Goal: Information Seeking & Learning: Learn about a topic

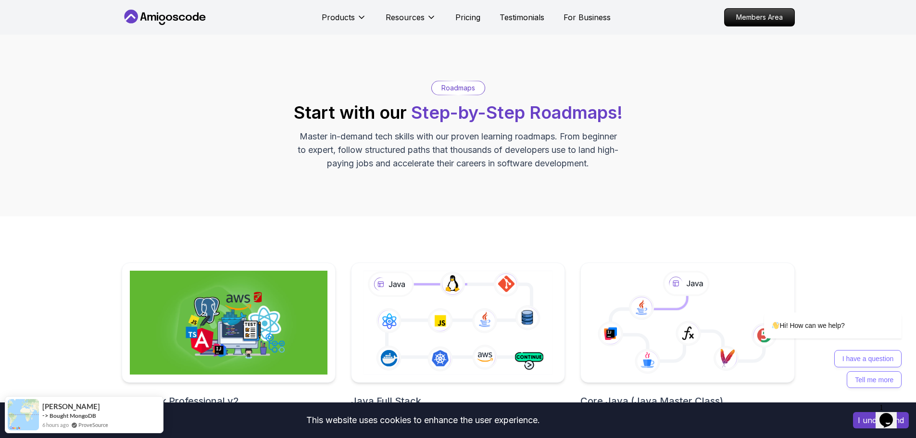
click at [758, 13] on p "Members Area" at bounding box center [759, 17] width 66 height 16
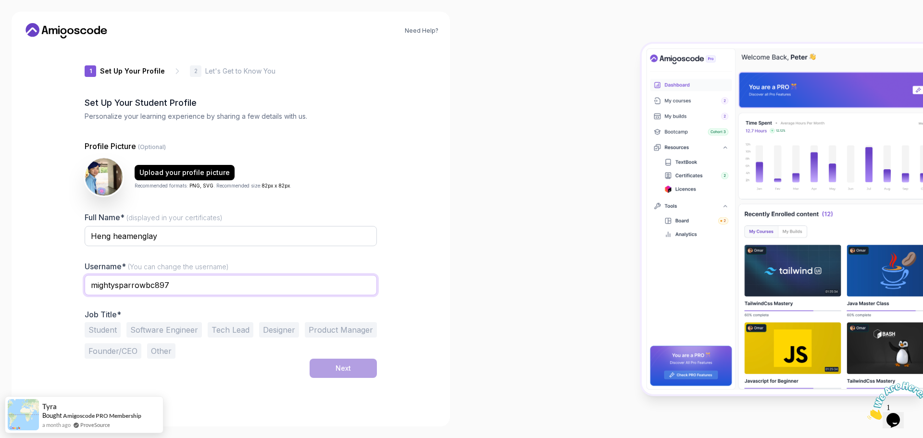
click at [183, 288] on input "mightysparrowbc897" at bounding box center [231, 285] width 292 height 20
drag, startPoint x: 147, startPoint y: 278, endPoint x: 81, endPoint y: 277, distance: 65.4
click at [82, 276] on div "1 Set Up Your Profile 1 Set Up Your Profile 2 Let's Get to Know You Set Up Your…" at bounding box center [230, 230] width 323 height 369
type input "heamenglay.heng"
click at [68, 266] on div "Need Help? 1 Set Up Your Profile 1 Set Up Your Profile 2 Let's Get to Know You …" at bounding box center [231, 219] width 438 height 415
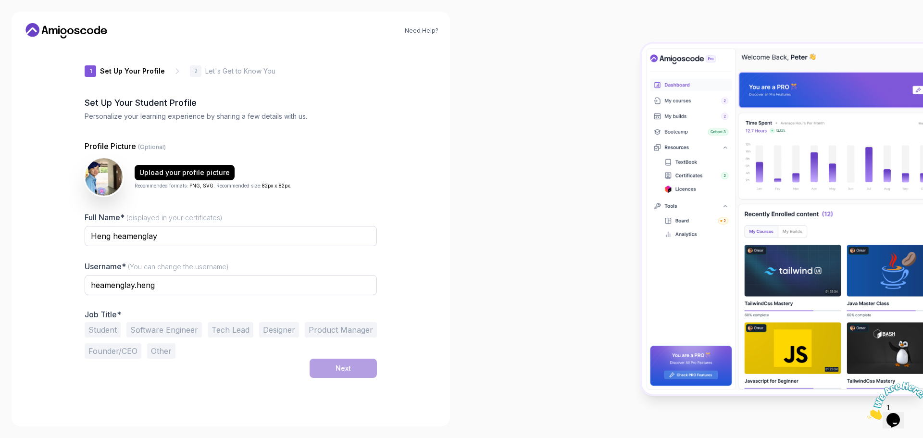
click at [170, 328] on button "Software Engineer" at bounding box center [163, 329] width 75 height 15
click at [169, 328] on button "Software Engineer" at bounding box center [163, 329] width 75 height 15
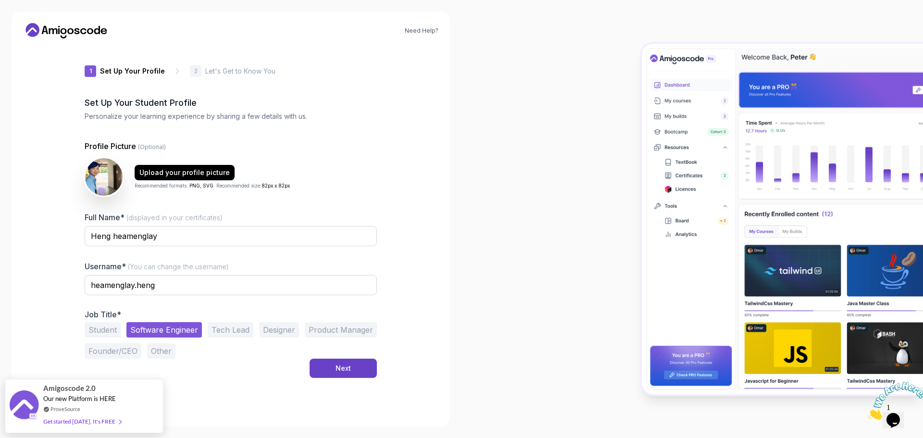
click at [200, 344] on div "Student Software Engineer Tech Lead Designer Product Manager Founder/CEO Other" at bounding box center [231, 340] width 292 height 37
click at [180, 333] on button "Software Engineer" at bounding box center [163, 329] width 75 height 15
drag, startPoint x: 201, startPoint y: 354, endPoint x: 166, endPoint y: 355, distance: 35.1
click at [201, 355] on div "Student Software Engineer Tech Lead Designer Product Manager Founder/CEO Other" at bounding box center [231, 340] width 292 height 37
click at [162, 354] on button "Other" at bounding box center [161, 350] width 28 height 15
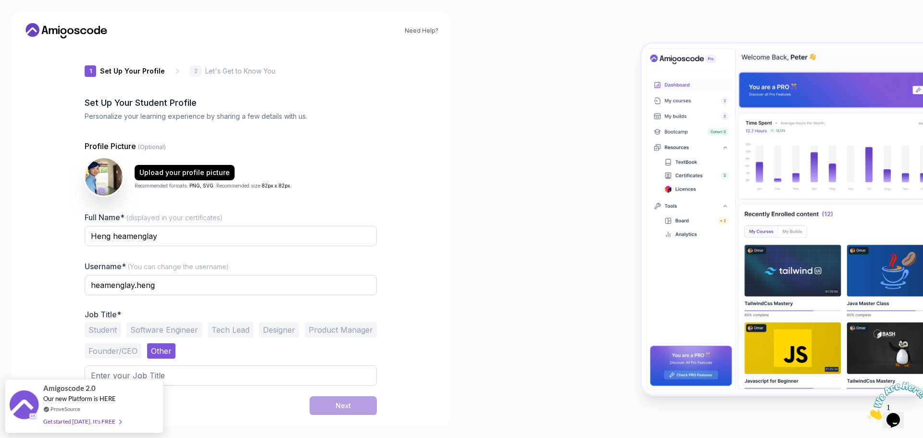
scroll to position [0, 0]
click at [229, 376] on input "text" at bounding box center [231, 375] width 292 height 20
type input "P"
type input "S"
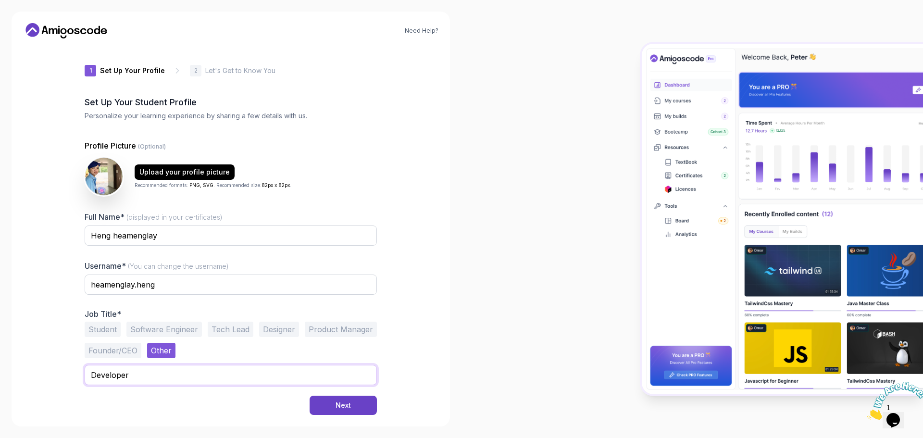
scroll to position [0, 0]
type input "Developer"
click at [464, 299] on div at bounding box center [693, 219] width 462 height 438
drag, startPoint x: 175, startPoint y: 174, endPoint x: 162, endPoint y: 175, distance: 13.5
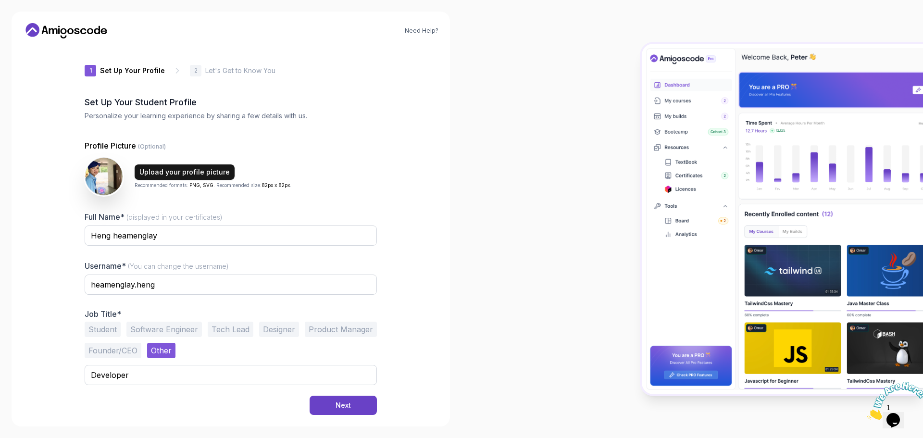
click at [175, 173] on div "Upload your profile picture" at bounding box center [184, 172] width 90 height 10
click at [333, 401] on button "Next" at bounding box center [343, 405] width 67 height 19
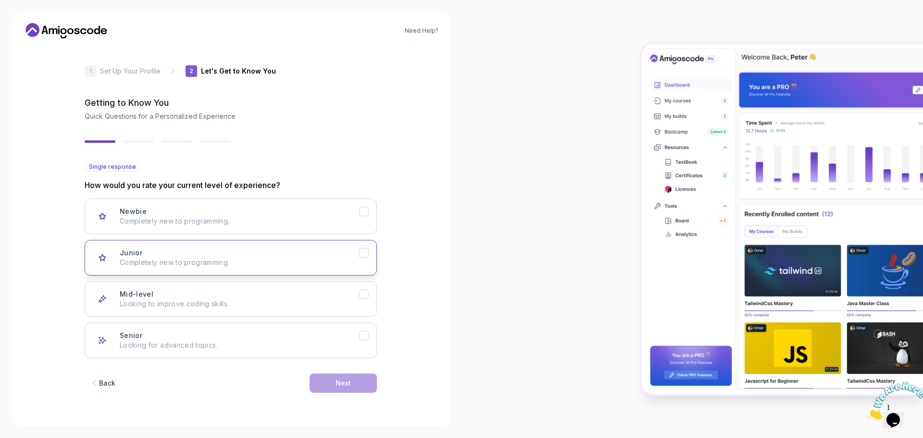
click at [300, 252] on div "Junior Completely new to programming." at bounding box center [239, 257] width 239 height 19
click at [312, 299] on div "Mid-level Looking to improve coding skills." at bounding box center [239, 298] width 239 height 19
click at [281, 263] on p "Completely new to programming." at bounding box center [239, 263] width 239 height 10
click at [320, 286] on button "Mid-level Looking to improve coding skills." at bounding box center [231, 299] width 292 height 36
click at [334, 388] on button "Next" at bounding box center [343, 383] width 67 height 19
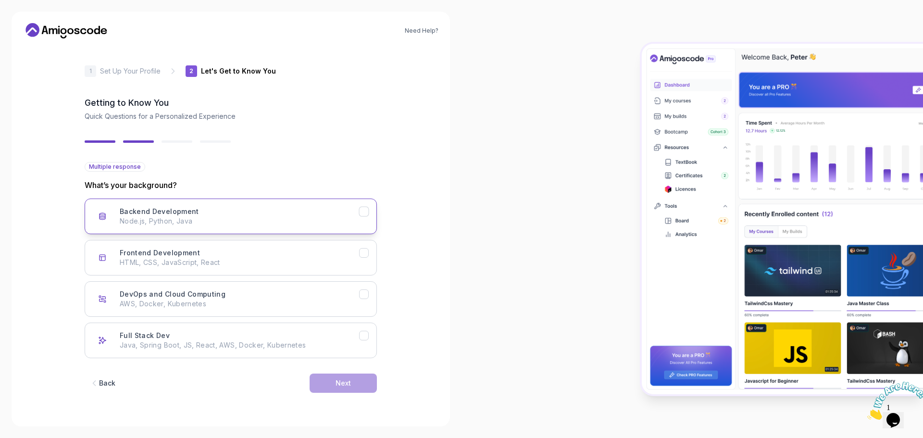
click at [324, 229] on button "Backend Development Node.js, Python, Java" at bounding box center [231, 217] width 292 height 36
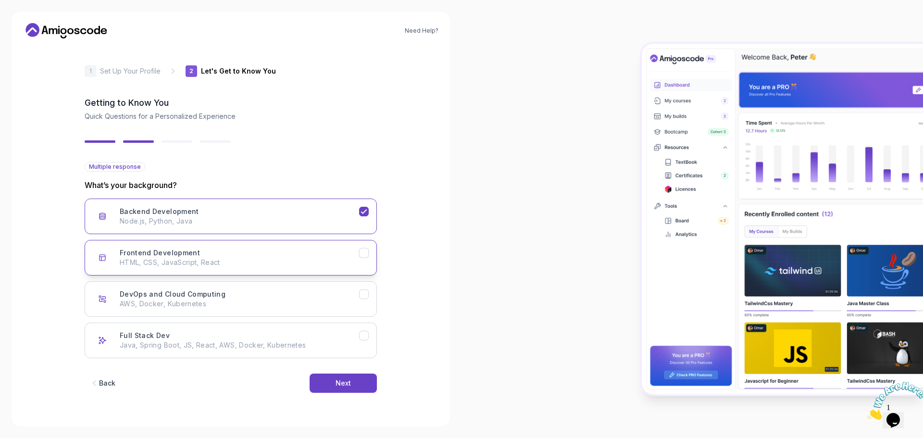
click at [344, 255] on div "Frontend Development HTML, CSS, JavaScript, React" at bounding box center [239, 257] width 239 height 19
click at [353, 300] on p "AWS, Docker, Kubernetes" at bounding box center [239, 304] width 239 height 10
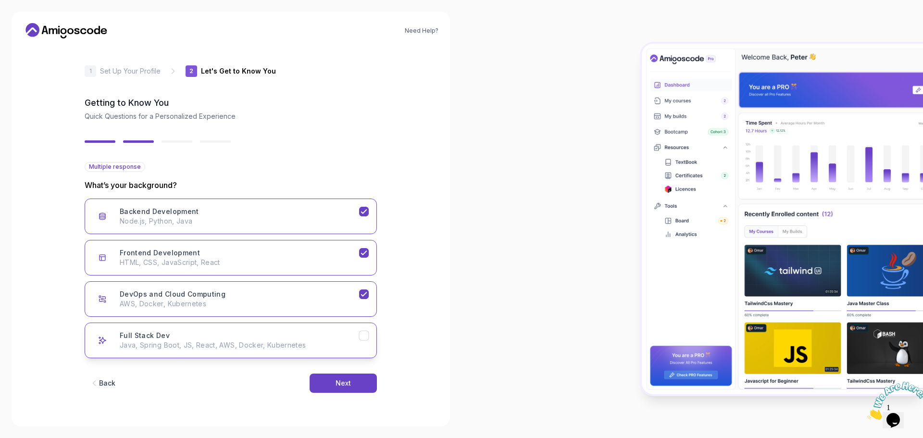
click at [355, 343] on p "Java, Spring Boot, JS, React, AWS, Docker, Kubernetes" at bounding box center [239, 345] width 239 height 10
click at [353, 385] on button "Next" at bounding box center [343, 383] width 67 height 19
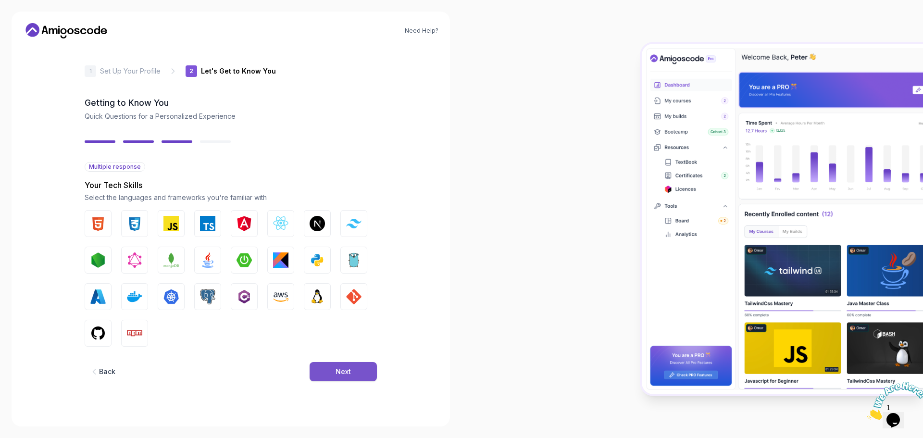
click at [329, 371] on button "Next" at bounding box center [343, 371] width 67 height 19
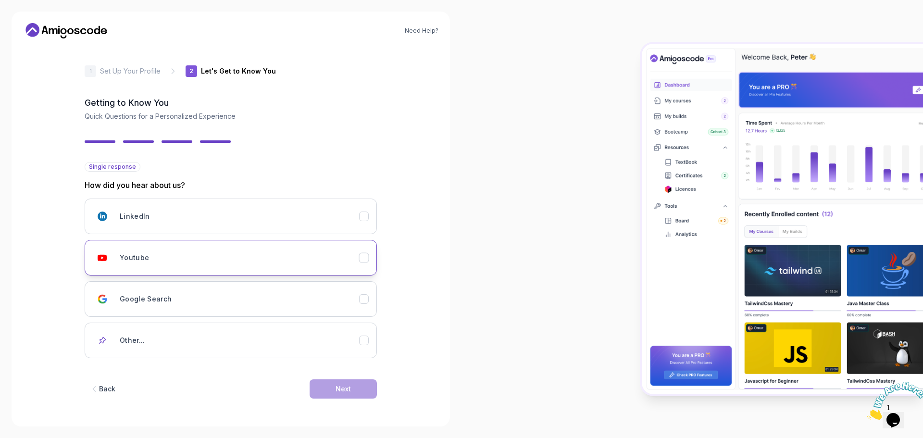
click at [216, 265] on div "Youtube" at bounding box center [239, 257] width 239 height 19
click at [273, 224] on div "LinkedIn" at bounding box center [239, 216] width 239 height 19
click at [275, 249] on div "Youtube" at bounding box center [239, 257] width 239 height 19
click at [313, 386] on button "Next" at bounding box center [343, 388] width 67 height 19
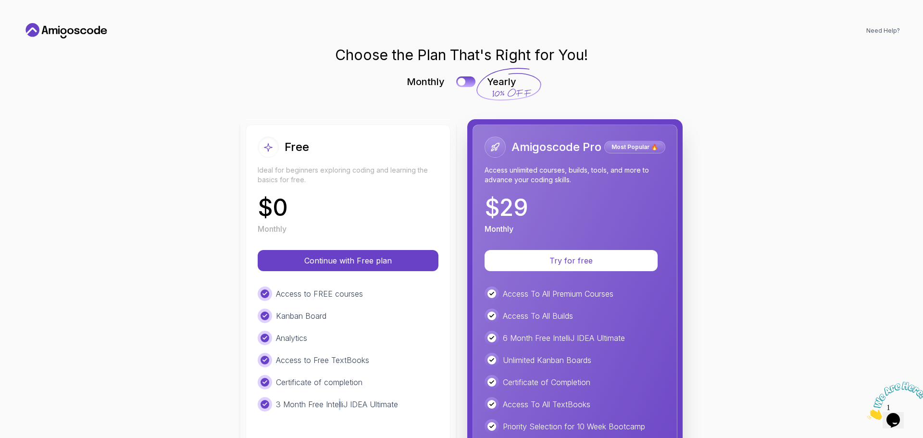
click at [337, 391] on div "Access to FREE courses Kanban Board Analytics Access to Free TextBooks Certific…" at bounding box center [348, 349] width 181 height 125
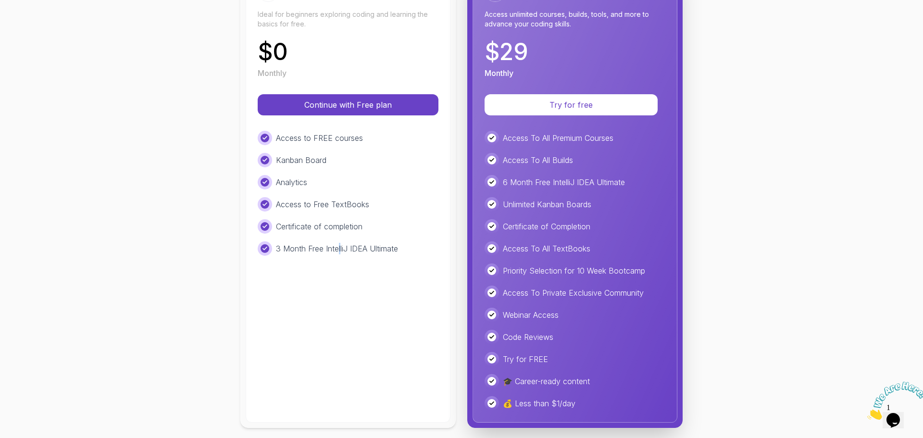
scroll to position [161, 0]
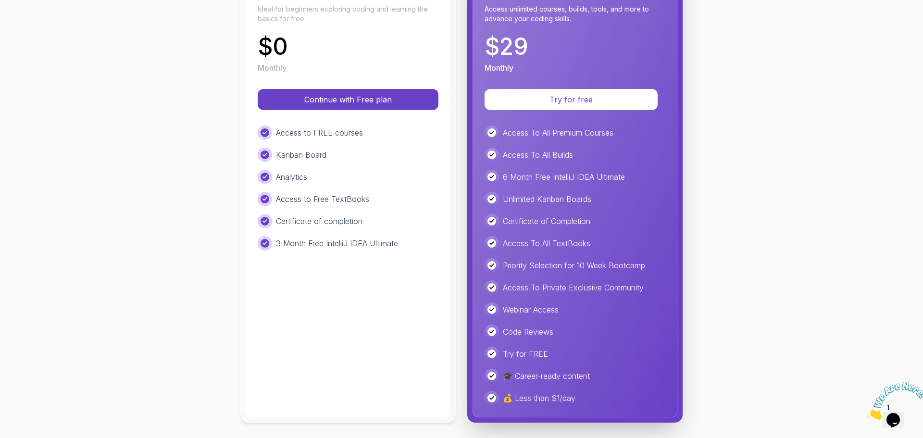
click at [377, 51] on div "$ 0 Monthly" at bounding box center [348, 54] width 181 height 38
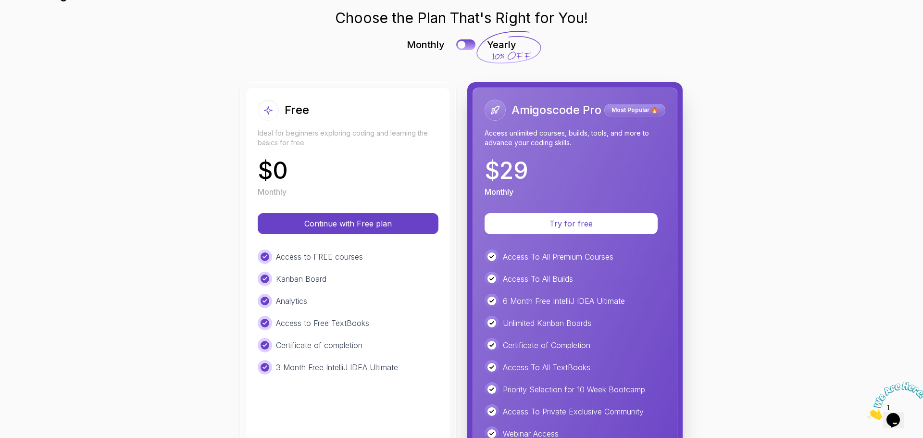
scroll to position [17, 0]
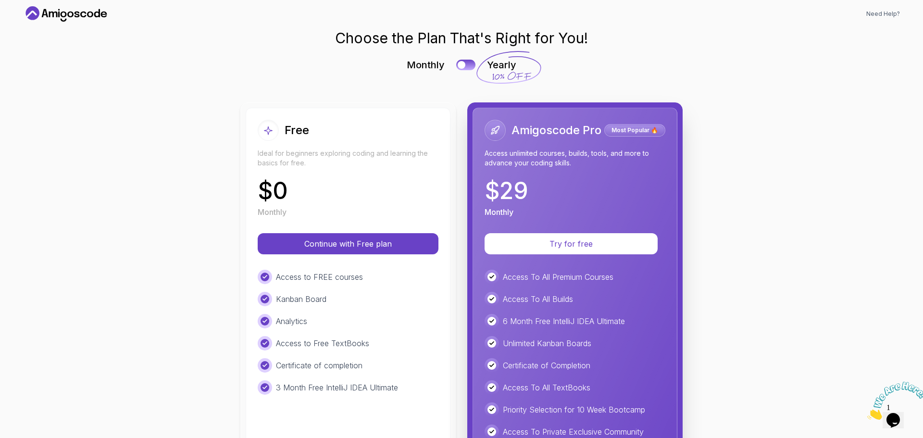
click at [325, 125] on div "Free" at bounding box center [348, 130] width 181 height 21
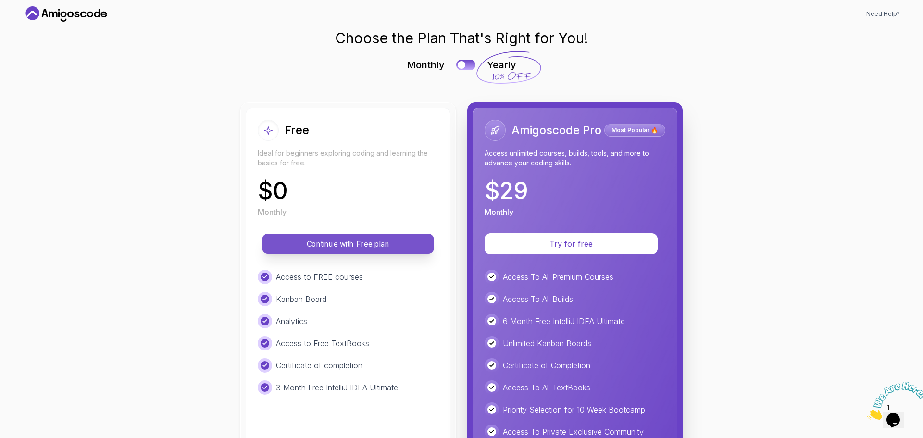
click at [314, 239] on p "Continue with Free plan" at bounding box center [348, 243] width 150 height 11
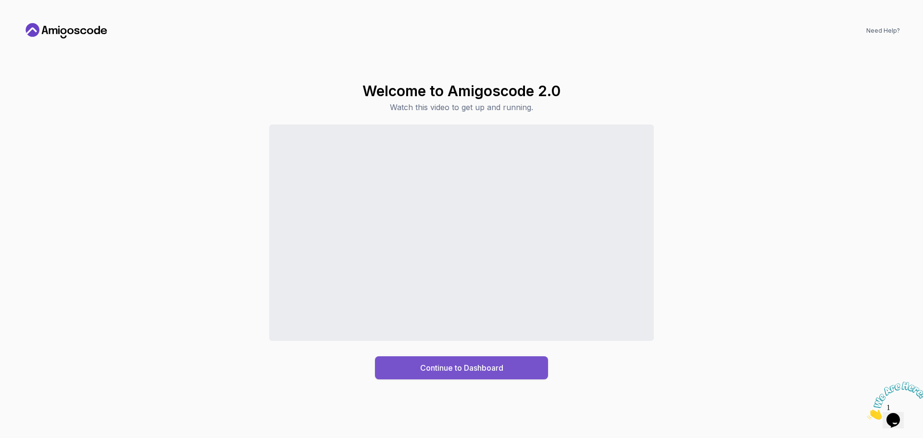
click at [496, 375] on button "Continue to Dashboard" at bounding box center [461, 367] width 173 height 23
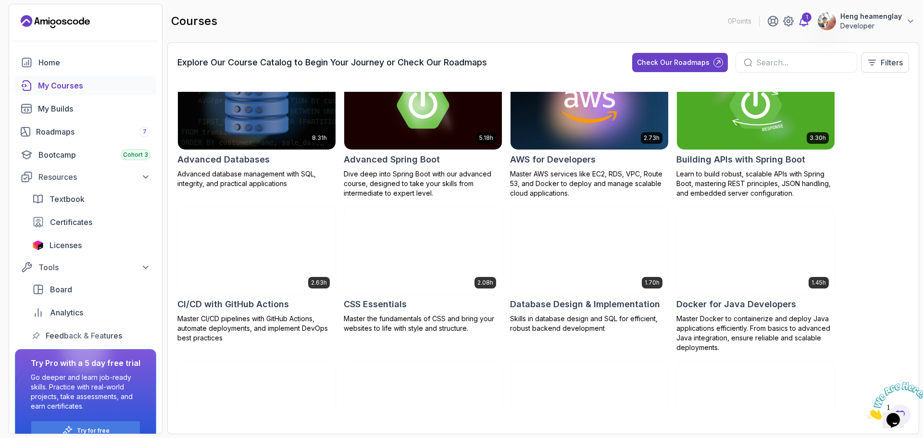
scroll to position [48, 0]
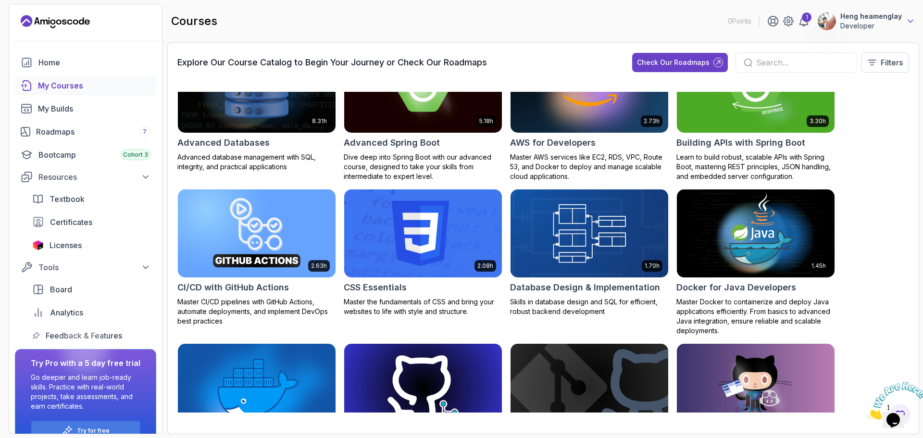
click at [906, 25] on icon at bounding box center [911, 21] width 10 height 10
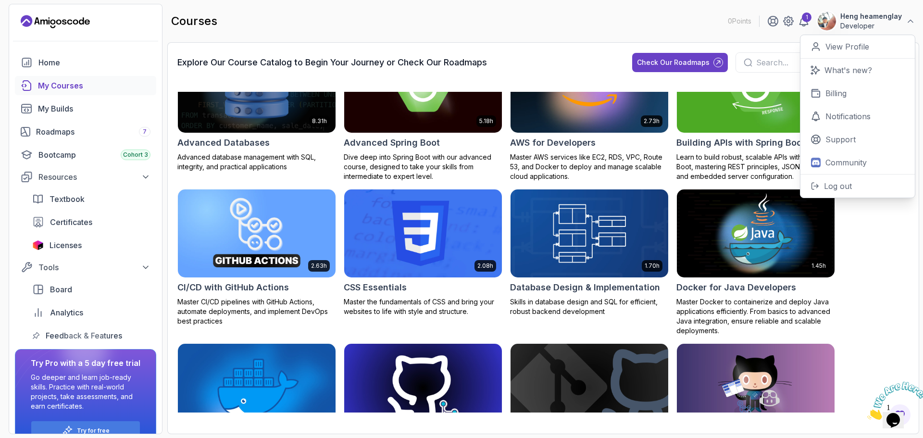
scroll to position [0, 0]
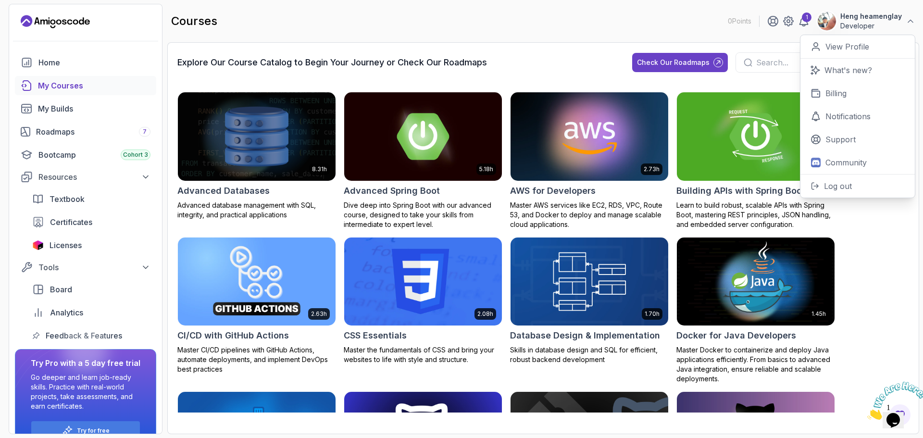
click at [440, 19] on div "courses 0 Points 1 Heng heamenglay Developer 0 Points View Profile What's new? …" at bounding box center [543, 21] width 752 height 35
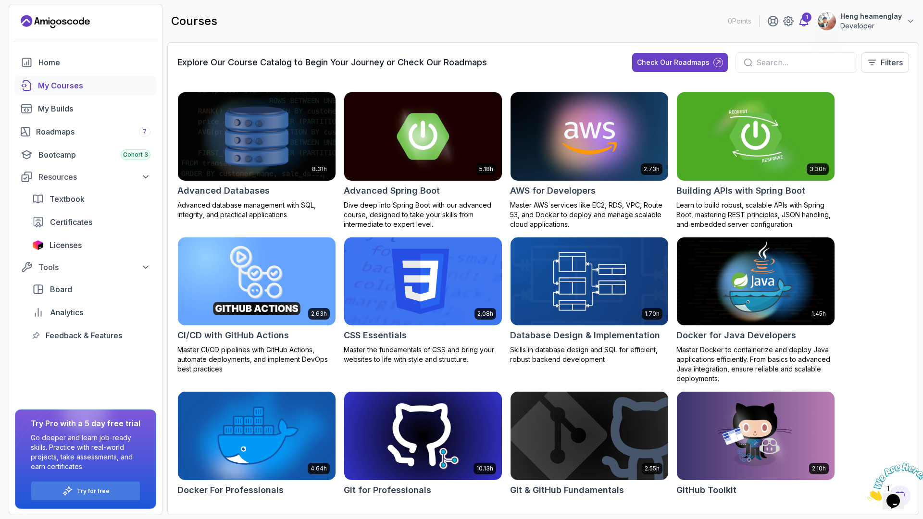
click at [808, 19] on div "1" at bounding box center [807, 18] width 10 height 10
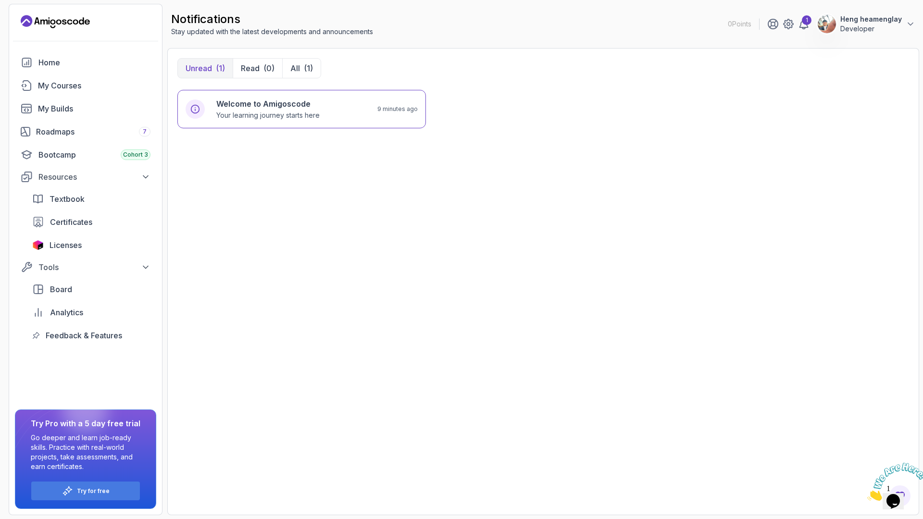
click at [600, 241] on div "Welcome to Amigoscode Your learning journey starts here 9 minutes ago" at bounding box center [543, 297] width 732 height 415
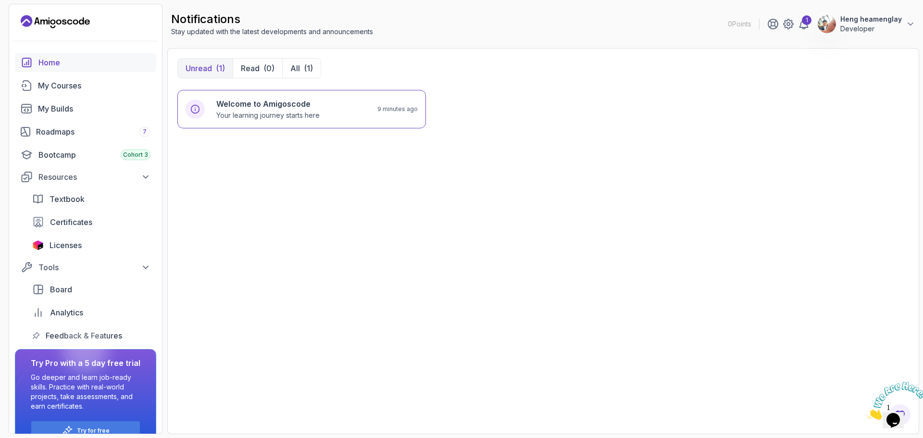
click at [63, 64] on div "Home" at bounding box center [94, 63] width 112 height 12
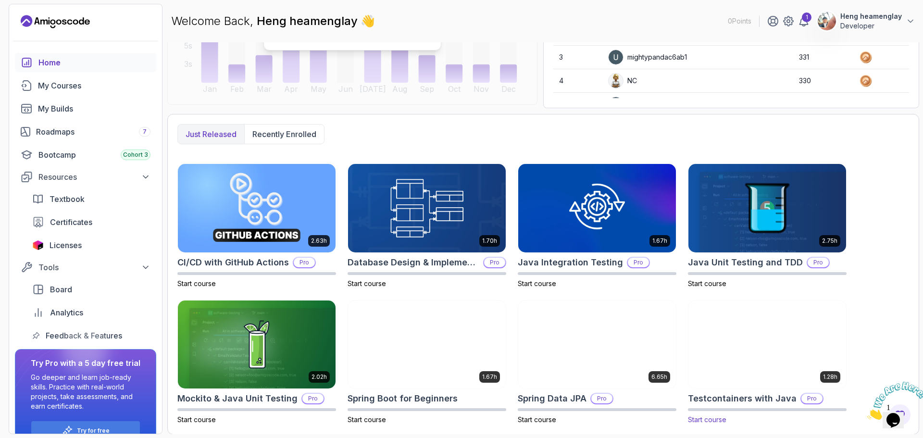
scroll to position [178, 0]
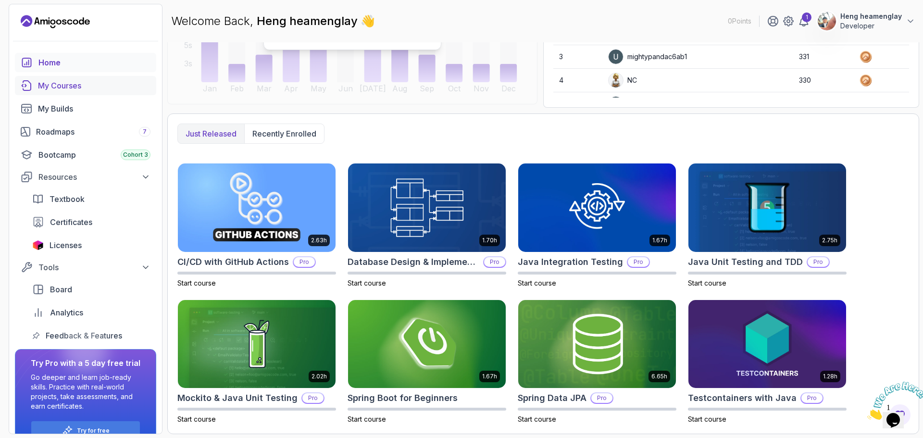
click at [65, 80] on div "My Courses" at bounding box center [94, 86] width 113 height 12
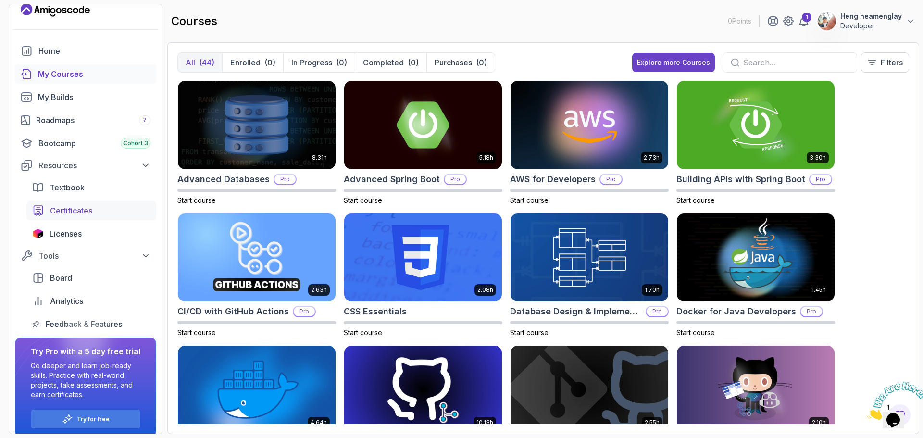
scroll to position [21, 0]
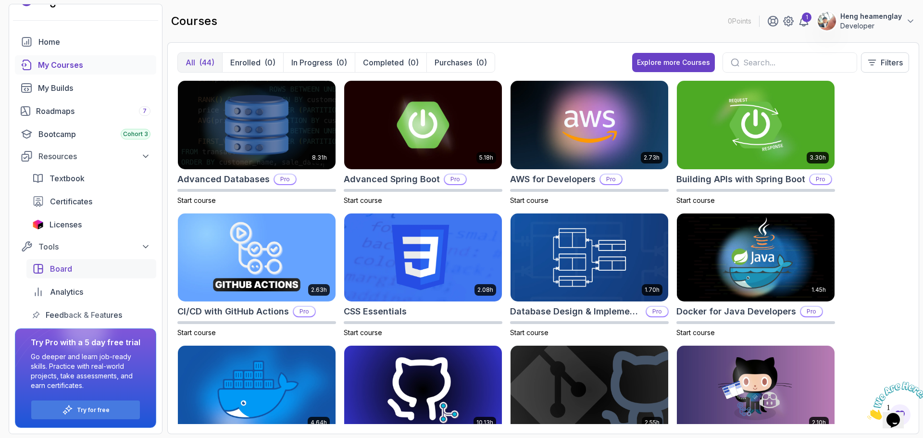
click at [93, 277] on link "Board" at bounding box center [91, 268] width 130 height 19
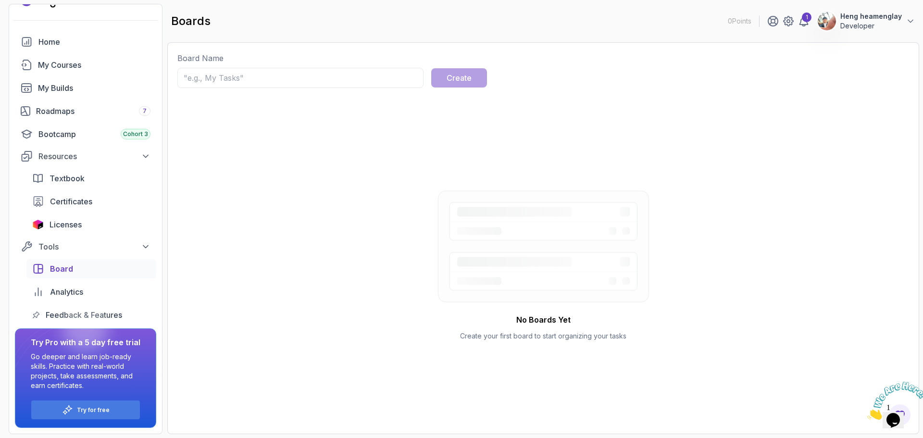
click at [375, 75] on input "text" at bounding box center [300, 78] width 246 height 20
click at [239, 338] on div "No Boards Yet Create your first board to start organizing your tasks" at bounding box center [543, 265] width 732 height 317
click at [100, 112] on div "Roadmaps 7" at bounding box center [93, 111] width 114 height 12
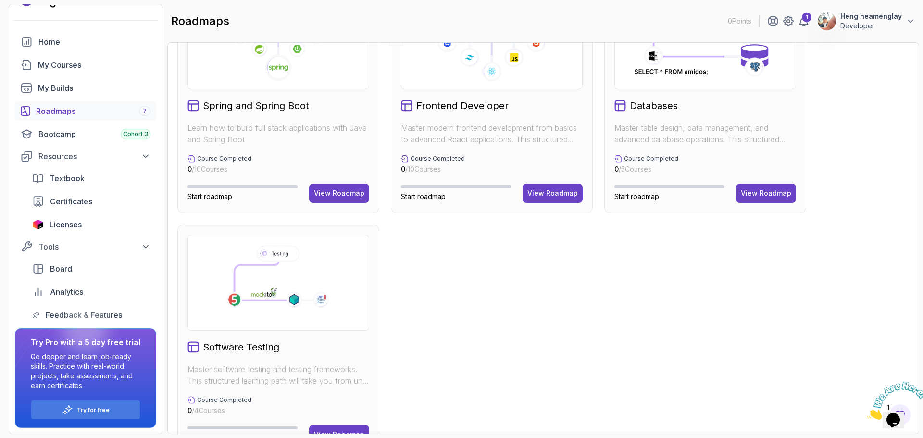
scroll to position [341, 0]
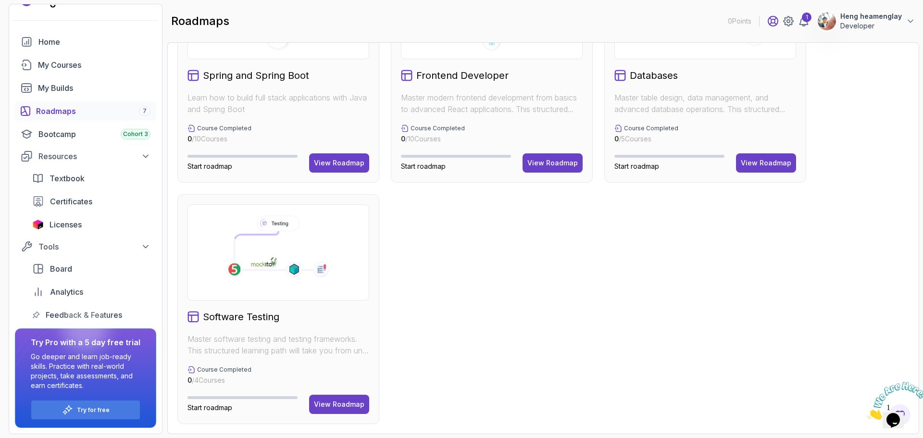
click at [778, 23] on icon at bounding box center [773, 21] width 12 height 12
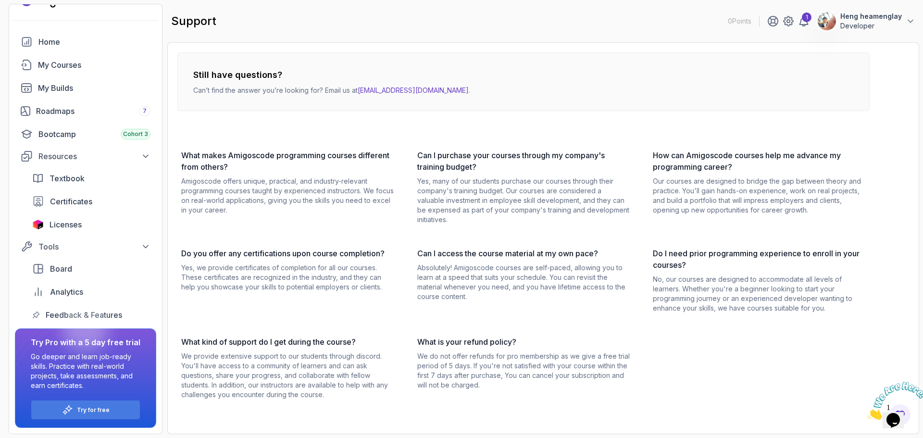
click at [87, 313] on div at bounding box center [85, 329] width 46 height 46
click at [92, 286] on link "Analytics" at bounding box center [91, 291] width 130 height 19
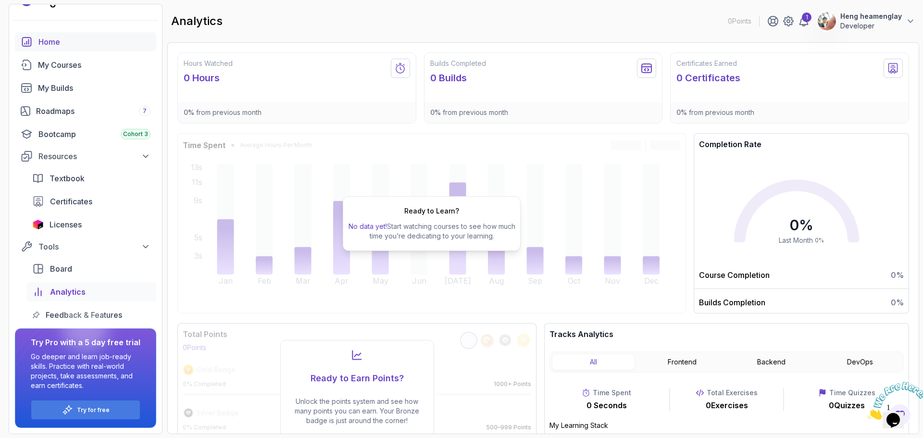
click at [88, 44] on div "Home" at bounding box center [94, 42] width 112 height 12
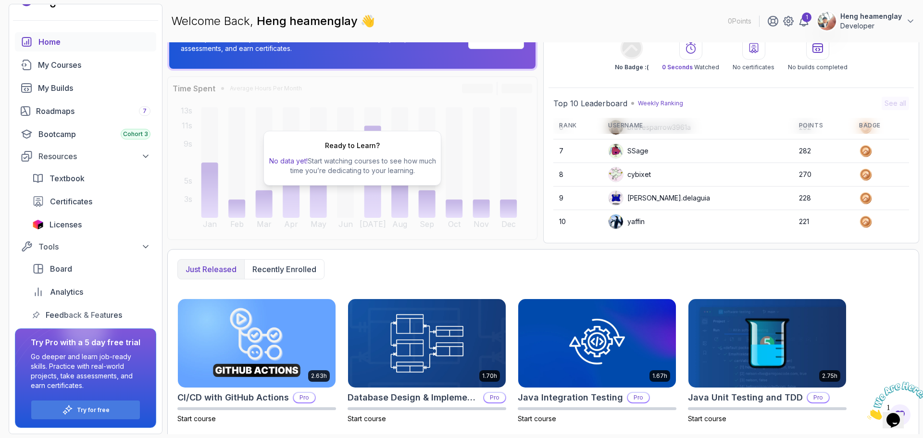
scroll to position [178, 0]
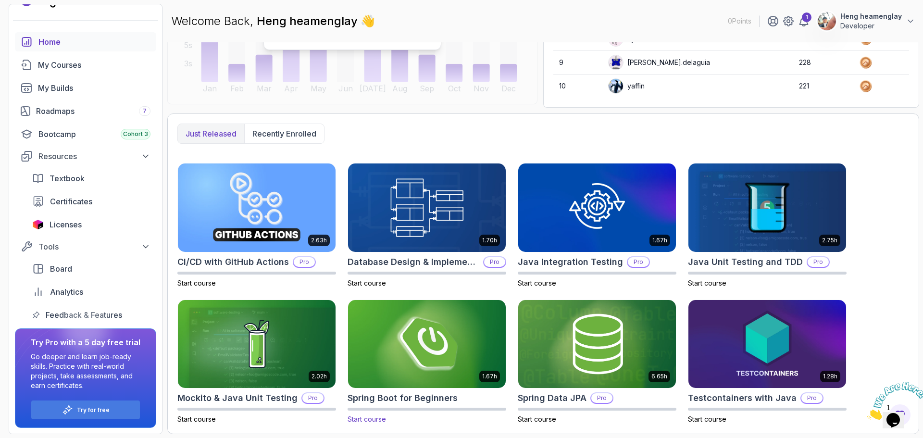
click at [432, 355] on img at bounding box center [426, 344] width 165 height 93
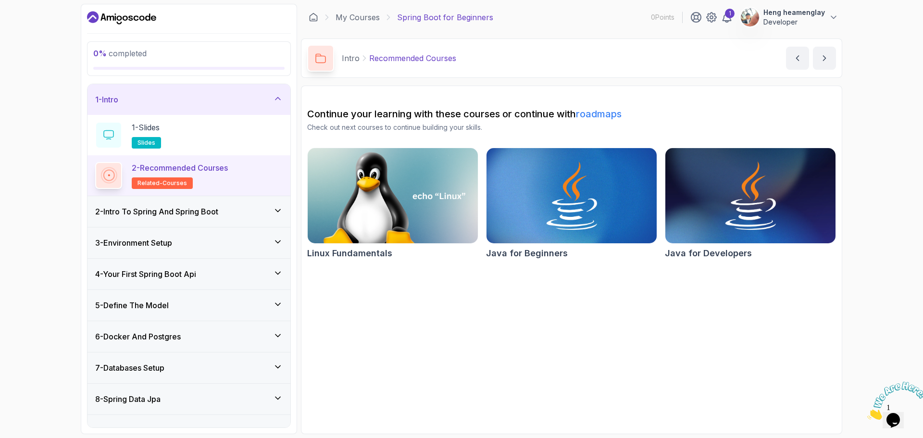
click at [898, 406] on img at bounding box center [897, 401] width 60 height 38
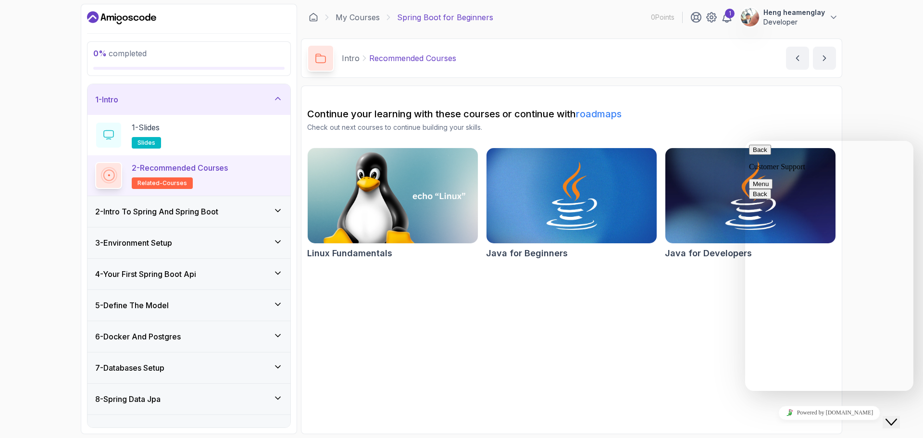
click at [632, 372] on section "Continue your learning with these courses or continue with roadmaps Check out n…" at bounding box center [571, 260] width 541 height 349
click at [75, 245] on div "0 % completed 1 - Intro 1 - Slides slides 2 - Recommended Courses related-cours…" at bounding box center [461, 219] width 923 height 438
click at [201, 217] on h3 "2 - Intro To Spring And Spring Boot" at bounding box center [156, 212] width 123 height 12
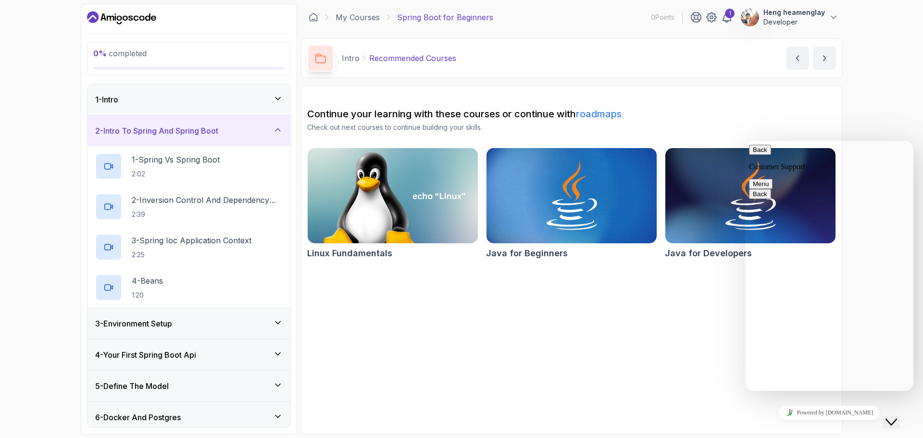
click at [196, 95] on div "1 - Intro" at bounding box center [189, 100] width 188 height 12
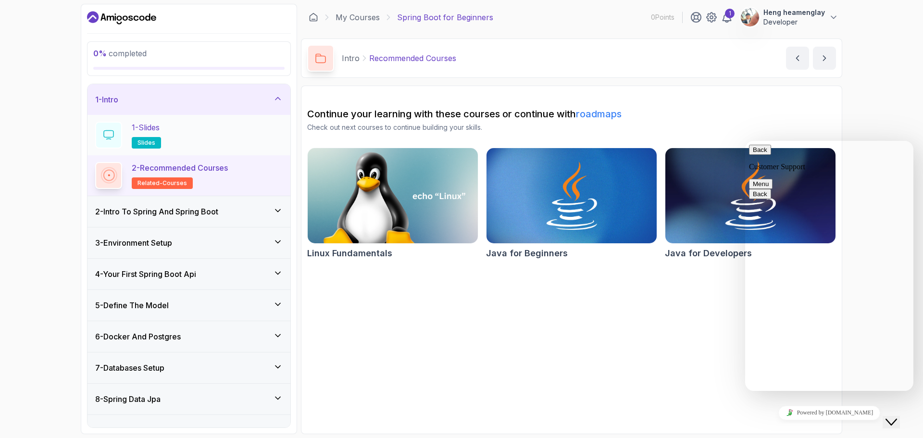
click at [141, 144] on span "slides" at bounding box center [147, 143] width 18 height 8
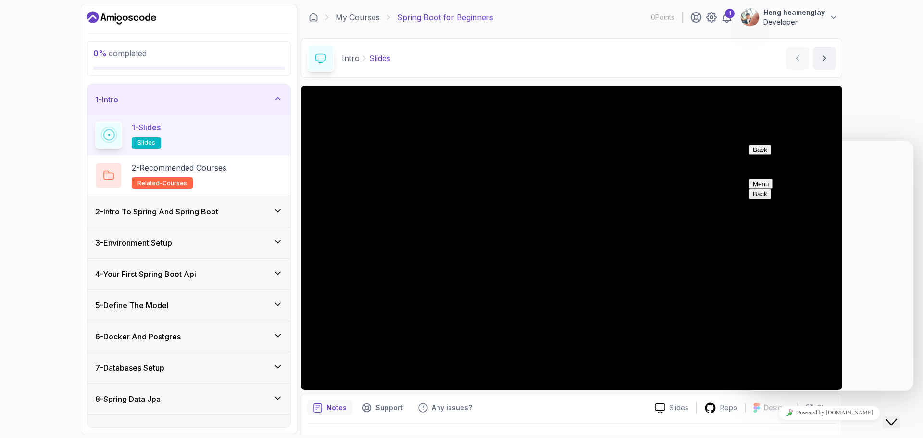
click at [890, 109] on div "0 % completed 1 - Intro 1 - Slides slides 2 - Recommended Courses related-cours…" at bounding box center [461, 219] width 923 height 438
click at [897, 418] on icon "Close Chat This icon closes the chat window." at bounding box center [892, 422] width 12 height 12
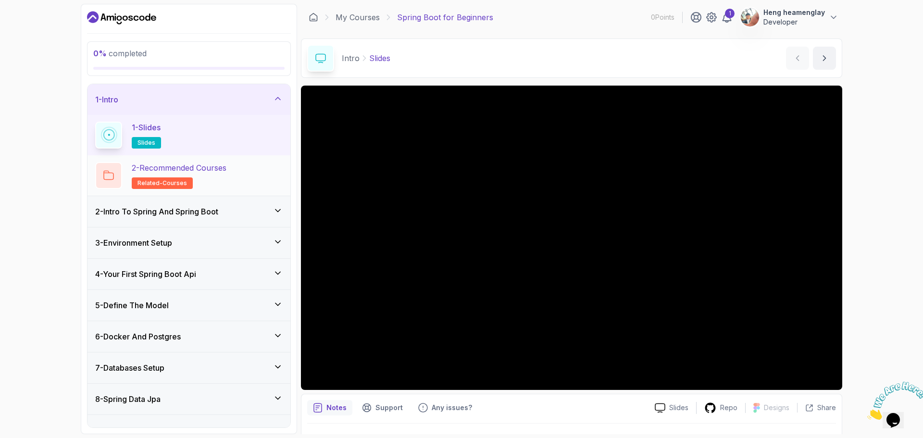
click at [159, 179] on span "related-courses" at bounding box center [163, 183] width 50 height 8
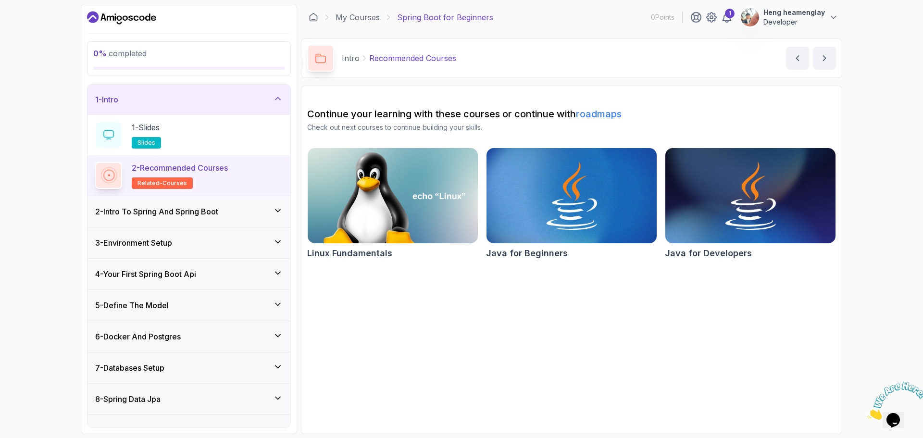
click at [187, 220] on div "2 - Intro To Spring And Spring Boot" at bounding box center [189, 211] width 203 height 31
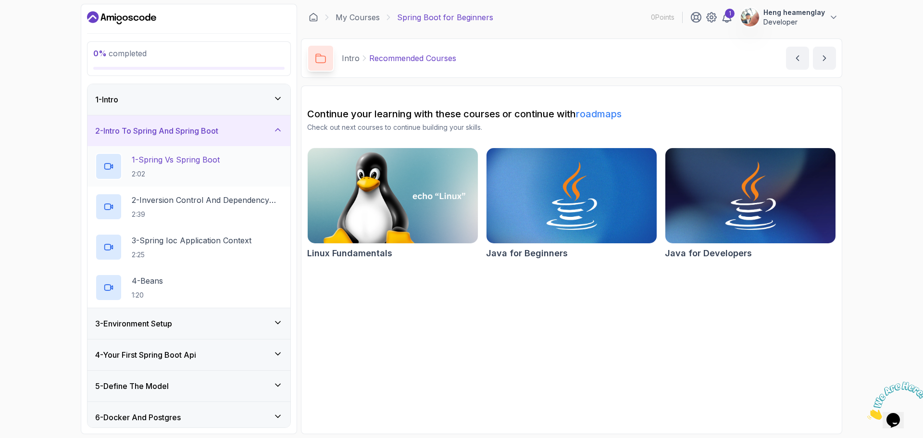
click at [184, 166] on h2 "1 - Spring Vs Spring Boot 2:02" at bounding box center [176, 166] width 88 height 25
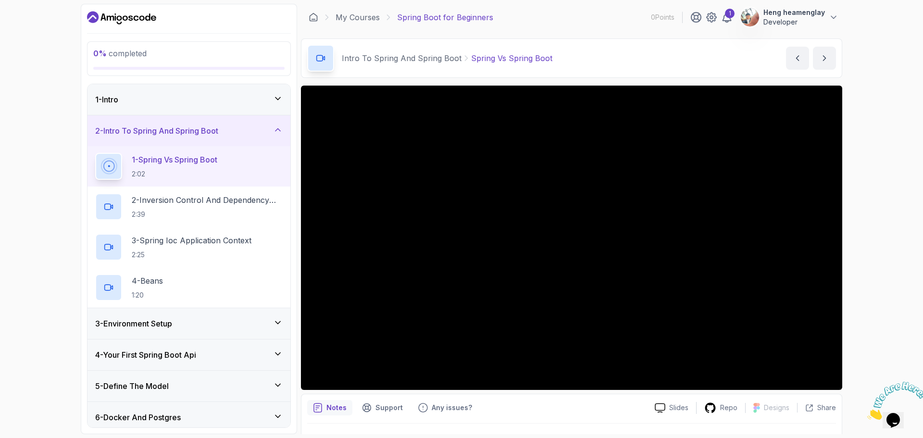
click at [327, 54] on div at bounding box center [320, 58] width 27 height 27
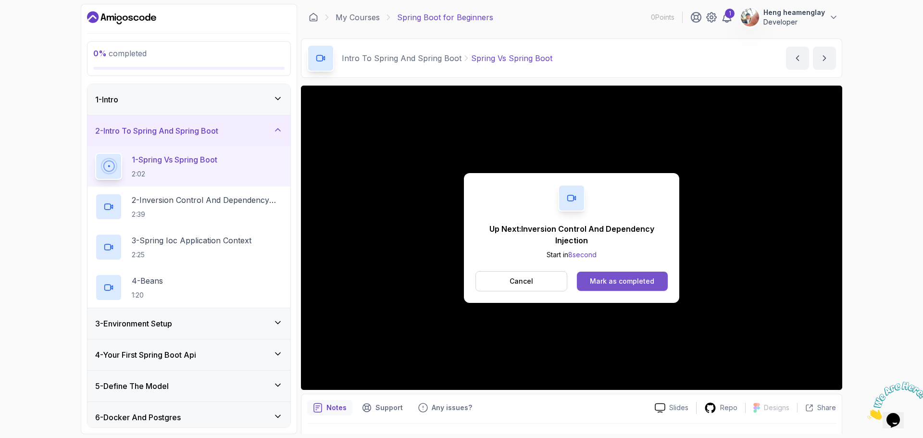
click at [638, 278] on div "Mark as completed" at bounding box center [622, 281] width 64 height 10
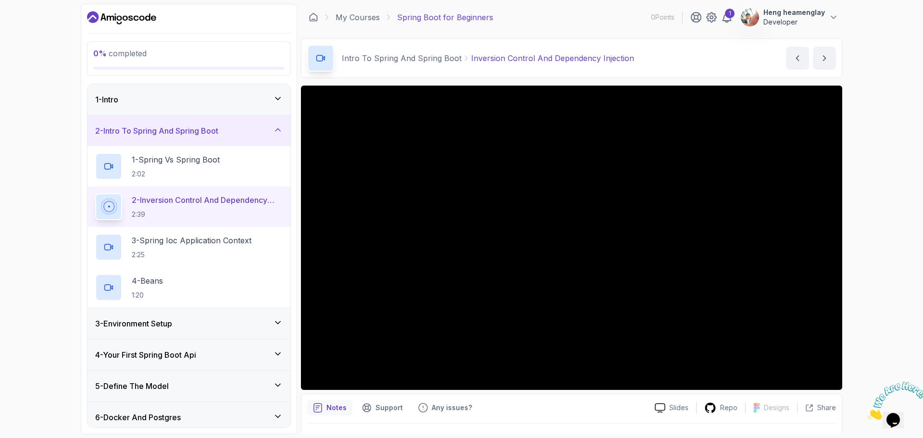
click at [166, 55] on p "0 % completed" at bounding box center [188, 54] width 191 height 12
click at [322, 57] on icon at bounding box center [321, 58] width 10 height 10
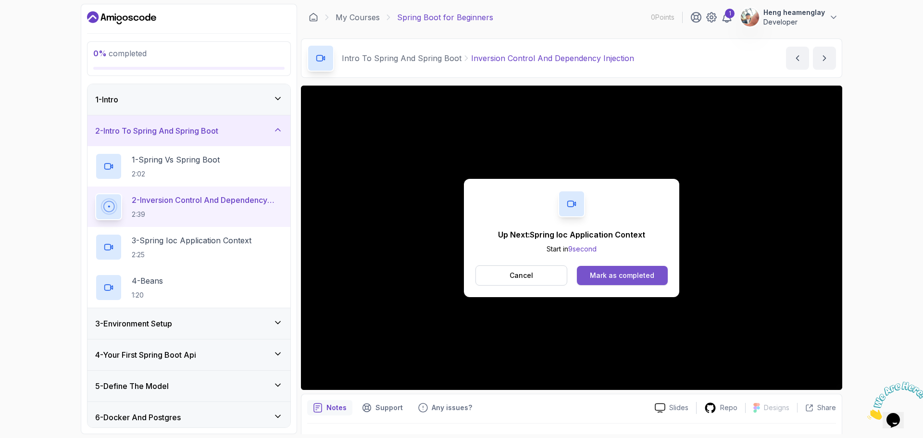
click at [591, 274] on button "Mark as completed" at bounding box center [622, 275] width 91 height 19
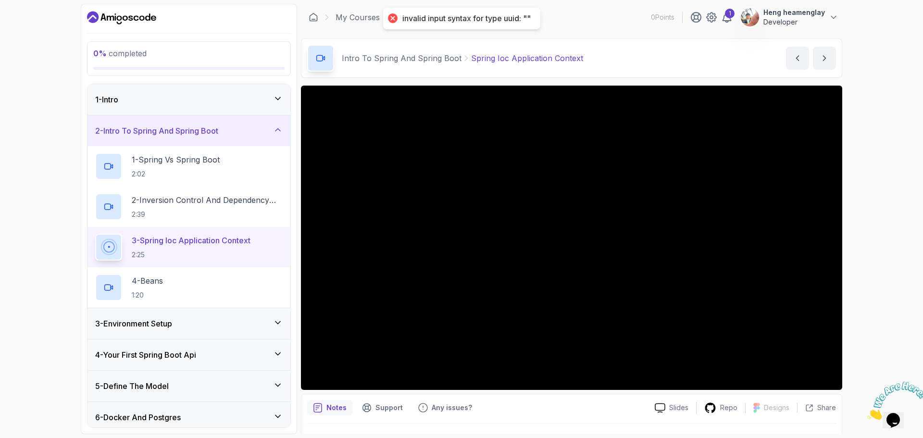
click at [487, 21] on div "invalid input syntax for type uuid: """ at bounding box center [466, 18] width 128 height 10
click at [531, 18] on div "invalid input syntax for type uuid: """ at bounding box center [466, 18] width 128 height 10
click at [518, 18] on div "invalid input syntax for type uuid: """ at bounding box center [466, 18] width 128 height 10
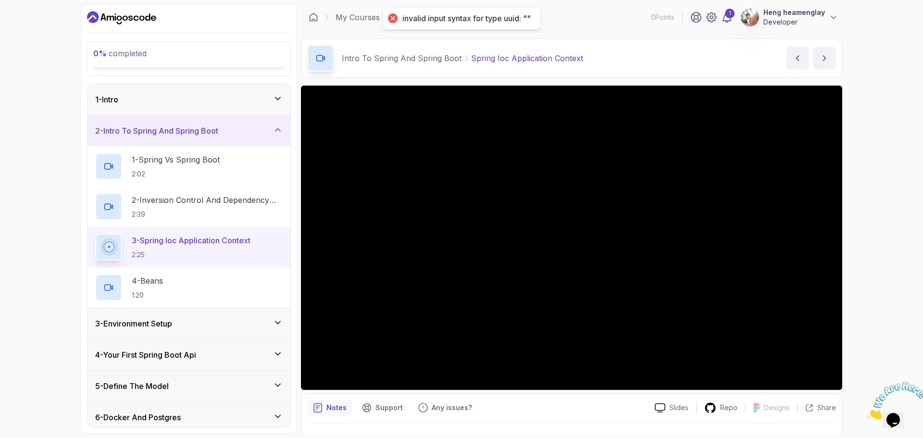
click at [603, 42] on div "Intro To Spring And Spring Boot Spring Ioc Application Context Spring Ioc Appli…" at bounding box center [571, 57] width 541 height 39
click at [717, 14] on icon at bounding box center [712, 18] width 12 height 12
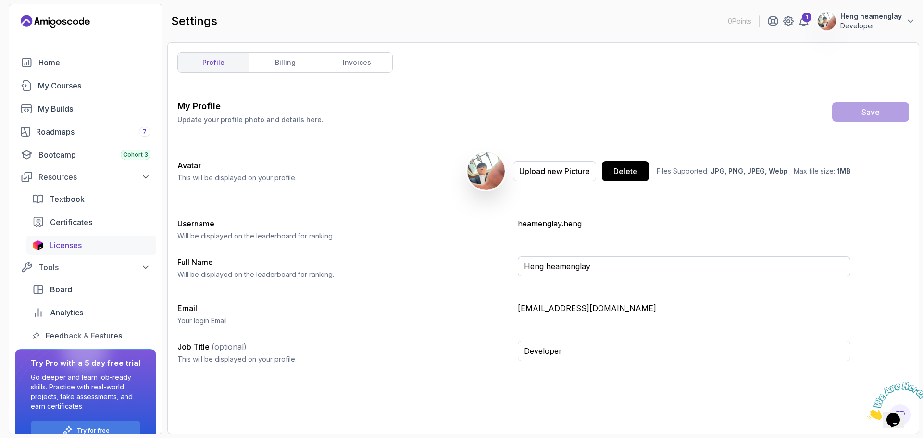
scroll to position [21, 0]
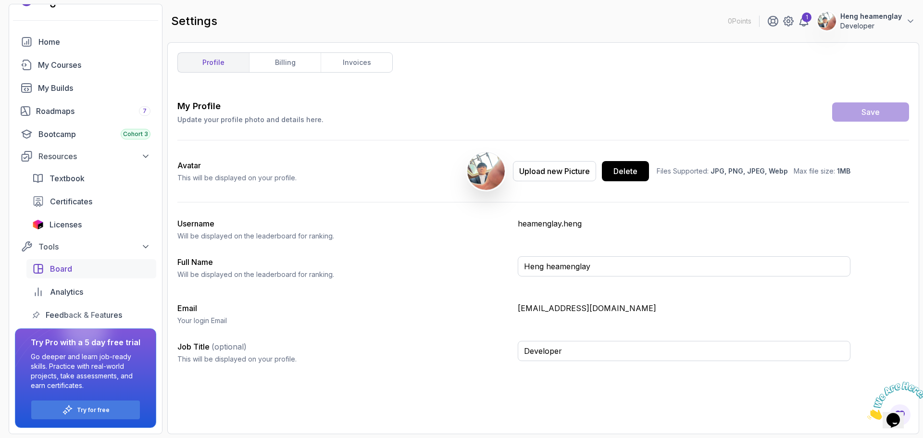
click at [78, 273] on div "Board" at bounding box center [100, 269] width 100 height 12
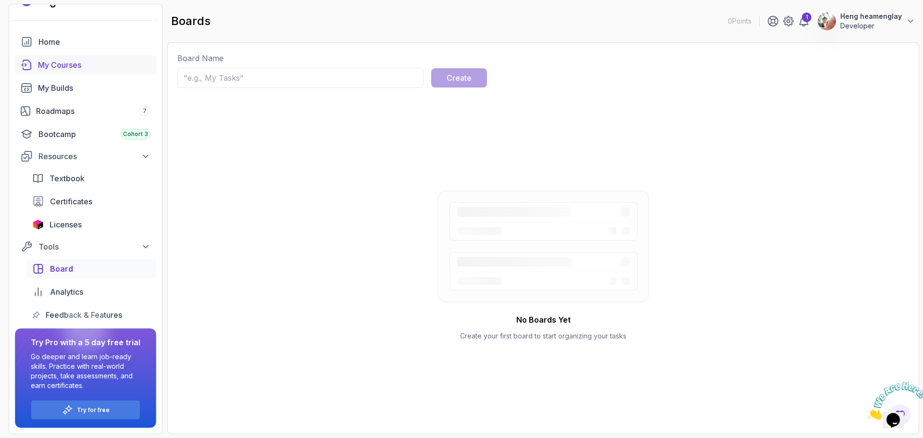
click at [71, 66] on div "My Courses" at bounding box center [94, 65] width 113 height 12
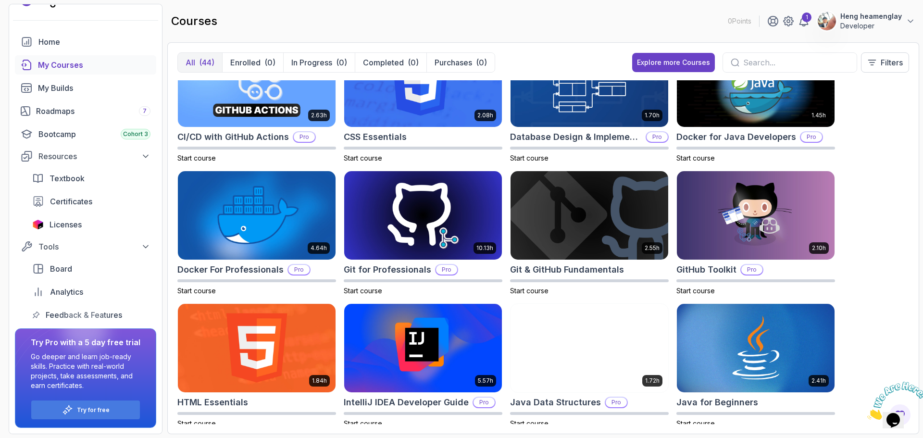
scroll to position [96, 0]
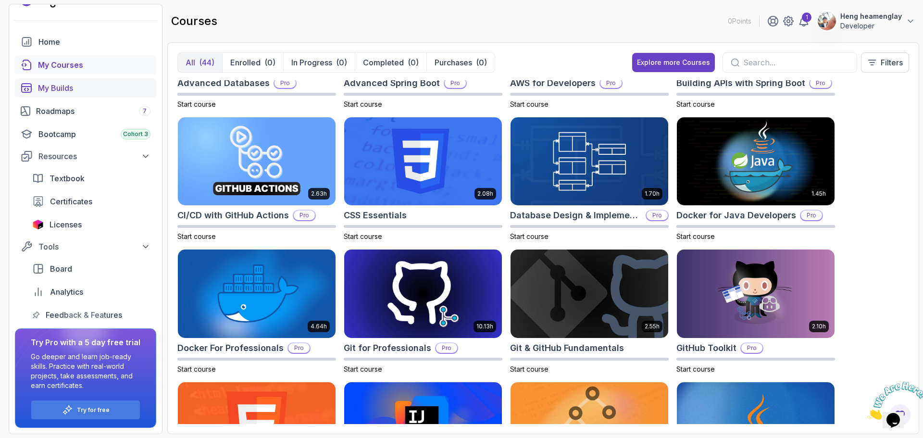
click at [100, 88] on div "My Builds" at bounding box center [94, 88] width 113 height 12
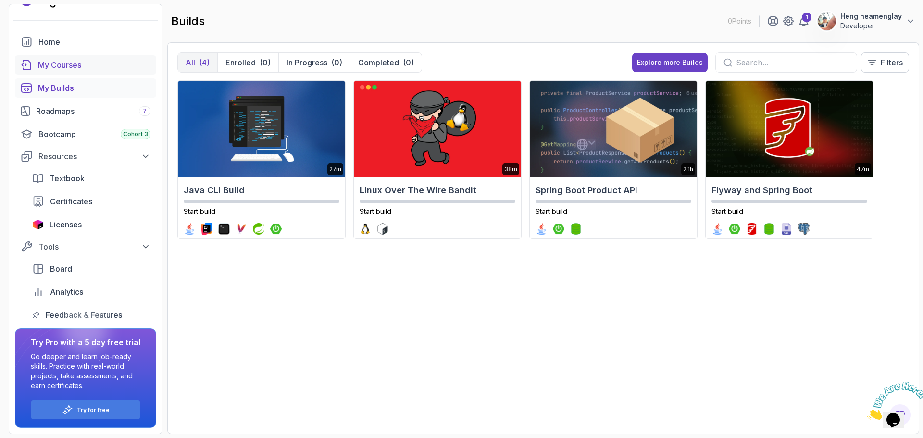
click at [114, 63] on div "My Courses" at bounding box center [94, 65] width 113 height 12
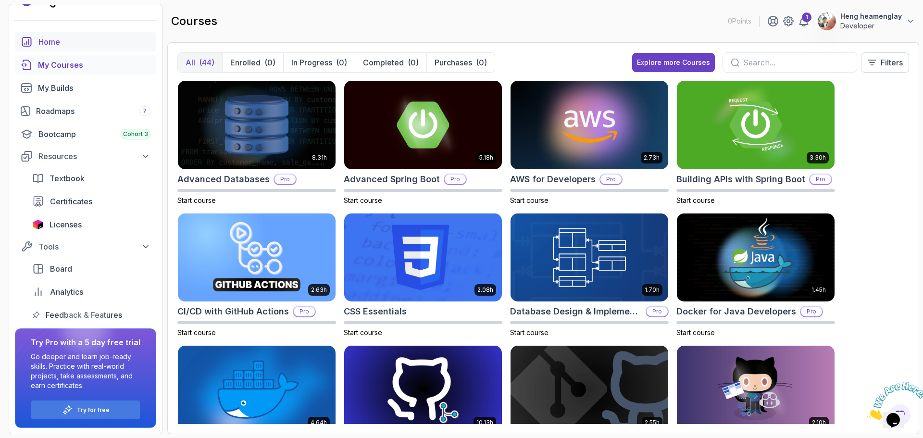
click at [65, 38] on div "Home" at bounding box center [94, 42] width 112 height 12
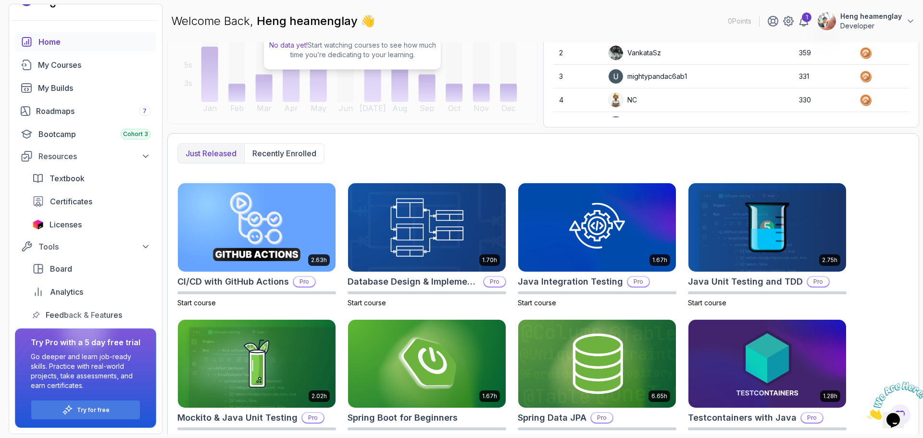
scroll to position [178, 0]
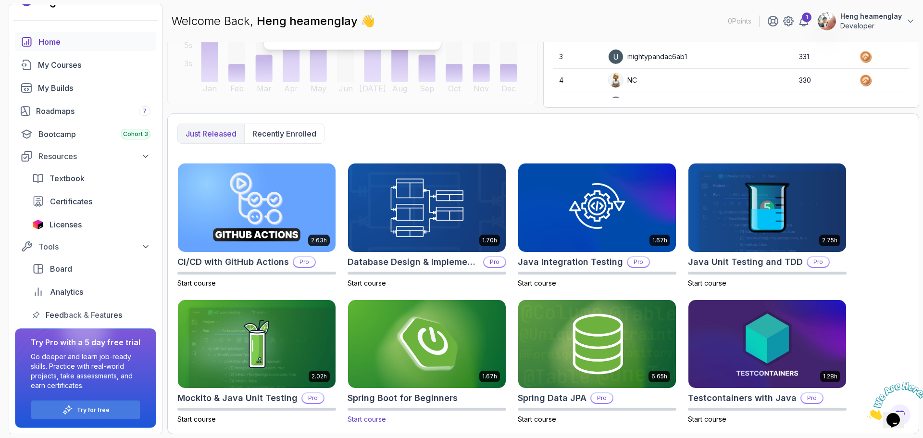
click at [419, 364] on img at bounding box center [426, 344] width 165 height 93
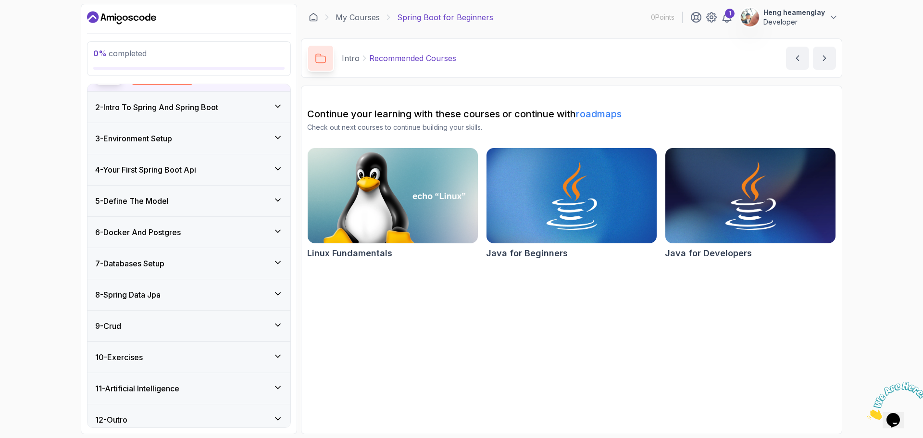
scroll to position [112, 0]
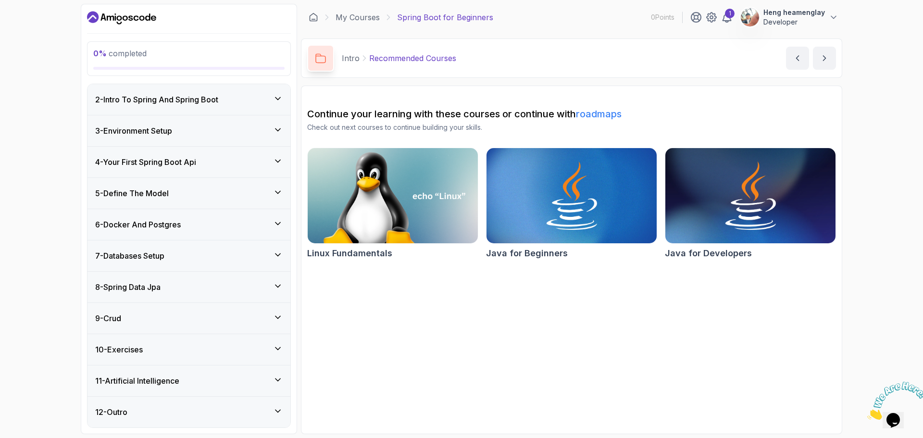
click at [115, 19] on icon "Dashboard" at bounding box center [115, 18] width 1 height 5
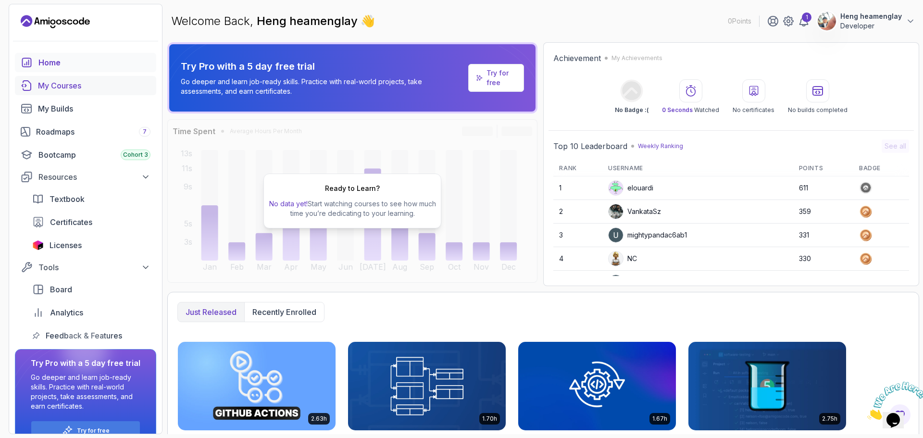
click at [79, 87] on div "My Courses" at bounding box center [94, 86] width 113 height 12
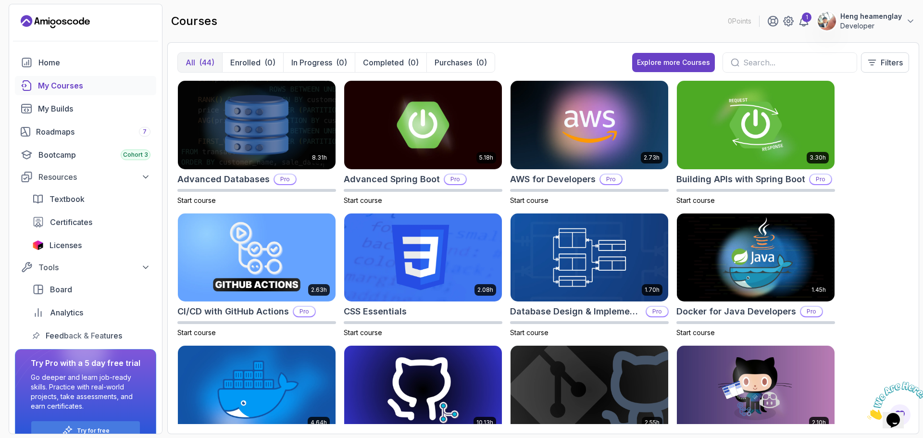
click at [765, 63] on input "text" at bounding box center [796, 63] width 106 height 12
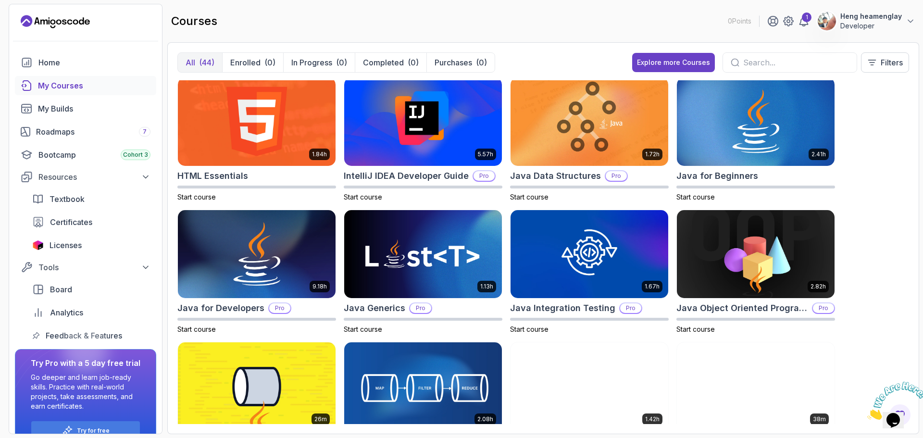
scroll to position [481, 0]
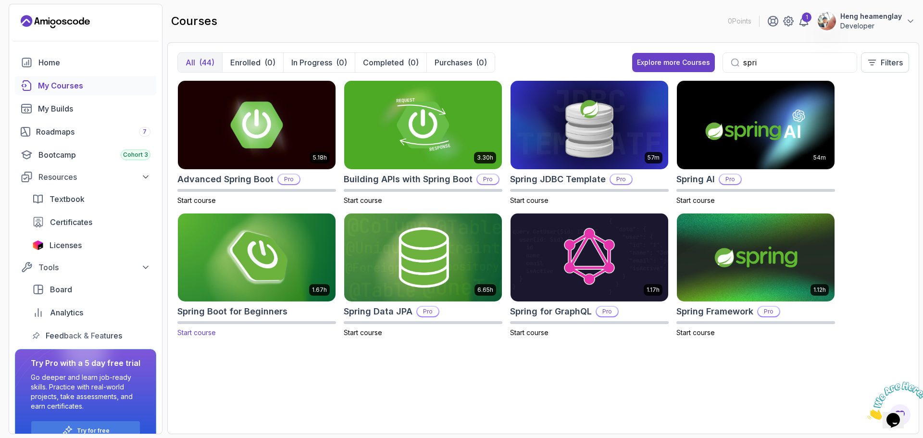
type input "spri"
click at [305, 264] on img at bounding box center [256, 257] width 165 height 93
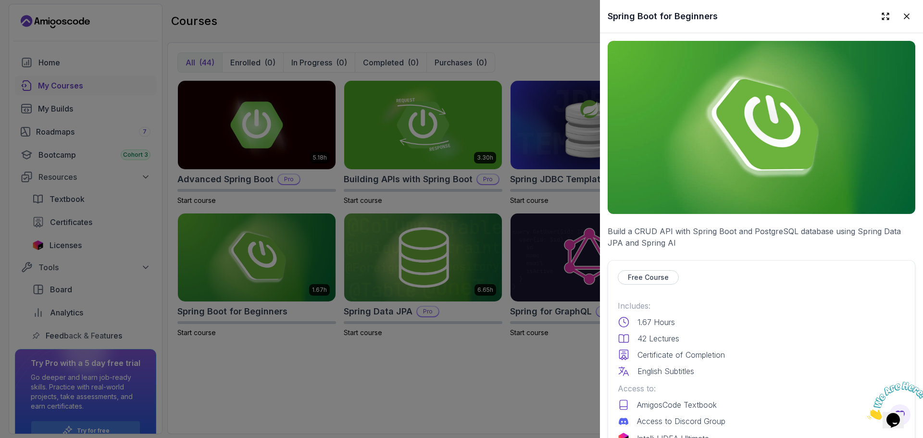
click at [650, 275] on p "Free Course" at bounding box center [648, 278] width 41 height 10
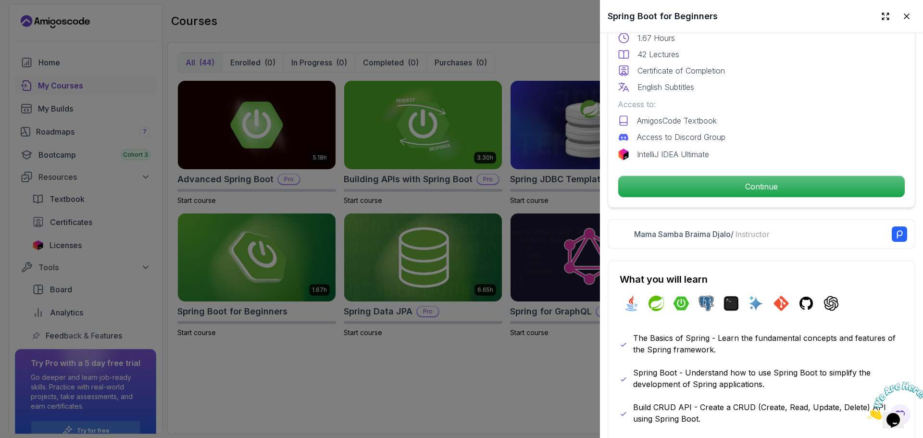
scroll to position [284, 0]
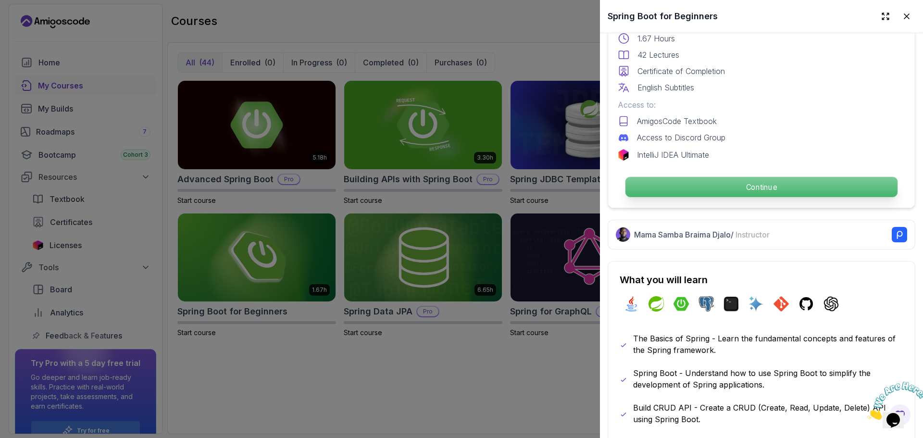
click at [735, 186] on p "Continue" at bounding box center [761, 187] width 272 height 20
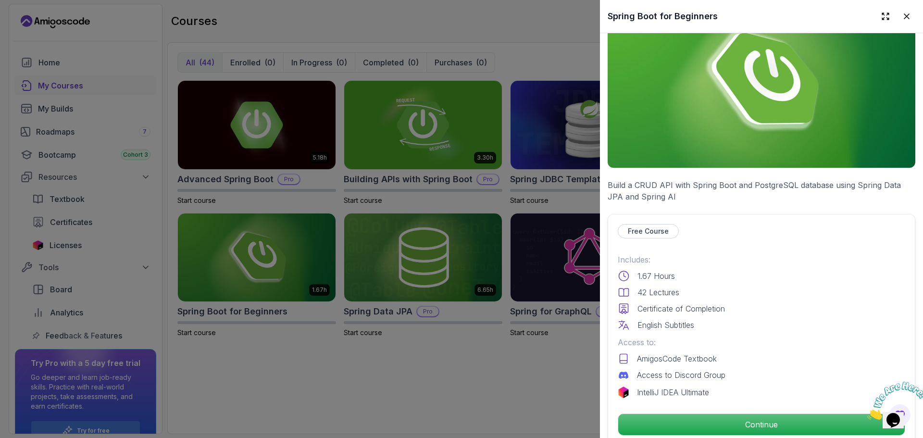
scroll to position [43, 0]
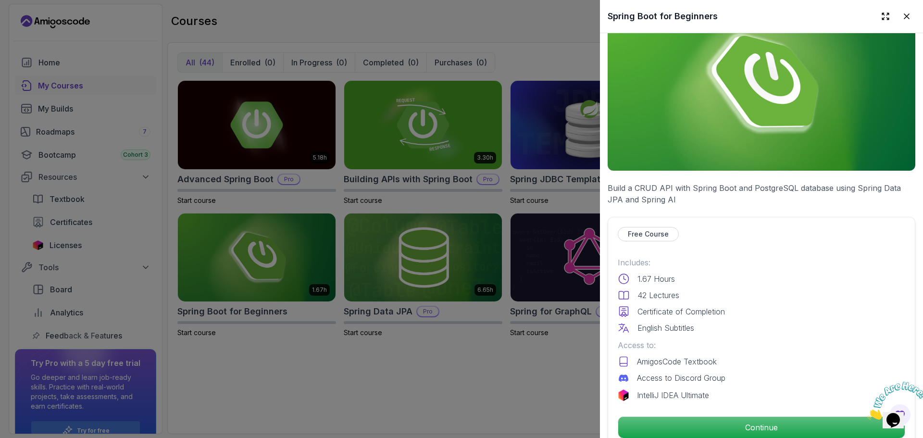
click at [656, 232] on p "Free Course" at bounding box center [648, 234] width 41 height 10
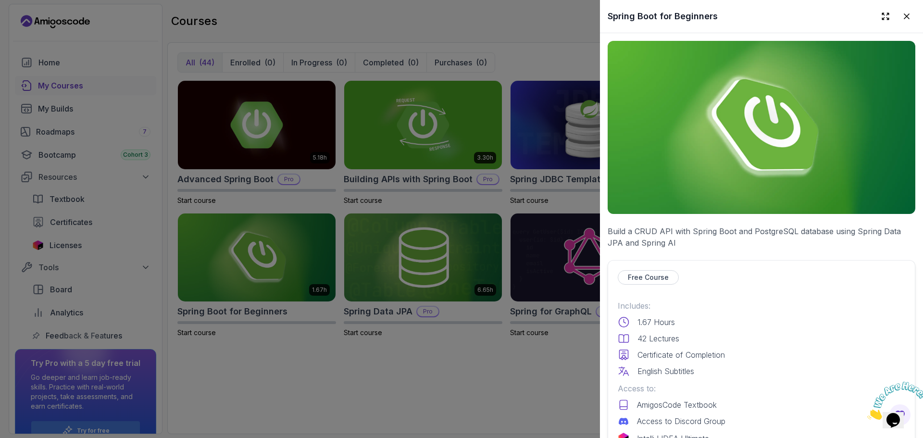
scroll to position [36, 0]
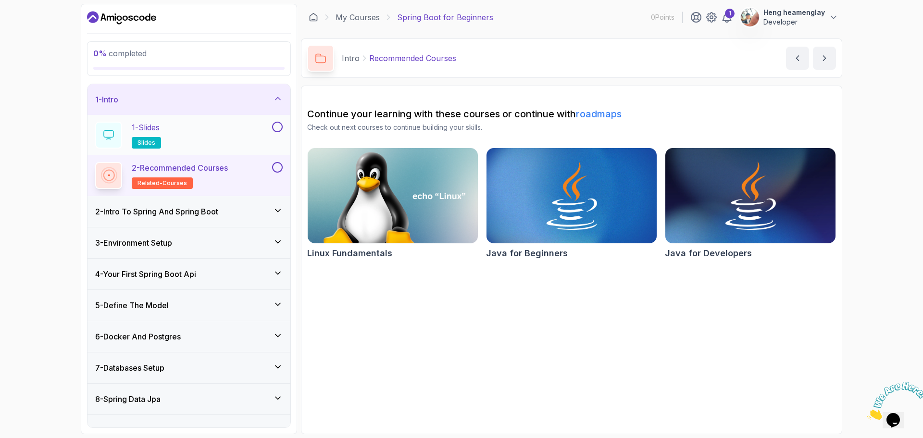
click at [151, 139] on span "slides" at bounding box center [147, 143] width 18 height 8
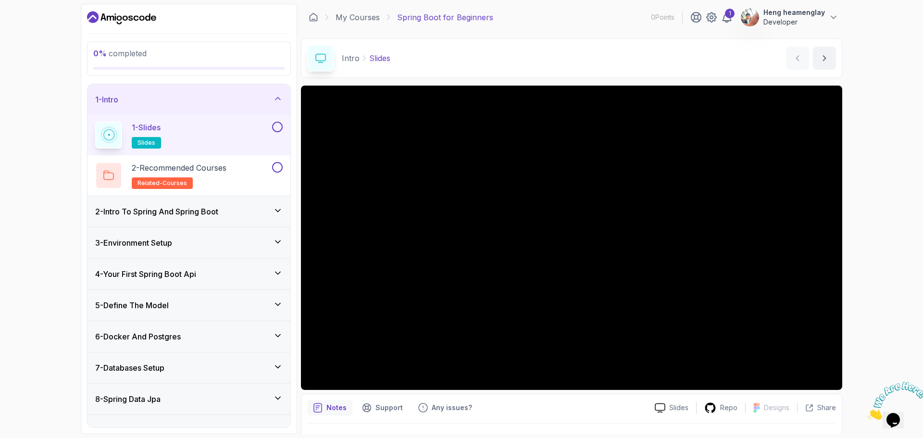
click at [275, 126] on button at bounding box center [277, 127] width 11 height 11
click at [257, 182] on div "2 - Recommended Courses related-courses" at bounding box center [182, 175] width 175 height 27
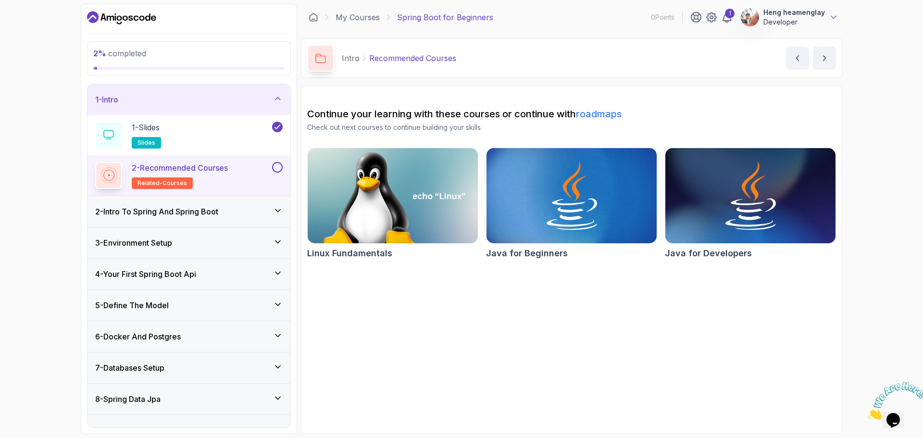
click at [282, 172] on div at bounding box center [276, 167] width 13 height 11
click at [279, 169] on button at bounding box center [277, 167] width 11 height 11
click at [257, 207] on div "2 - Intro To Spring And Spring Boot" at bounding box center [189, 212] width 188 height 12
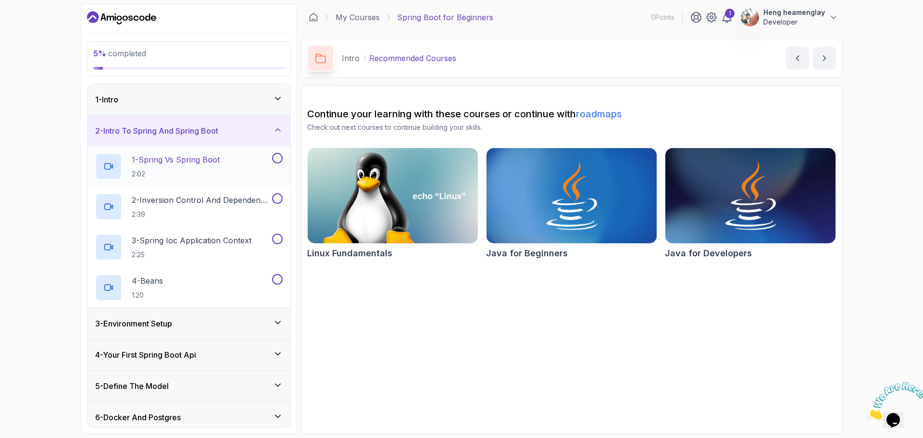
click at [276, 156] on button at bounding box center [277, 158] width 11 height 11
click at [246, 163] on div "1 - Spring Vs Spring Boot 2:02" at bounding box center [182, 166] width 175 height 27
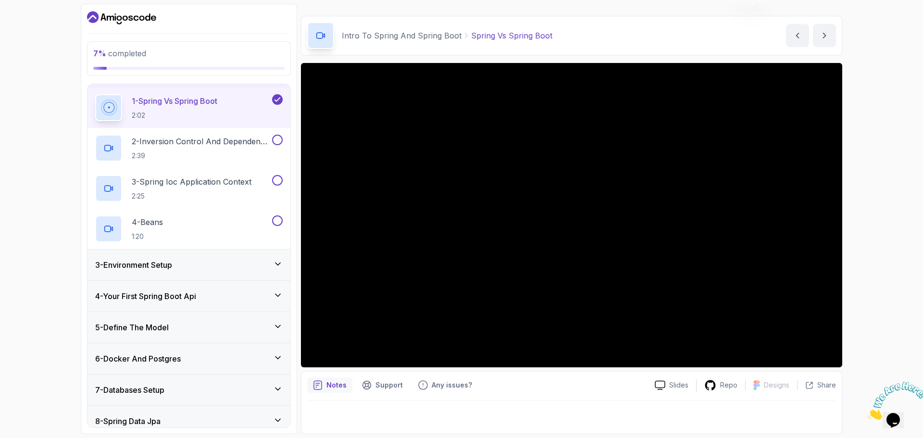
scroll to position [49, 0]
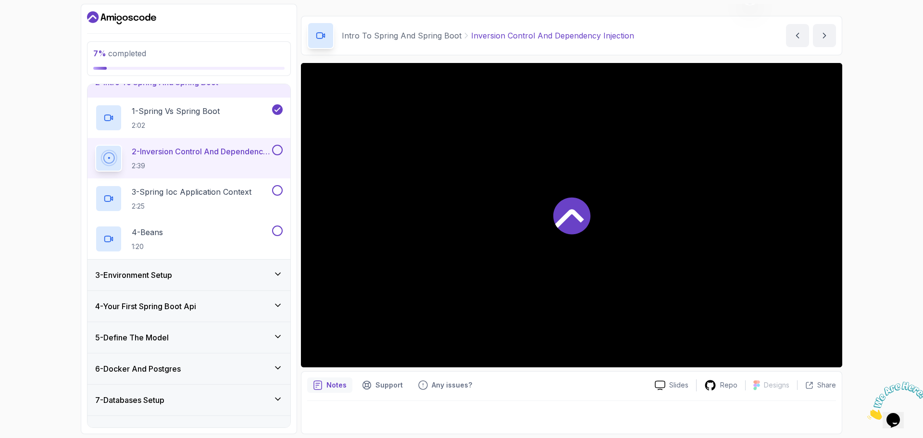
click at [279, 147] on button at bounding box center [277, 150] width 11 height 11
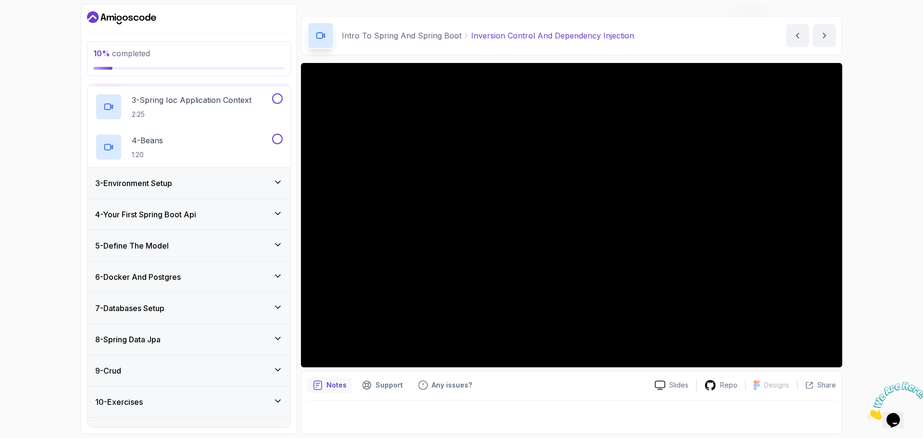
scroll to position [193, 0]
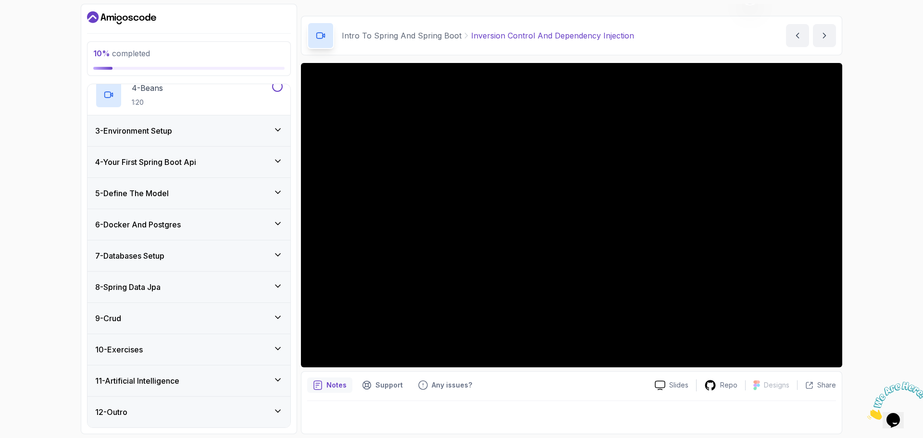
click at [165, 404] on div "12 - Outro" at bounding box center [189, 412] width 203 height 31
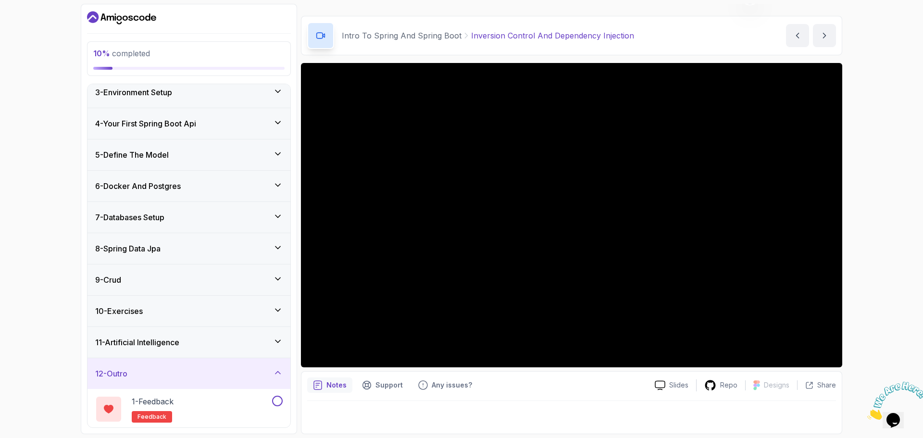
scroll to position [112, 0]
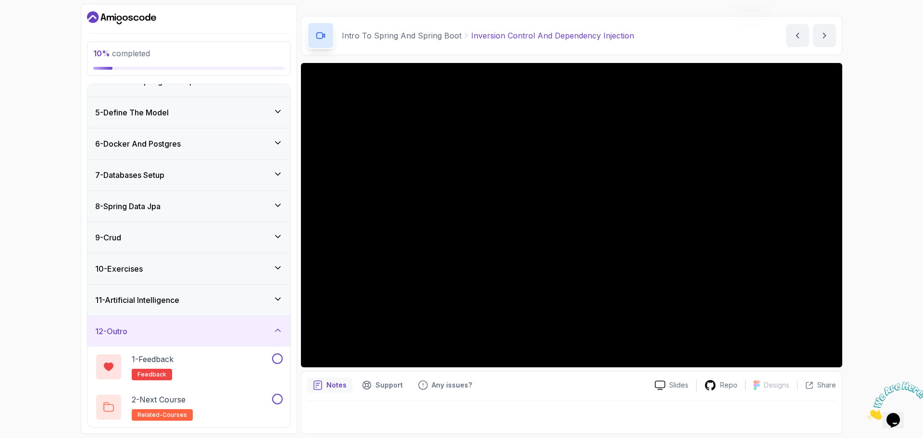
click at [194, 263] on div "10 - Exercises" at bounding box center [189, 269] width 188 height 12
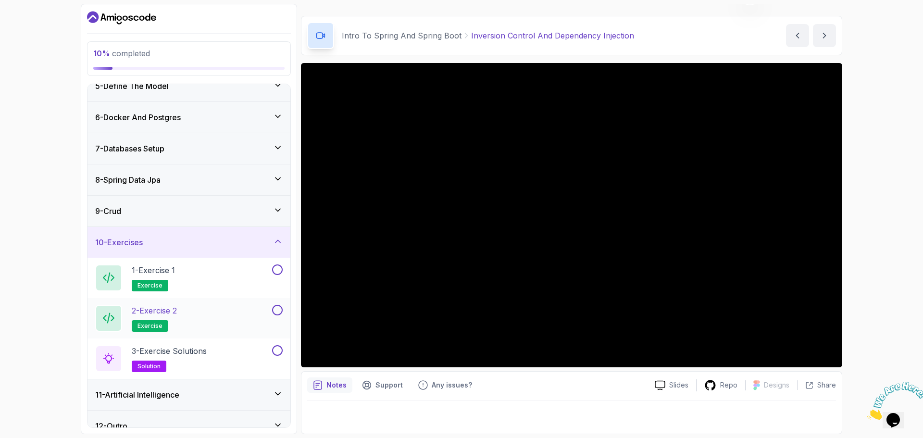
scroll to position [152, 0]
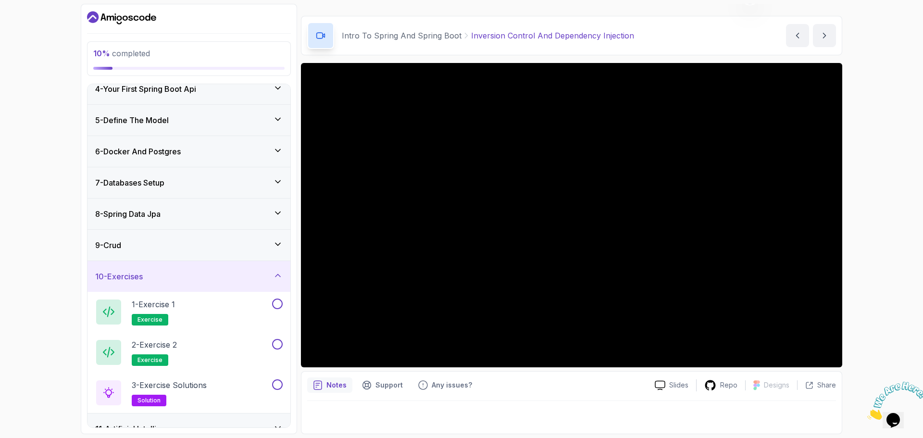
click at [223, 268] on div "10 - Exercises" at bounding box center [189, 276] width 203 height 31
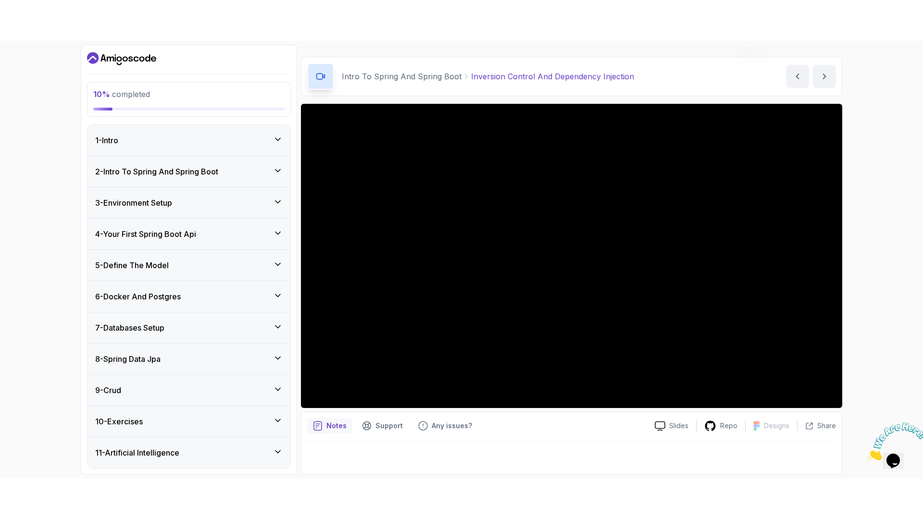
scroll to position [0, 0]
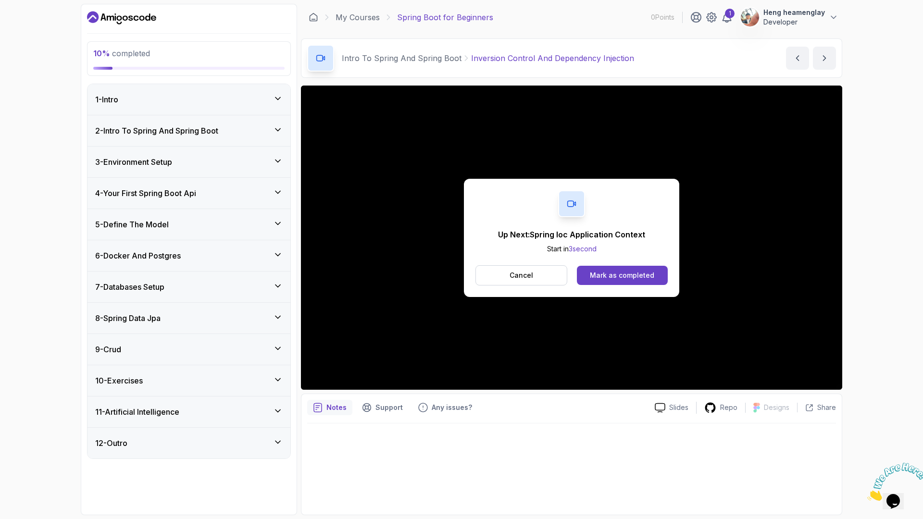
click at [184, 104] on div "1 - Intro" at bounding box center [189, 100] width 188 height 12
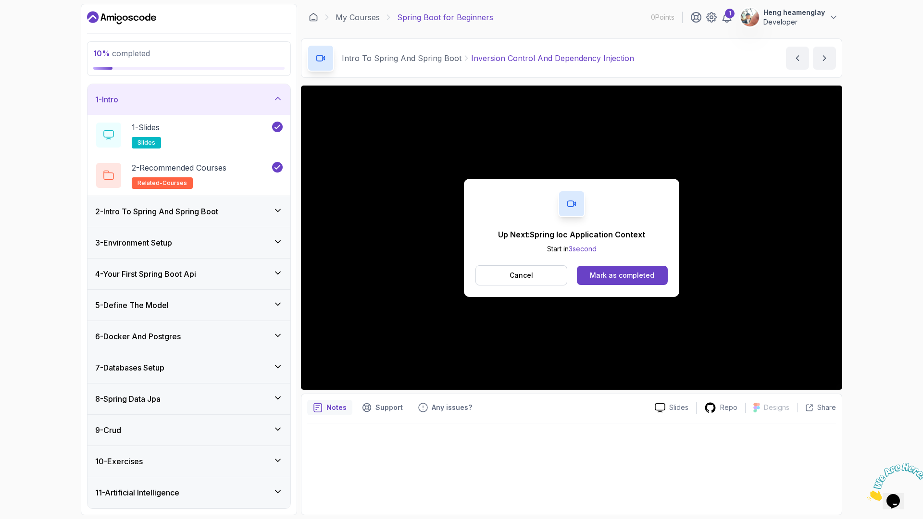
click at [204, 206] on h3 "2 - Intro To Spring And Spring Boot" at bounding box center [156, 212] width 123 height 12
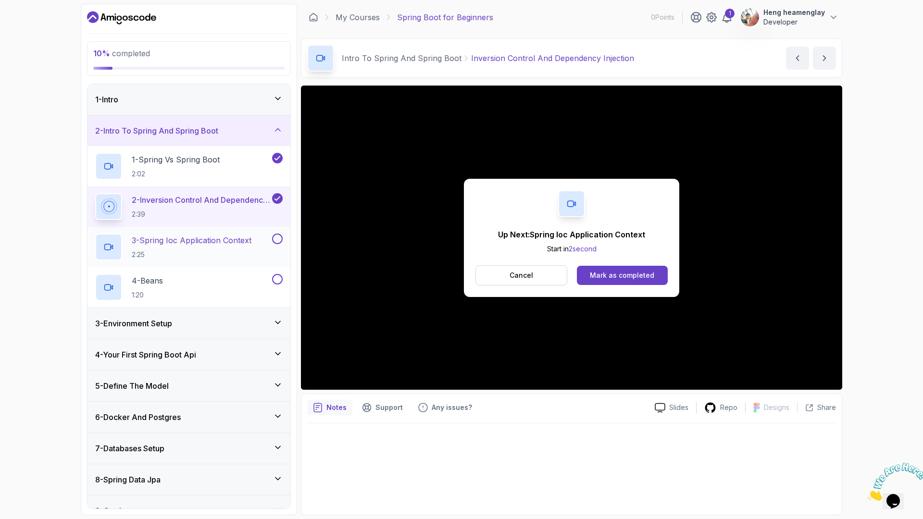
click at [219, 240] on p "3 - Spring Ioc Application Context" at bounding box center [192, 241] width 120 height 12
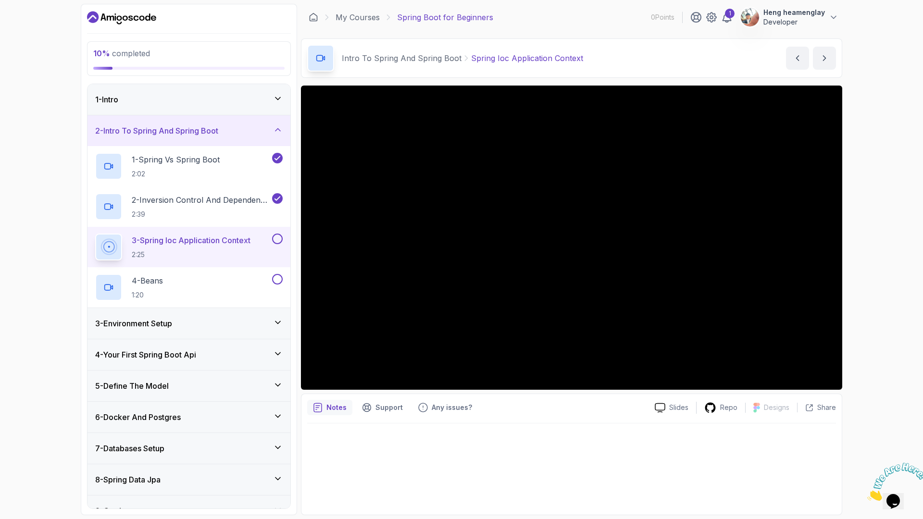
click at [275, 240] on button at bounding box center [277, 239] width 11 height 11
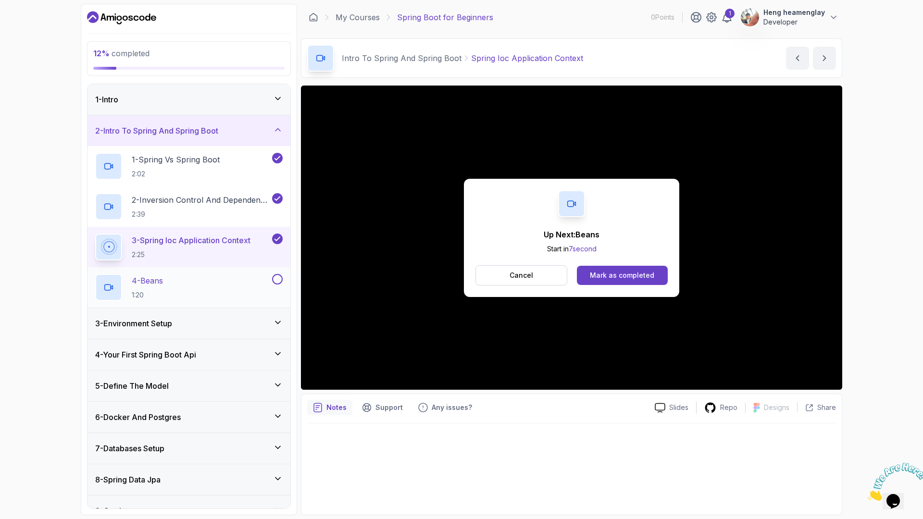
click at [203, 285] on div "4 - Beans 1:20" at bounding box center [182, 287] width 175 height 27
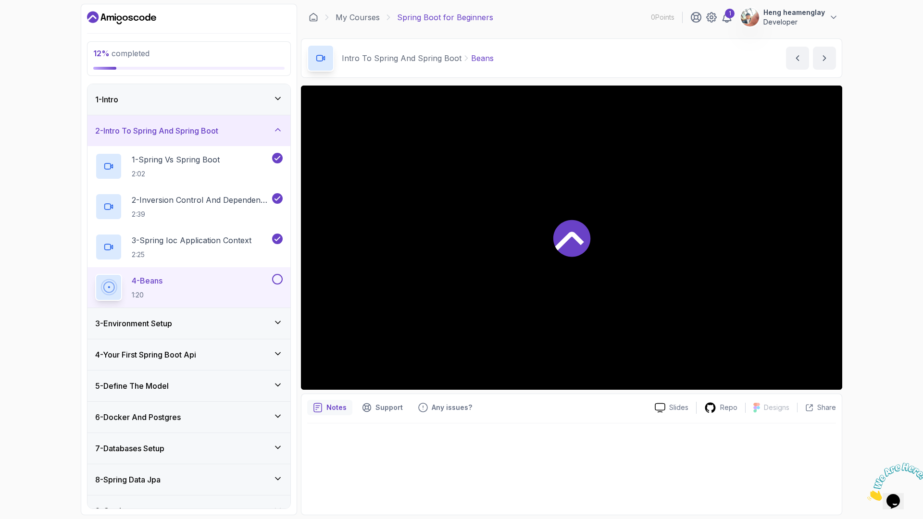
click at [278, 278] on button at bounding box center [277, 279] width 11 height 11
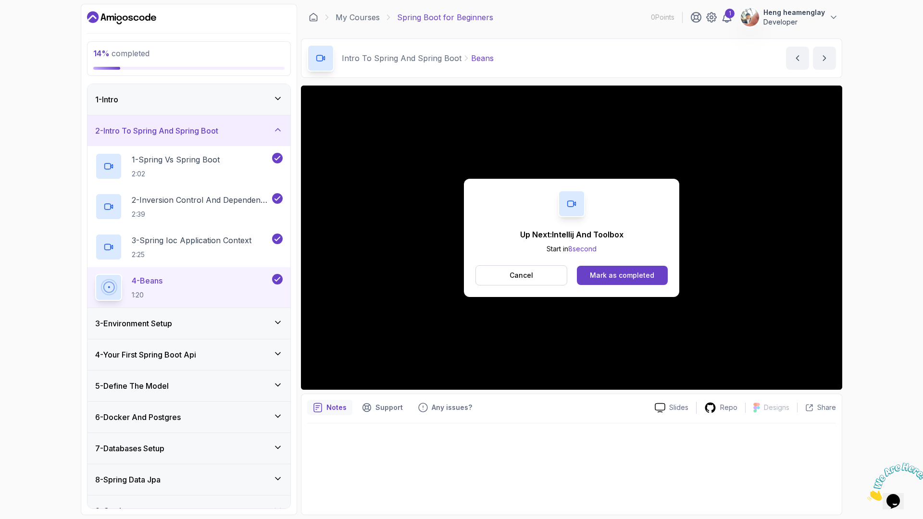
click at [216, 325] on div "3 - Environment Setup" at bounding box center [189, 324] width 188 height 12
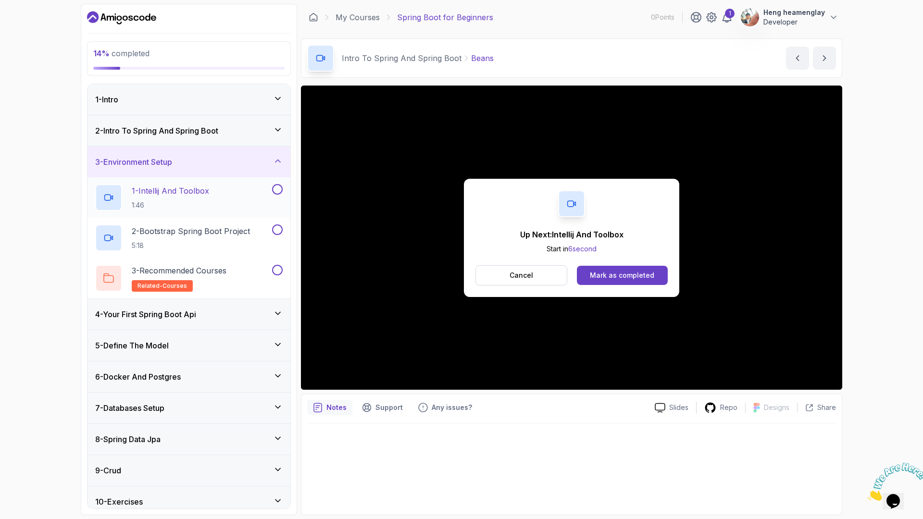
click at [234, 190] on div "1 - Intellij And Toolbox 1:46" at bounding box center [182, 197] width 175 height 27
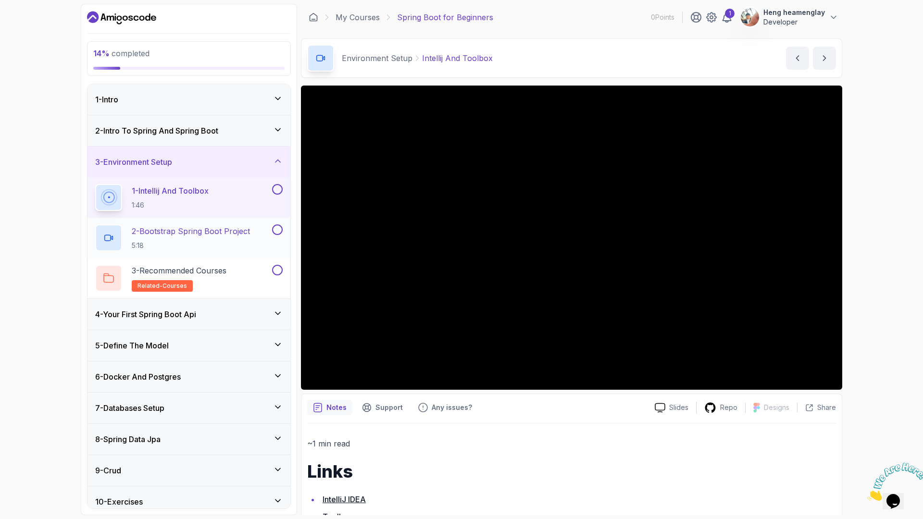
click at [227, 231] on p "2 - Bootstrap Spring Boot Project" at bounding box center [191, 231] width 118 height 12
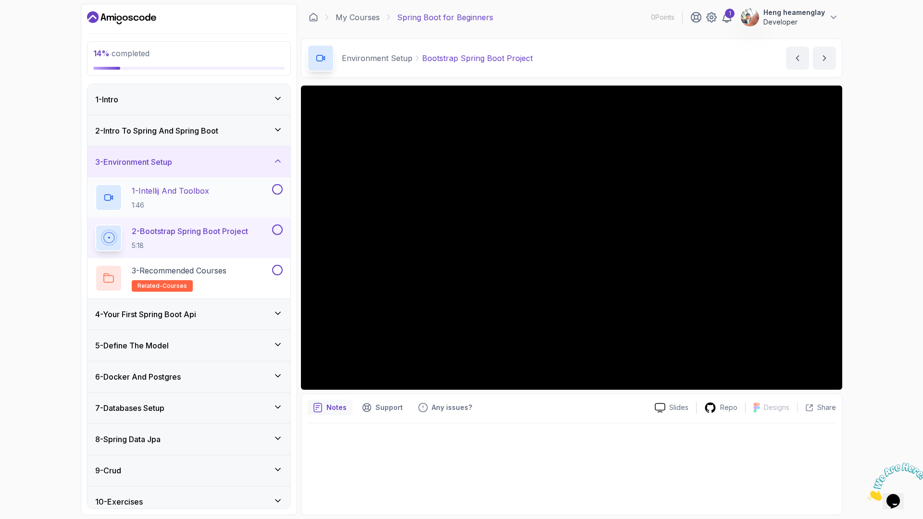
click at [278, 189] on button at bounding box center [277, 189] width 11 height 11
click at [278, 228] on button at bounding box center [277, 230] width 11 height 11
click at [236, 273] on div "3 - Recommended Courses related-courses" at bounding box center [182, 278] width 175 height 27
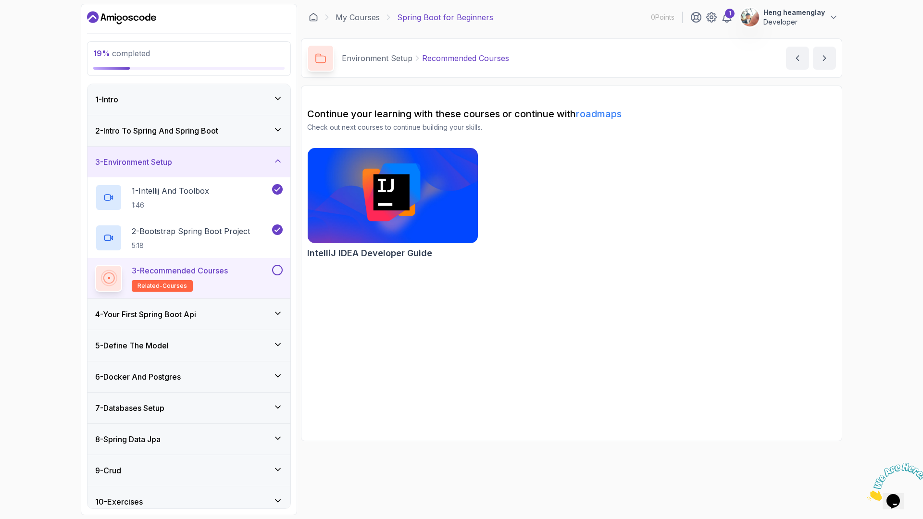
click at [277, 267] on button at bounding box center [277, 270] width 11 height 11
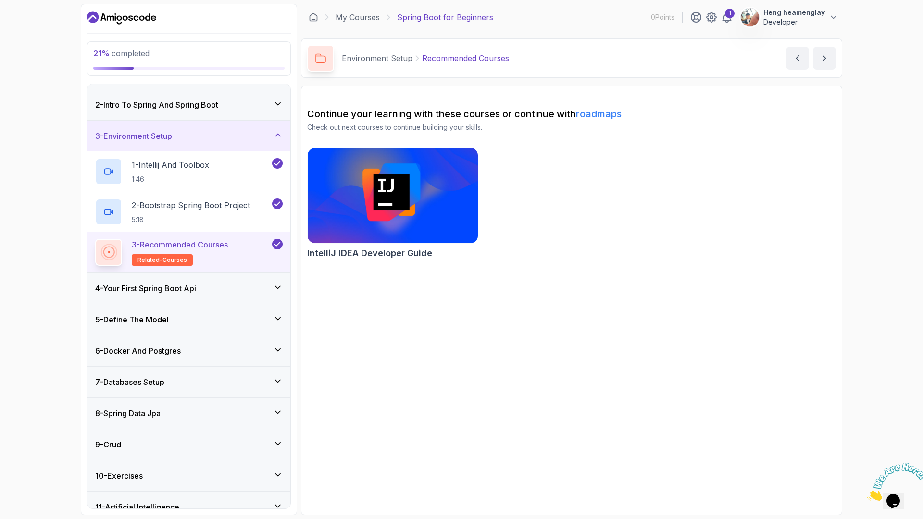
scroll to position [71, 0]
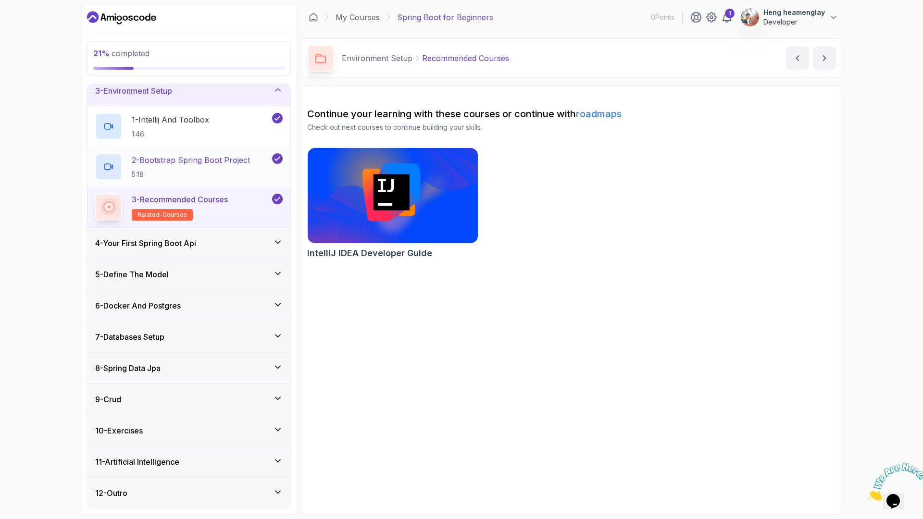
click at [242, 251] on div "4 - Your First Spring Boot Api" at bounding box center [189, 243] width 203 height 31
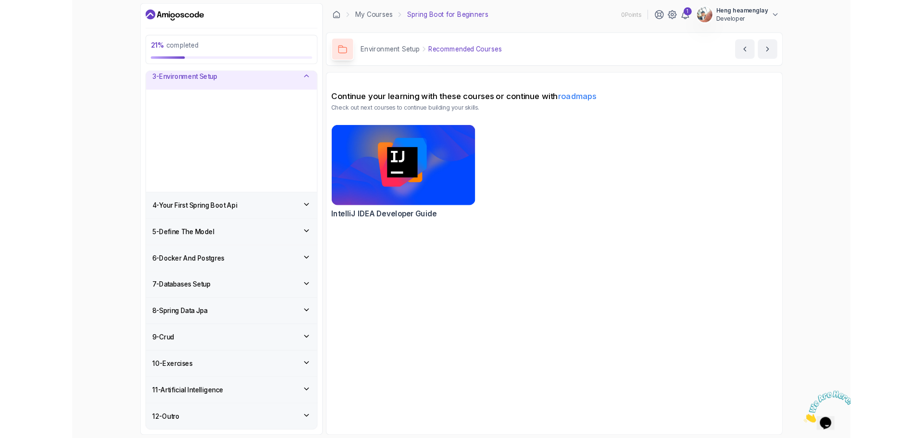
scroll to position [0, 0]
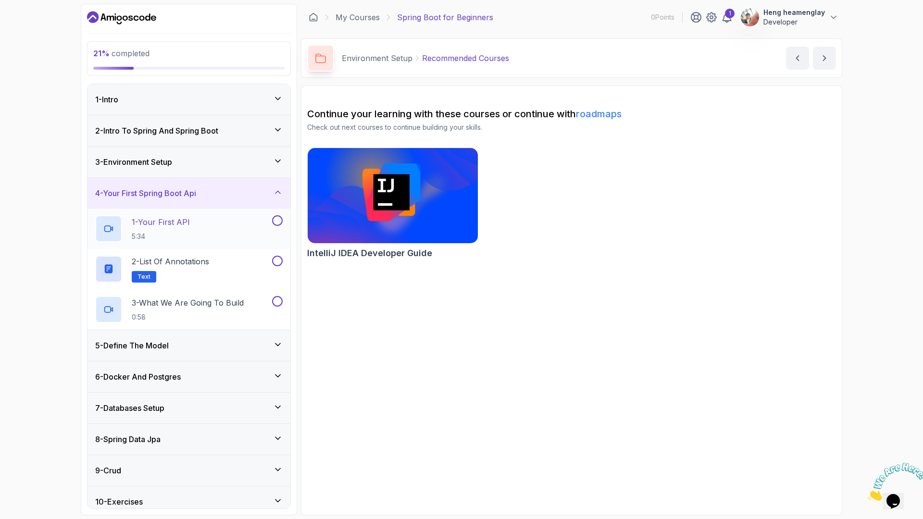
click at [243, 232] on div "1 - Your First API 5:34" at bounding box center [182, 228] width 175 height 27
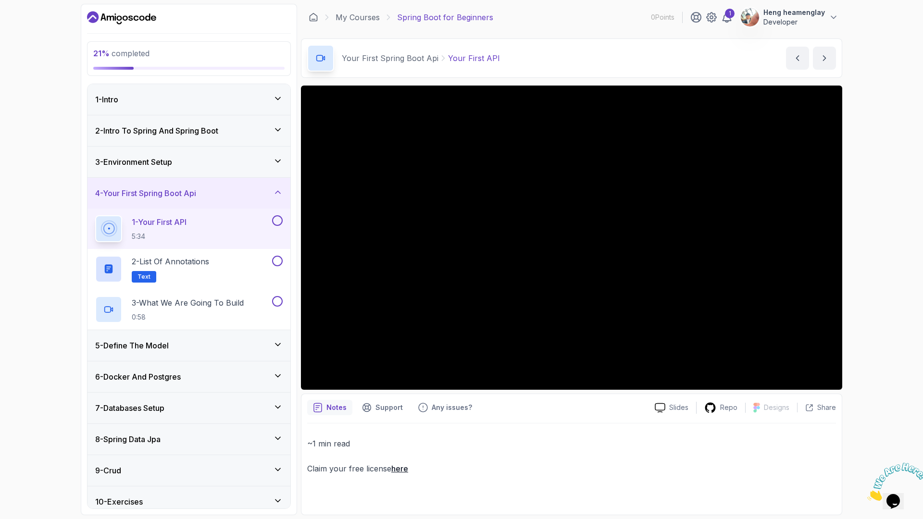
click at [281, 216] on button at bounding box center [277, 220] width 11 height 11
click at [732, 14] on div "1" at bounding box center [730, 14] width 10 height 10
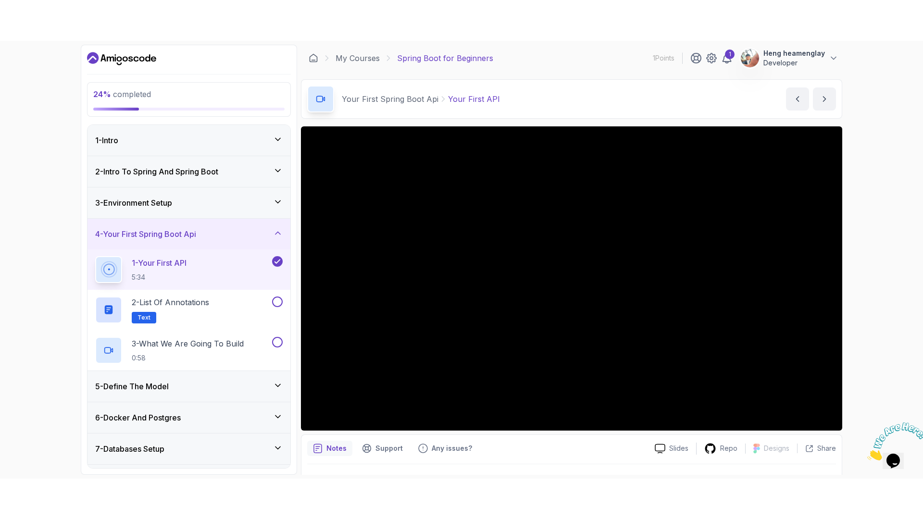
scroll to position [61, 0]
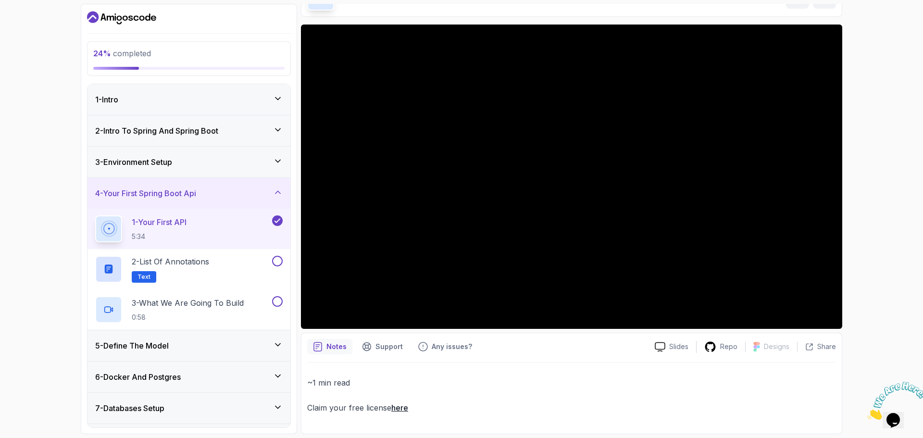
click at [44, 66] on div "24 % completed 1 - Intro 2 - Intro To Spring And Spring Boot 3 - Environment Se…" at bounding box center [461, 219] width 923 height 438
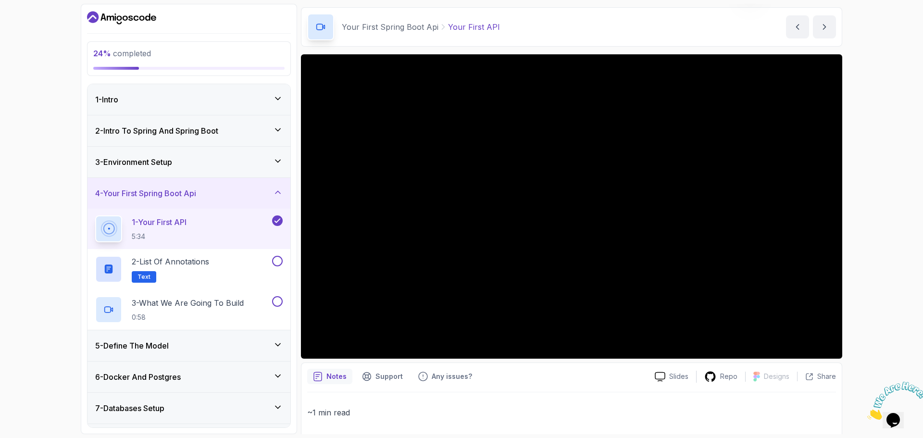
scroll to position [48, 0]
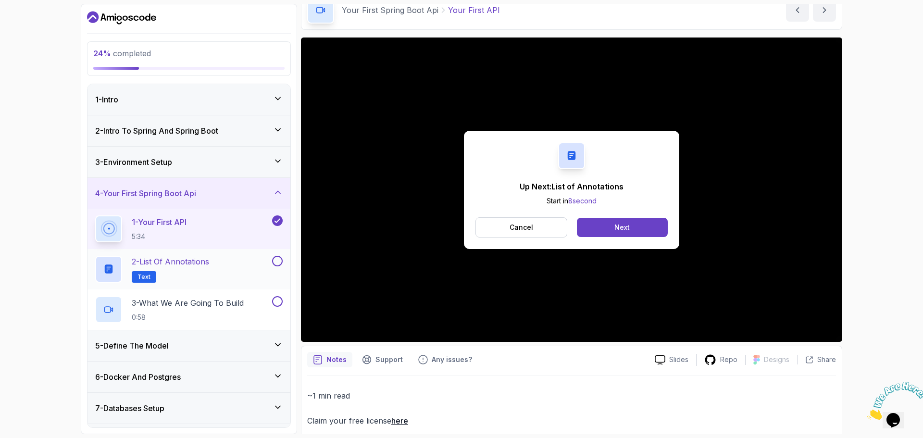
click at [228, 269] on div "2 - List of Annotations Text" at bounding box center [182, 269] width 175 height 27
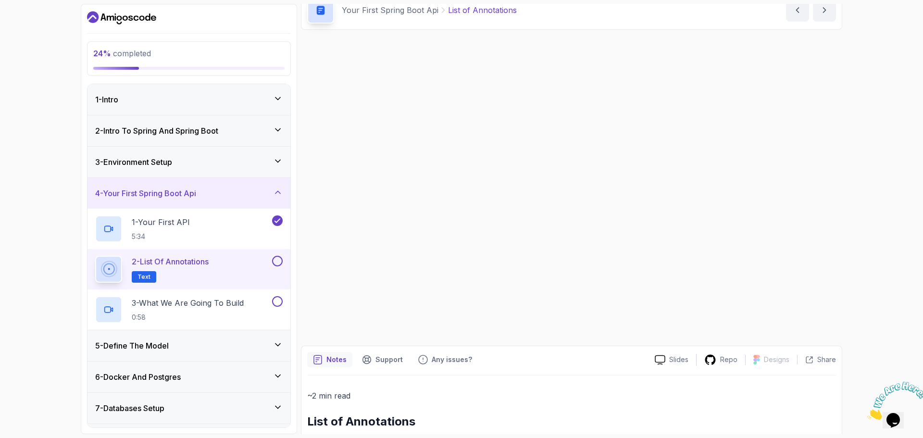
scroll to position [47, 0]
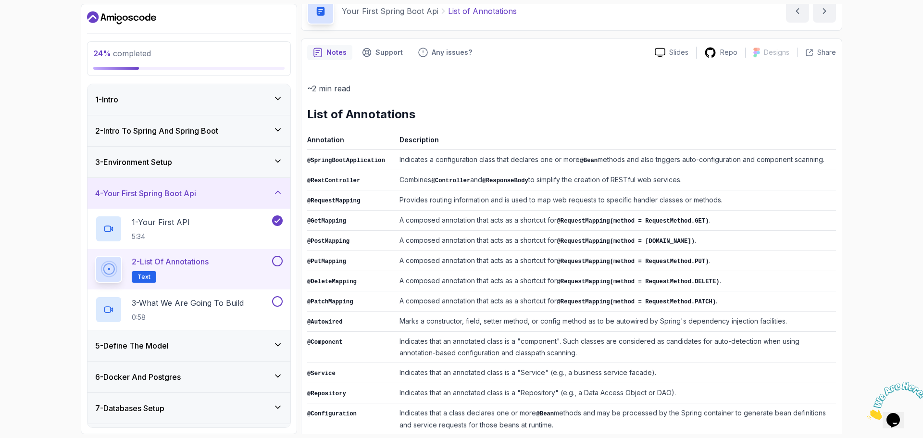
click at [277, 262] on button at bounding box center [277, 261] width 11 height 11
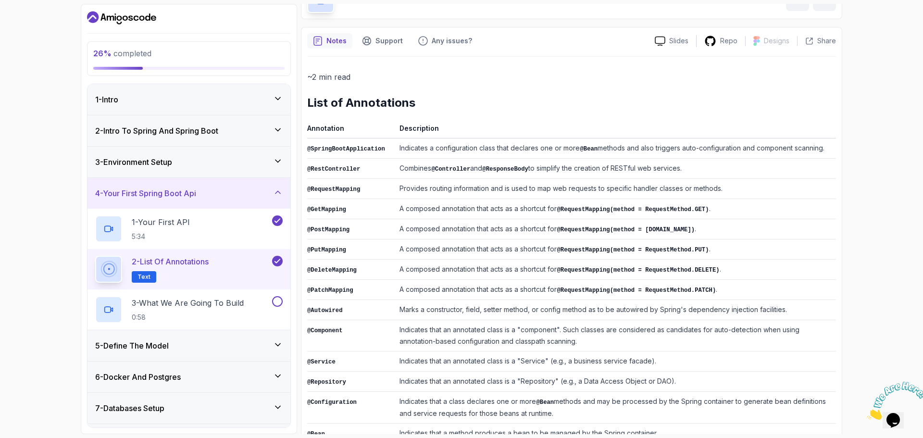
scroll to position [140, 0]
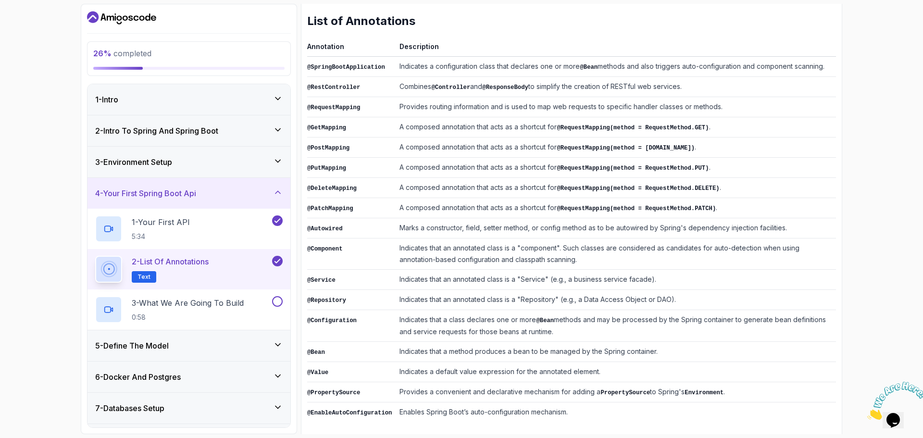
drag, startPoint x: 587, startPoint y: 415, endPoint x: 307, endPoint y: 38, distance: 469.3
click at [307, 38] on div "Notes Support Any issues? Slides Repo Designs Design not available Share ~2 min…" at bounding box center [571, 193] width 541 height 497
click at [622, 187] on code "@RequestMapping(method = RequestMethod.DELETE)" at bounding box center [638, 188] width 163 height 7
drag, startPoint x: 304, startPoint y: 18, endPoint x: 690, endPoint y: 419, distance: 557.3
click at [690, 419] on div "Notes Support Any issues? Slides Repo Designs Design not available Share ~2 min…" at bounding box center [571, 193] width 541 height 497
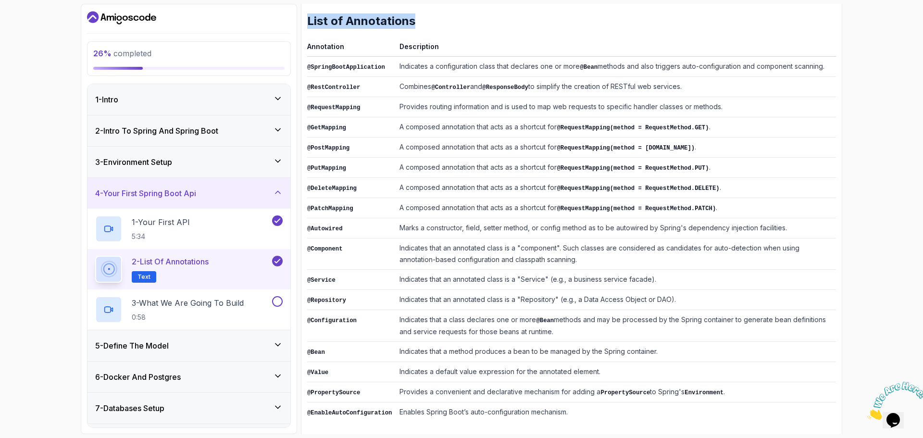
copy div "List of Annotations"
click at [458, 246] on td "Indicates that an annotated class is a "component". Such classes are considered…" at bounding box center [616, 253] width 440 height 31
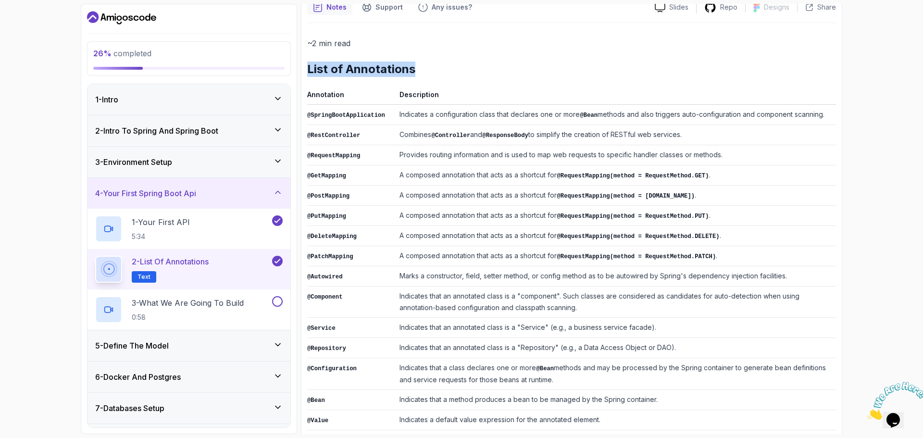
click at [802, 199] on td "A composed annotation that acts as a shortcut for @RequestMapping(method = [DOM…" at bounding box center [616, 196] width 440 height 20
click at [867, 211] on div "26 % completed 1 - Intro 2 - Intro To Spring And Spring Boot 3 - Environment Se…" at bounding box center [461, 219] width 923 height 438
click at [685, 84] on div "~2 min read List of Annotations Annotation Description @SpringBootApplication I…" at bounding box center [571, 254] width 529 height 434
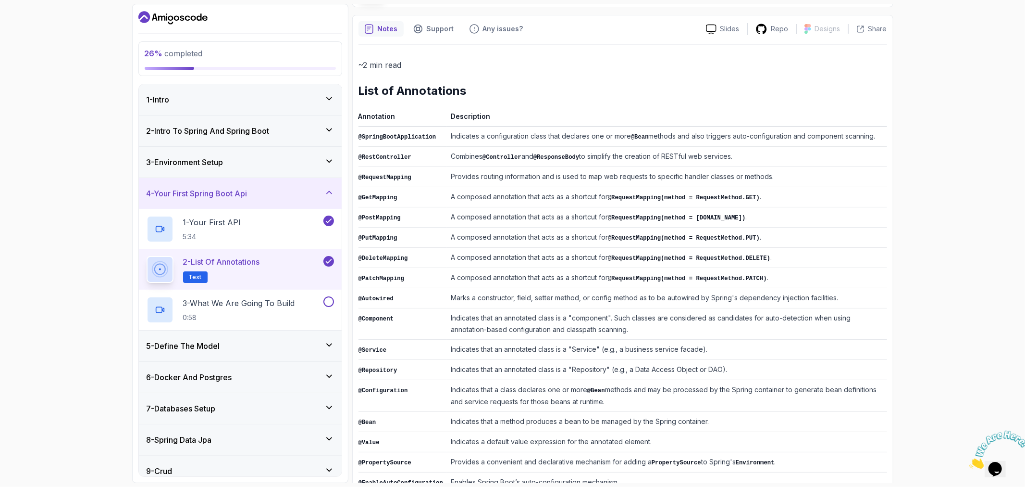
scroll to position [95, 0]
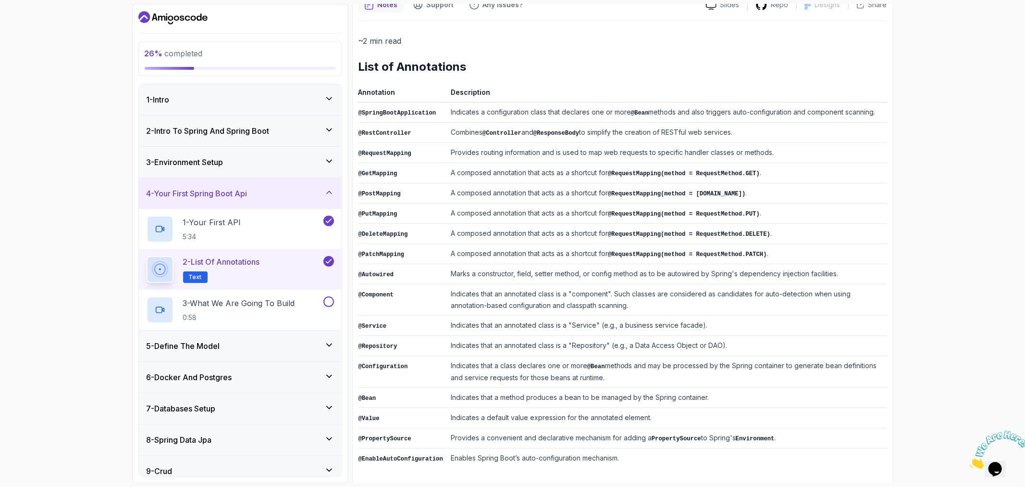
click at [462, 112] on td "Indicates a configuration class that declares one or more @Bean methods and als…" at bounding box center [667, 112] width 440 height 20
click at [266, 303] on p "3 - What We Are Going To Build" at bounding box center [239, 303] width 112 height 12
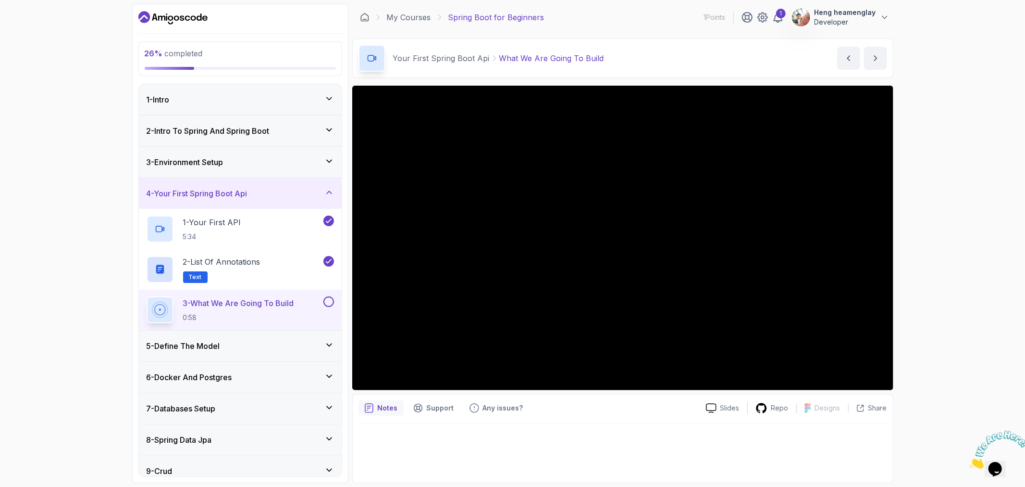
click at [424, 438] on div at bounding box center [623, 450] width 529 height 53
click at [923, 230] on div "26 % completed 1 - Intro 2 - Intro To Spring And Spring Boot 3 - Environment Se…" at bounding box center [512, 243] width 1025 height 487
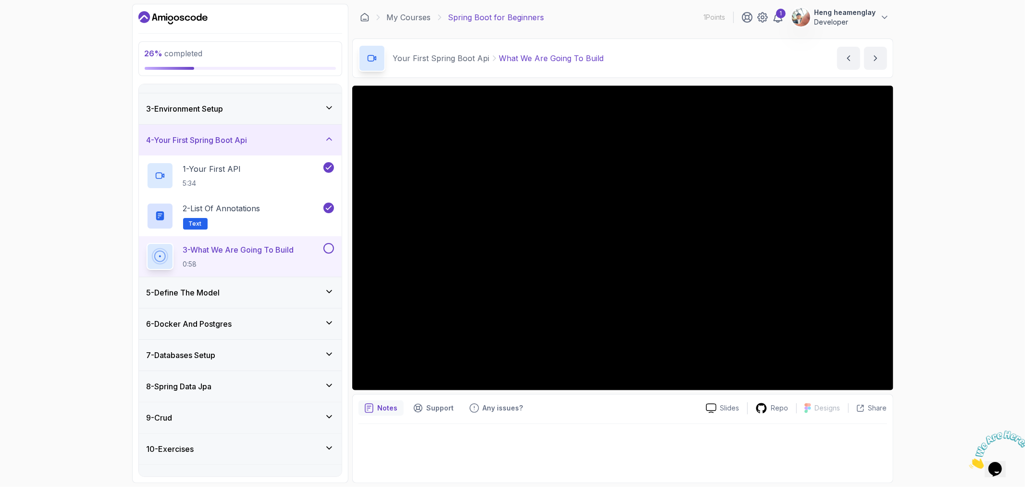
scroll to position [104, 0]
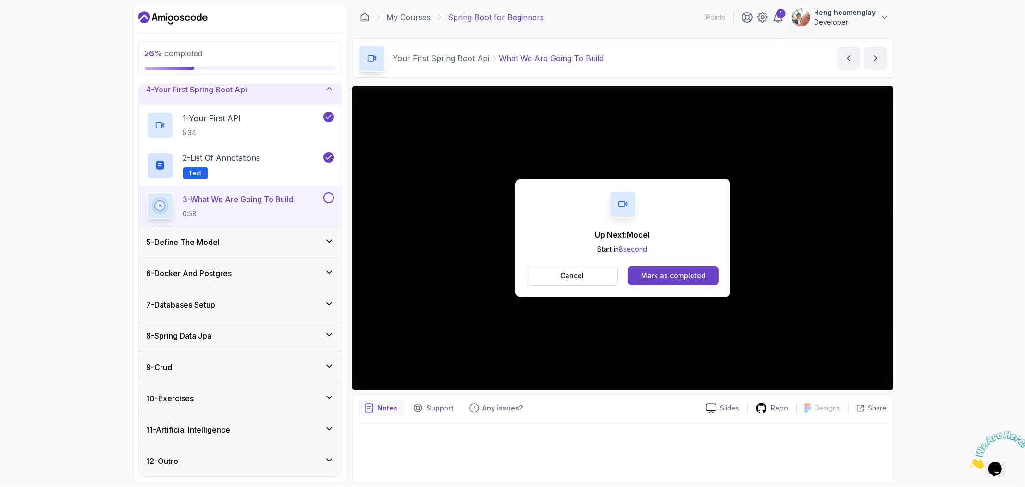
click at [329, 199] on button at bounding box center [329, 197] width 11 height 11
click at [327, 199] on button at bounding box center [329, 197] width 11 height 11
click at [275, 237] on div "5 - Define The Model" at bounding box center [241, 242] width 188 height 12
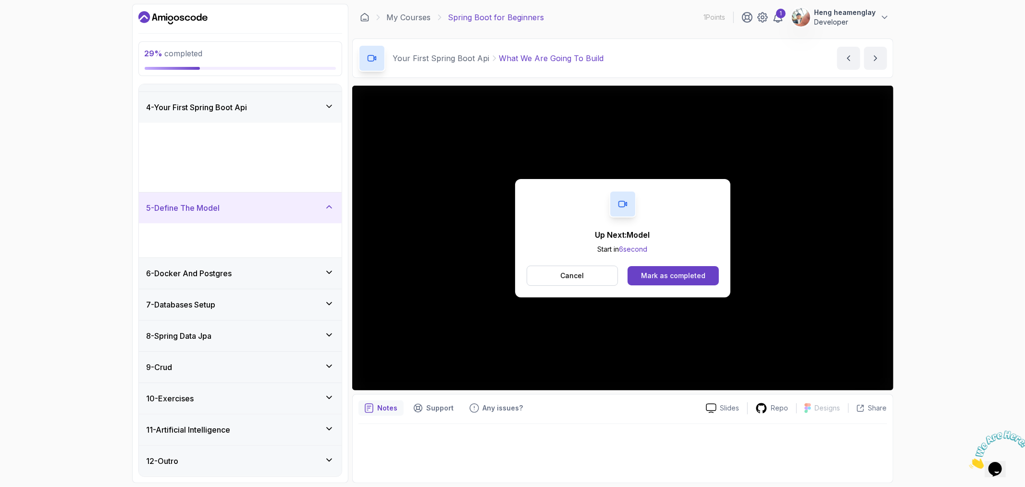
scroll to position [0, 0]
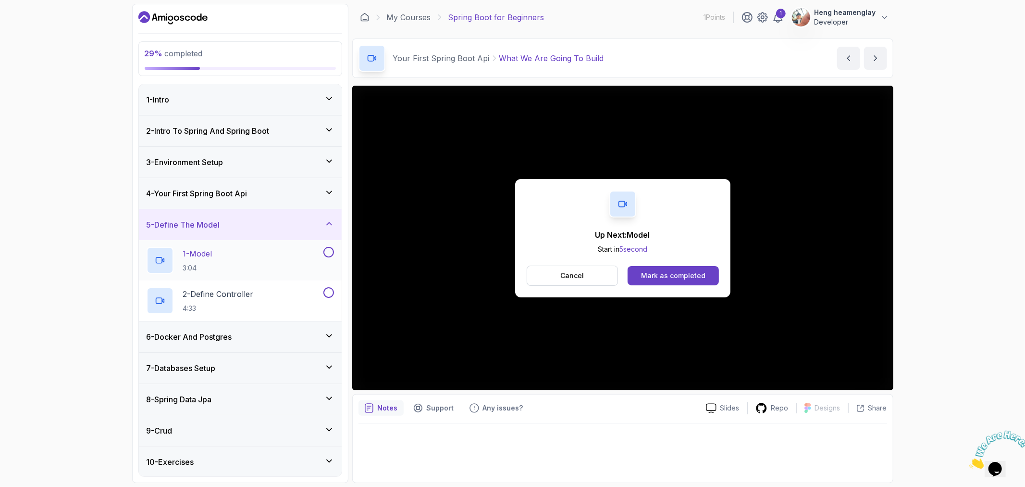
click at [268, 257] on div "1 - Model 3:04" at bounding box center [234, 260] width 175 height 27
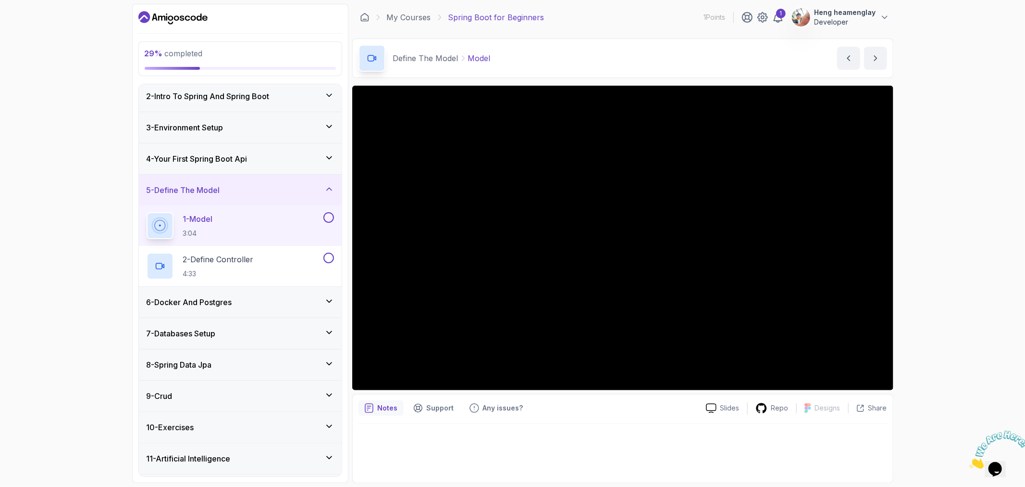
scroll to position [53, 0]
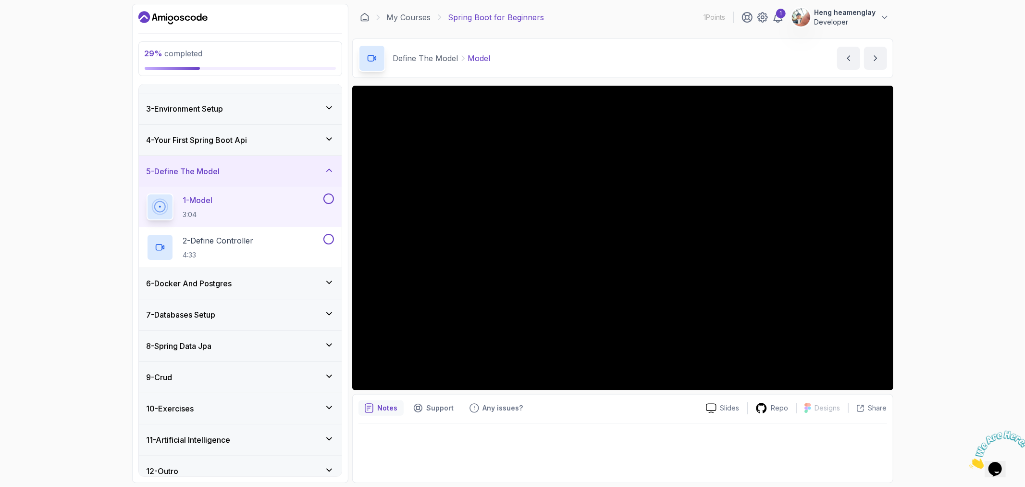
click at [664, 433] on div at bounding box center [623, 450] width 529 height 53
click at [923, 376] on div "29 % completed 1 - Intro 2 - Intro To Spring And Spring Boot 3 - Environment Se…" at bounding box center [512, 243] width 1025 height 487
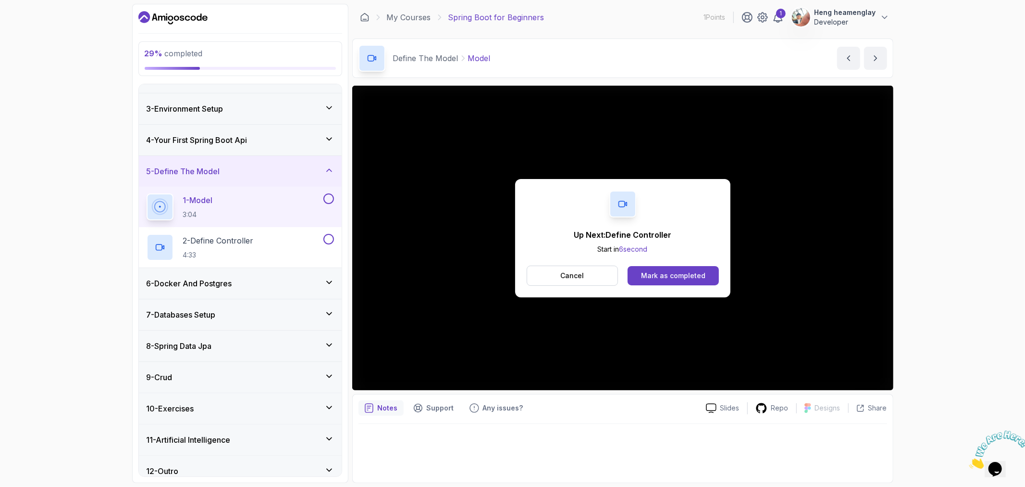
click at [333, 196] on button at bounding box center [329, 198] width 11 height 11
click at [329, 198] on button at bounding box center [329, 198] width 11 height 11
click at [268, 250] on div "2 - Define Controller 4:33" at bounding box center [234, 247] width 175 height 27
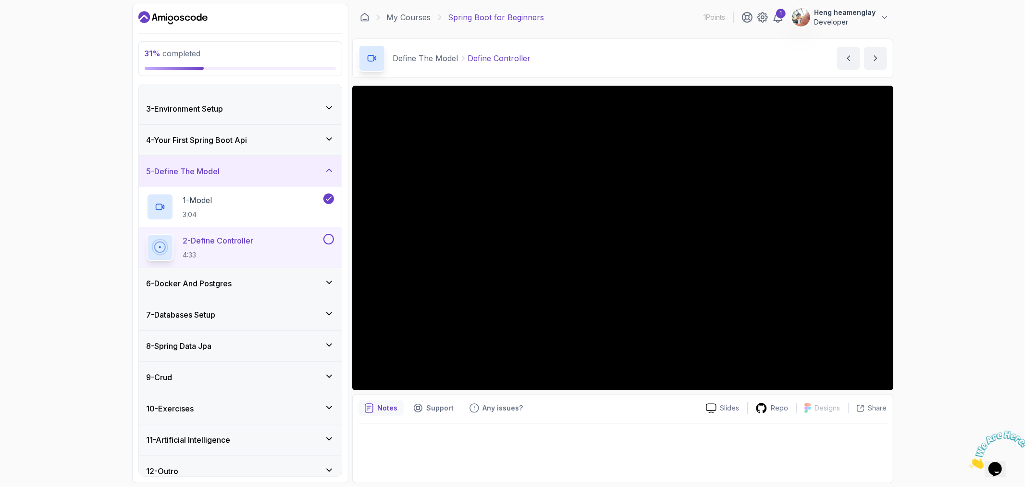
click at [328, 238] on button at bounding box center [329, 239] width 11 height 11
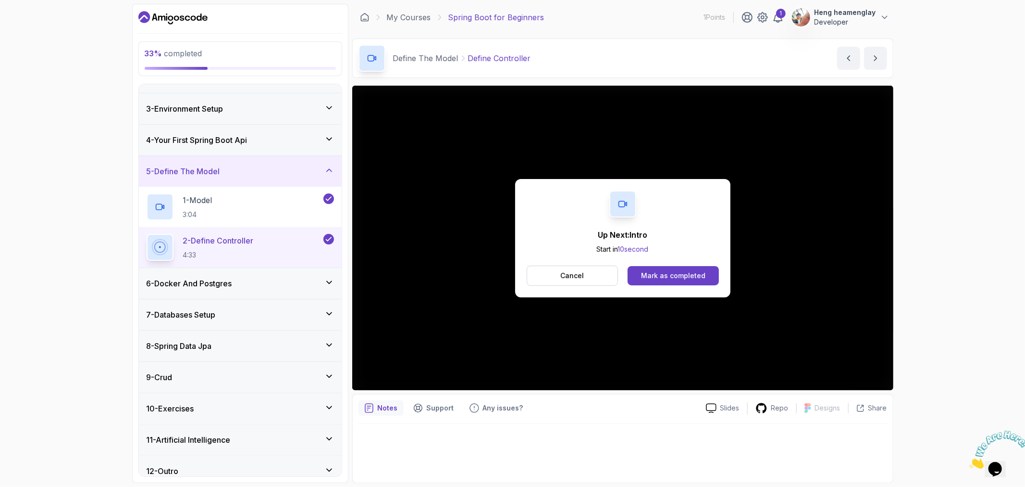
click at [666, 292] on div "Up Next: Intro Start in 10 second Cancel Mark as completed" at bounding box center [622, 238] width 215 height 118
click at [252, 281] on div "6 - Docker And Postgres" at bounding box center [241, 283] width 188 height 12
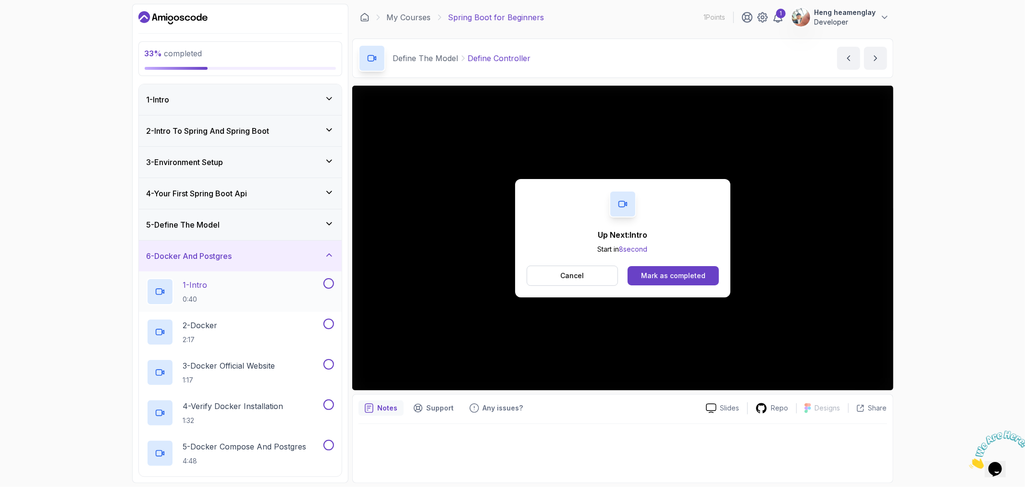
click at [246, 299] on div "1 - Intro 0:40" at bounding box center [234, 291] width 175 height 27
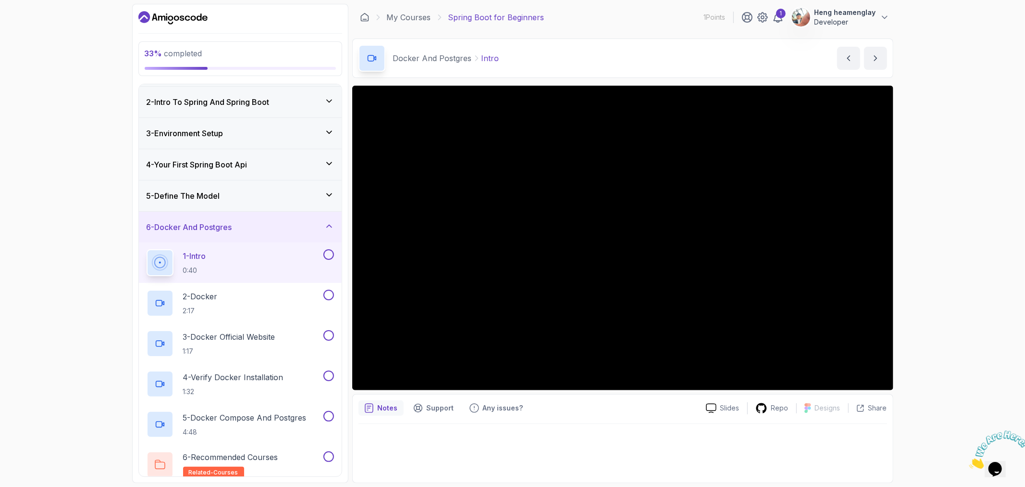
scroll to position [65, 0]
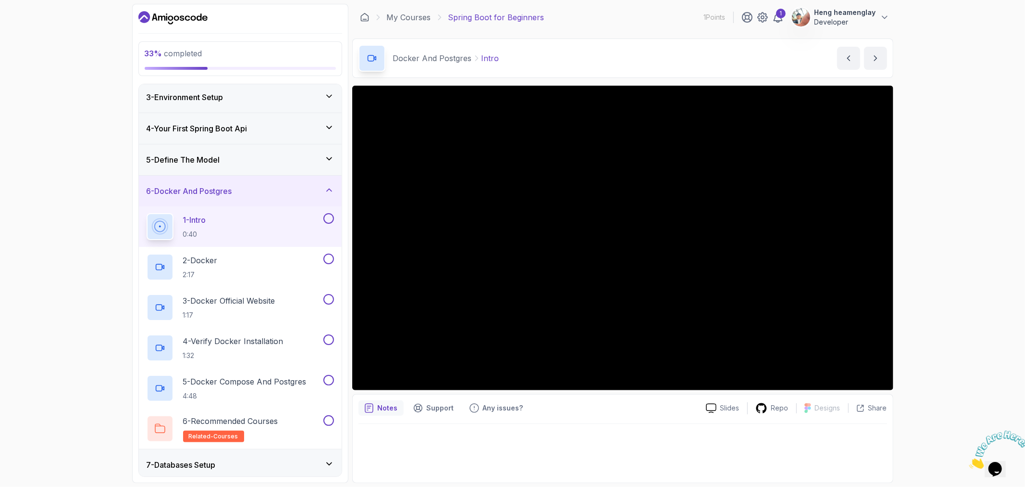
click at [829, 438] on div at bounding box center [623, 450] width 529 height 53
click at [923, 281] on div "33 % completed 1 - Intro 2 - Intro To Spring And Spring Boot 3 - Environment Se…" at bounding box center [512, 243] width 1025 height 487
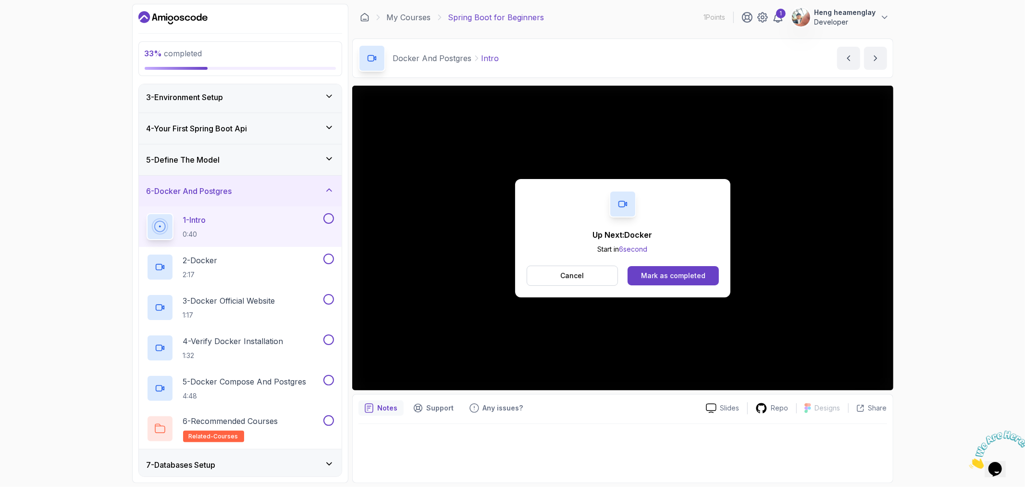
click at [332, 220] on button at bounding box center [329, 218] width 11 height 11
click at [328, 218] on button at bounding box center [329, 218] width 11 height 11
click at [281, 272] on div "2 - Docker 2:17" at bounding box center [234, 266] width 175 height 27
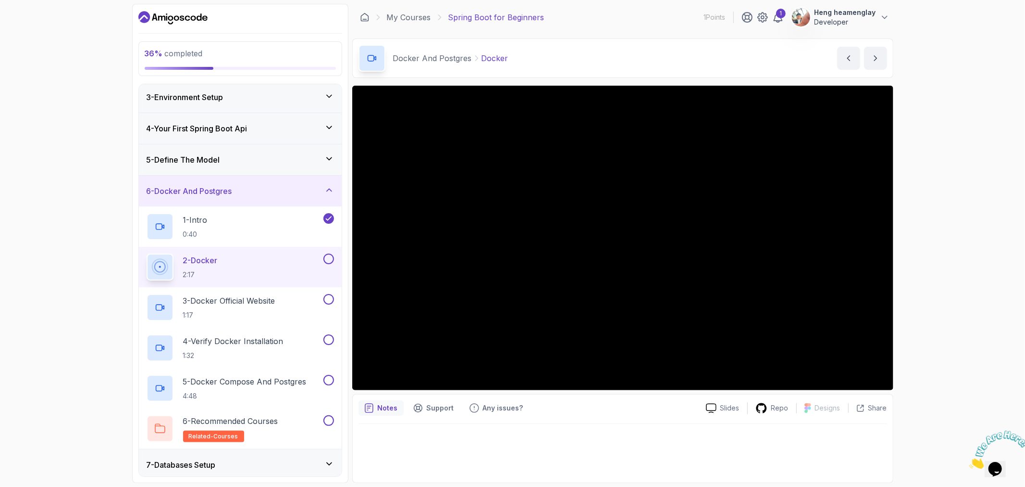
click at [329, 253] on button at bounding box center [329, 258] width 11 height 11
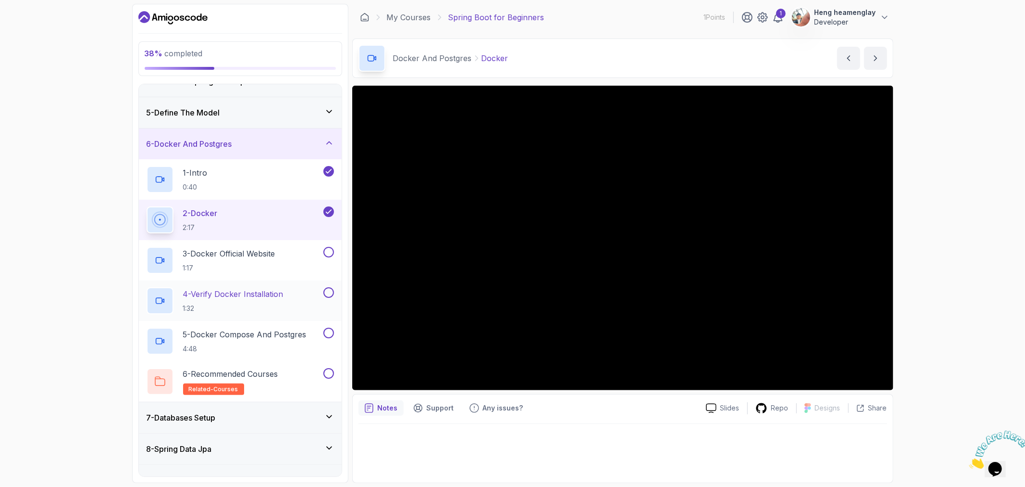
scroll to position [172, 0]
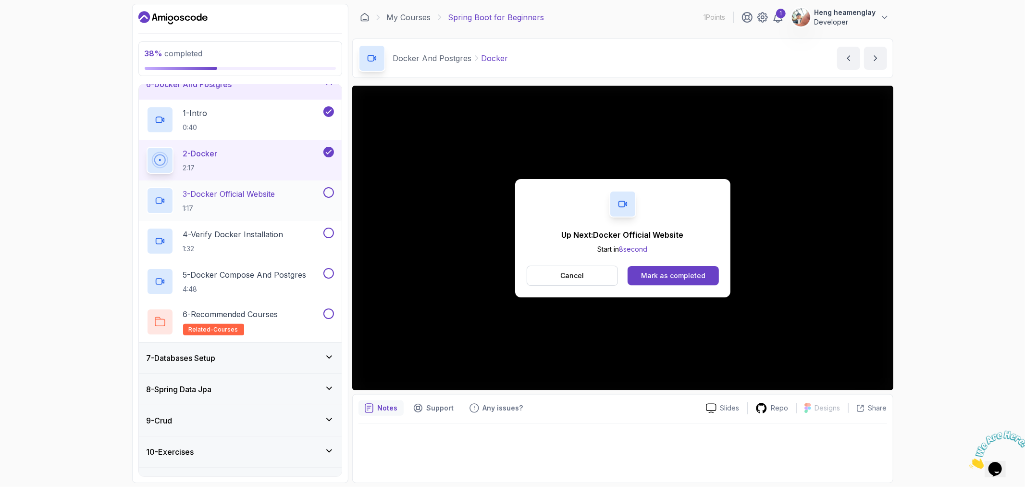
click at [274, 208] on p "1:17" at bounding box center [229, 208] width 92 height 10
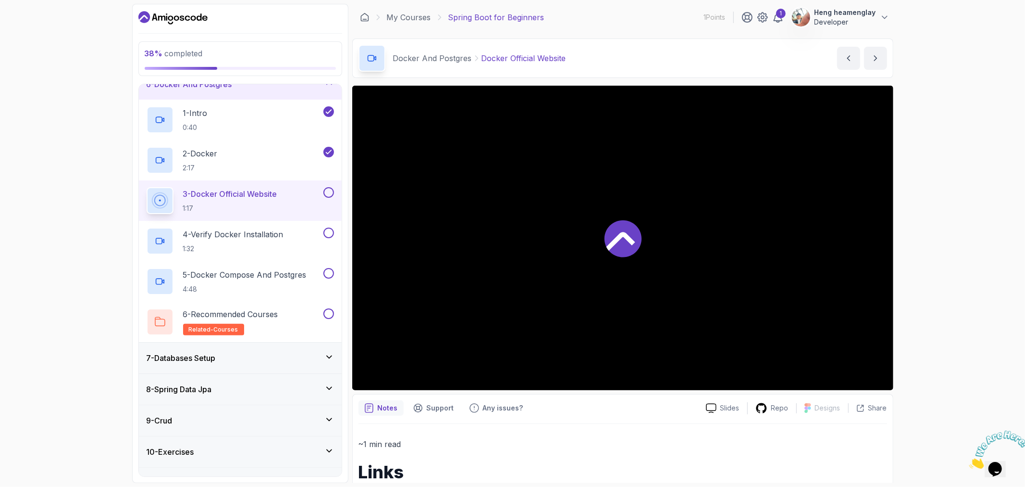
click at [328, 195] on button at bounding box center [329, 192] width 11 height 11
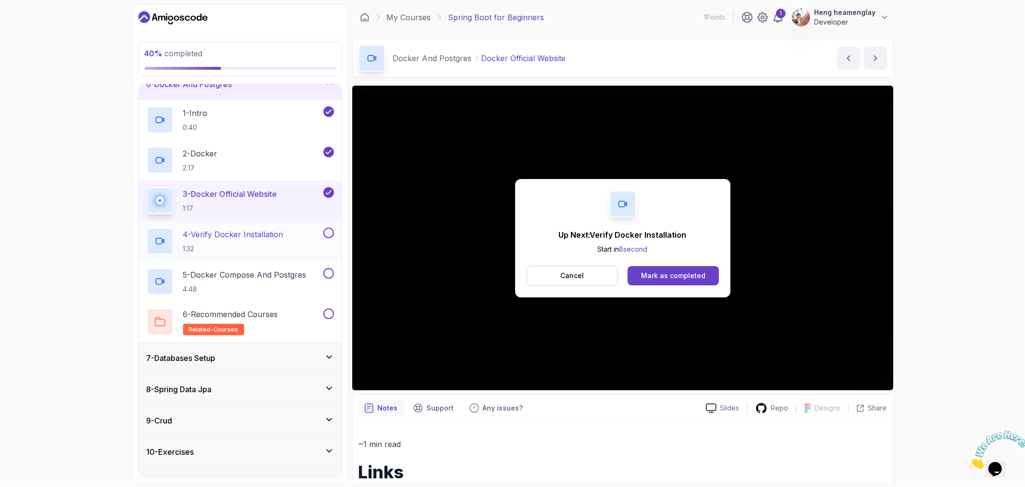
click at [254, 235] on p "4 - Verify Docker Installation" at bounding box center [233, 234] width 100 height 12
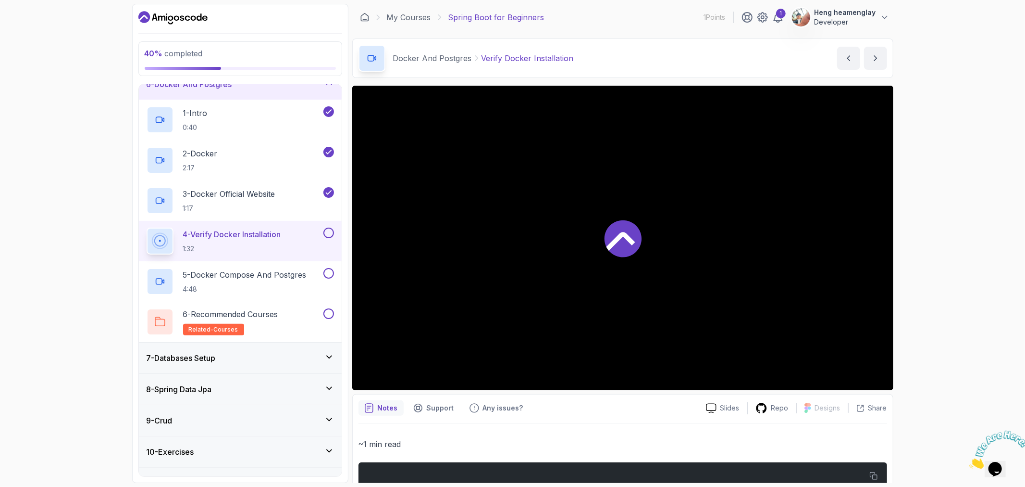
click at [327, 236] on button at bounding box center [329, 232] width 11 height 11
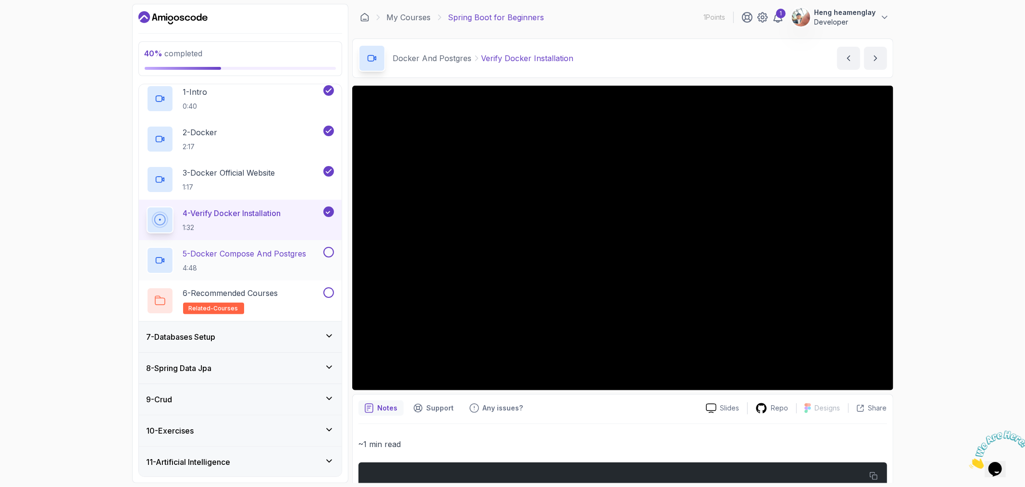
scroll to position [225, 0]
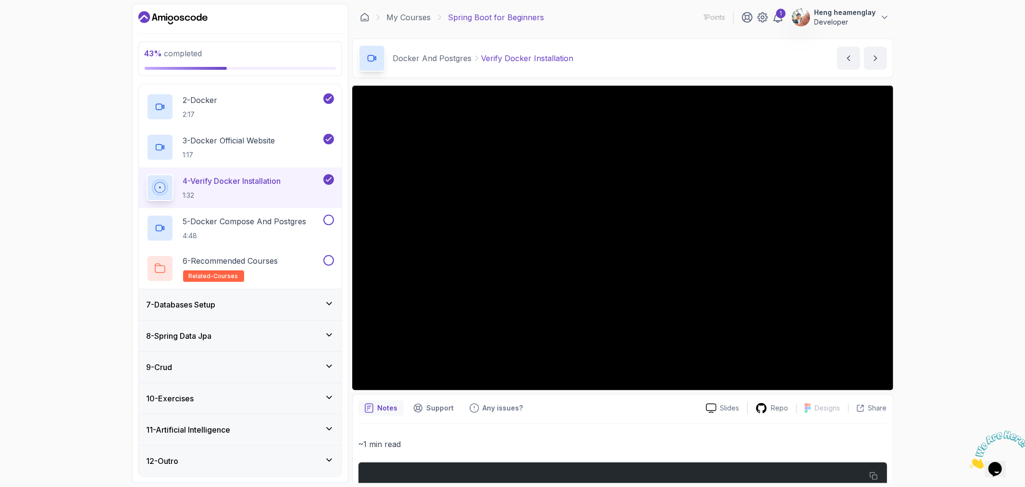
click at [266, 305] on div "7 - Databases Setup" at bounding box center [241, 305] width 188 height 12
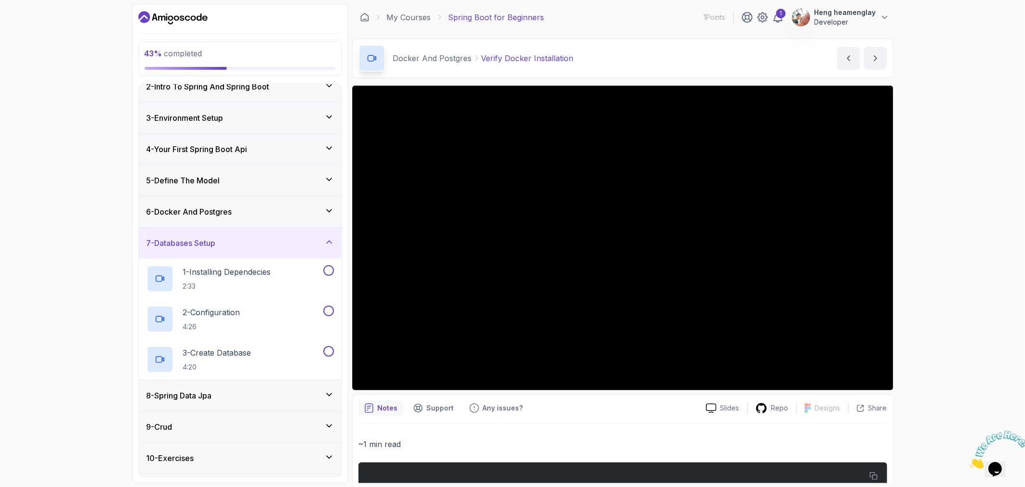
scroll to position [104, 0]
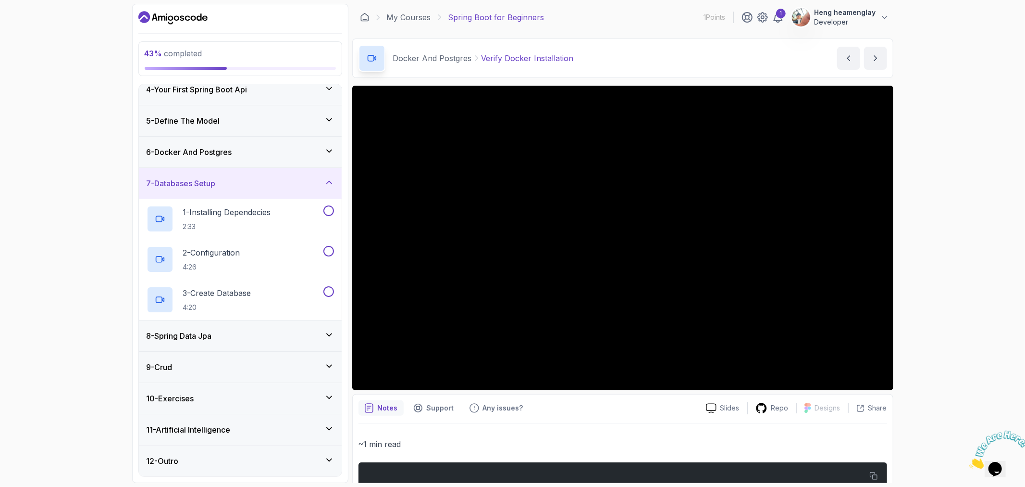
click at [263, 141] on div "6 - Docker And Postgres" at bounding box center [240, 152] width 203 height 31
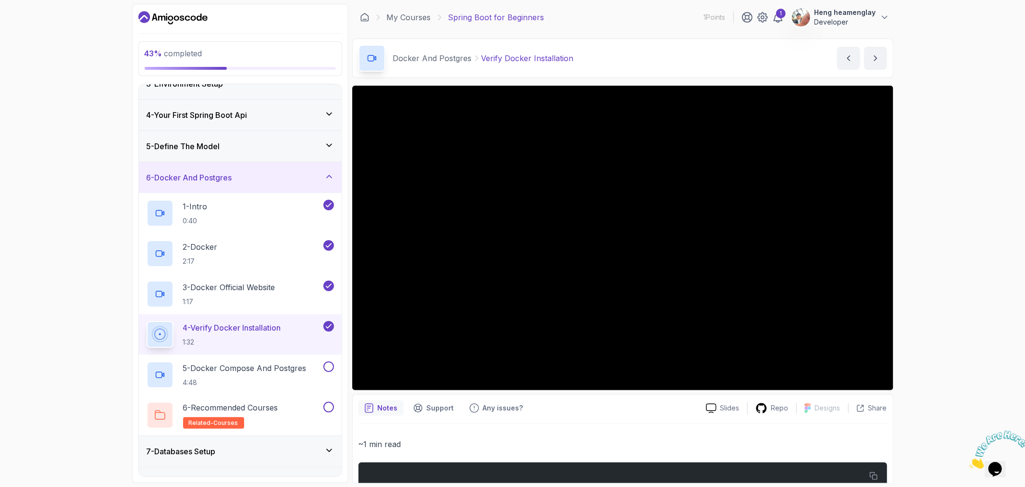
scroll to position [160, 0]
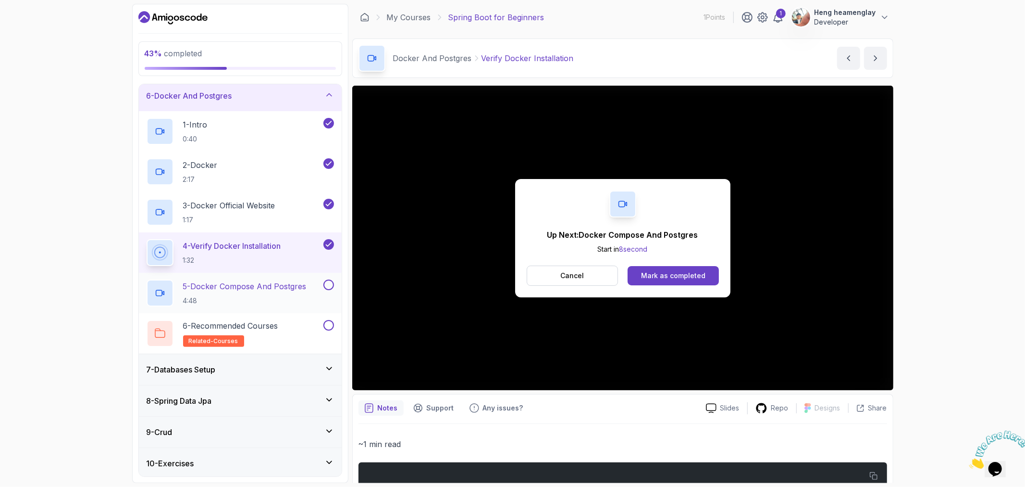
click at [224, 289] on p "5 - Docker Compose And Postgres" at bounding box center [245, 286] width 124 height 12
click at [332, 285] on button at bounding box center [329, 284] width 11 height 11
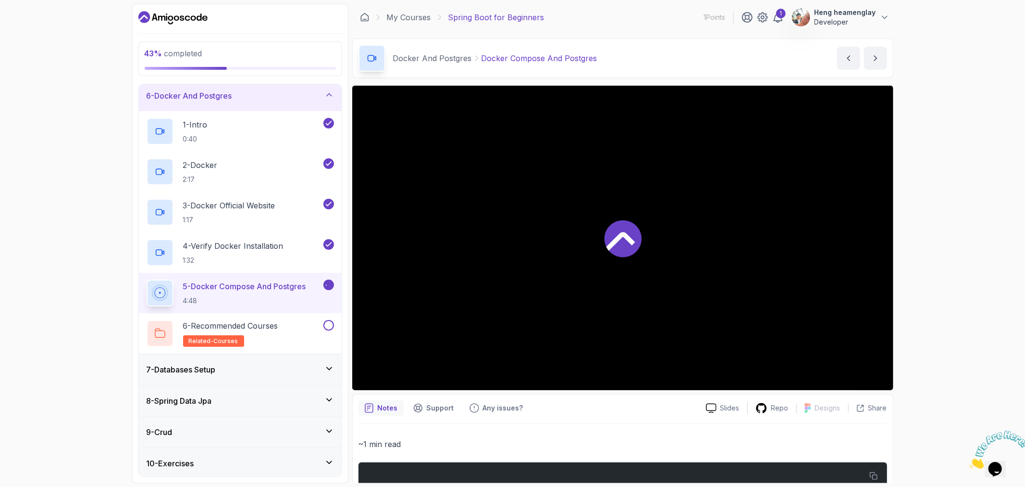
click at [328, 285] on icon at bounding box center [329, 285] width 9 height 10
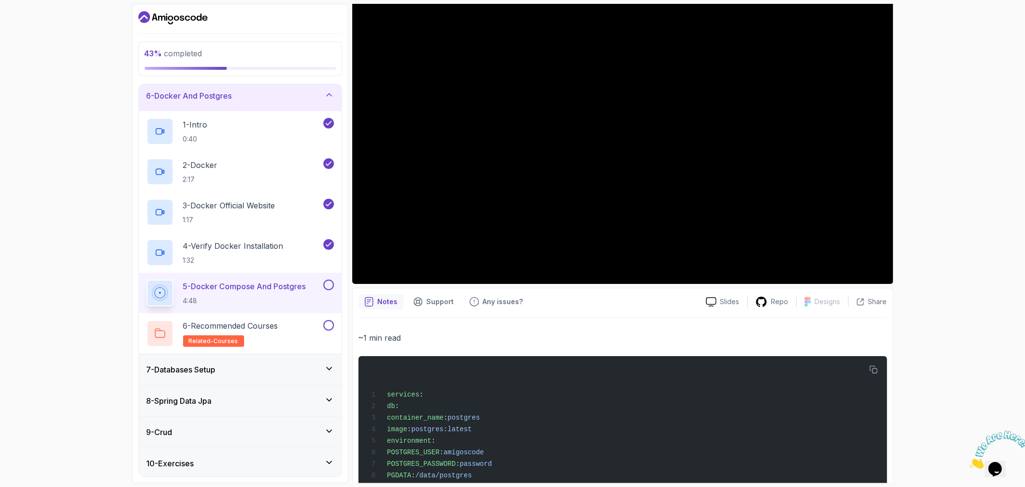
scroll to position [107, 0]
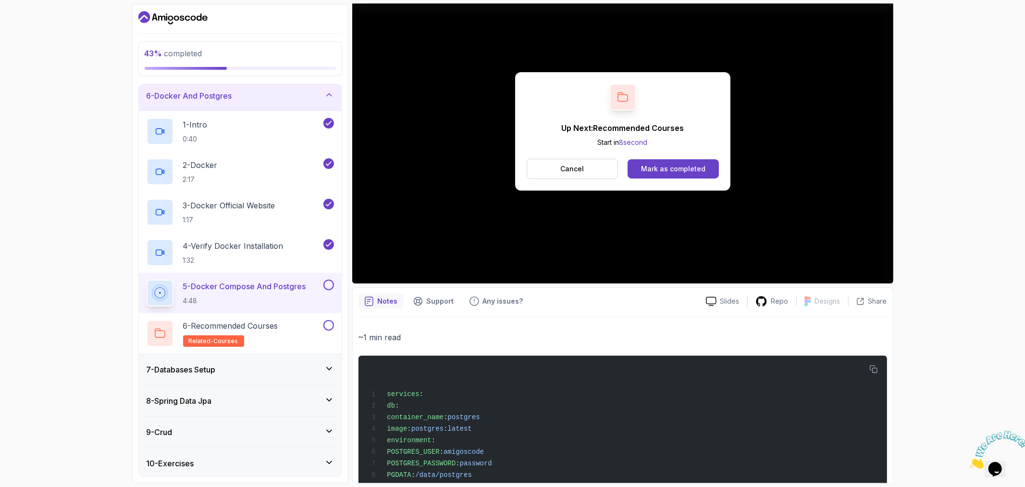
click at [329, 285] on button at bounding box center [329, 284] width 11 height 11
click at [297, 327] on div "6 - Recommended Courses related-courses" at bounding box center [234, 333] width 175 height 27
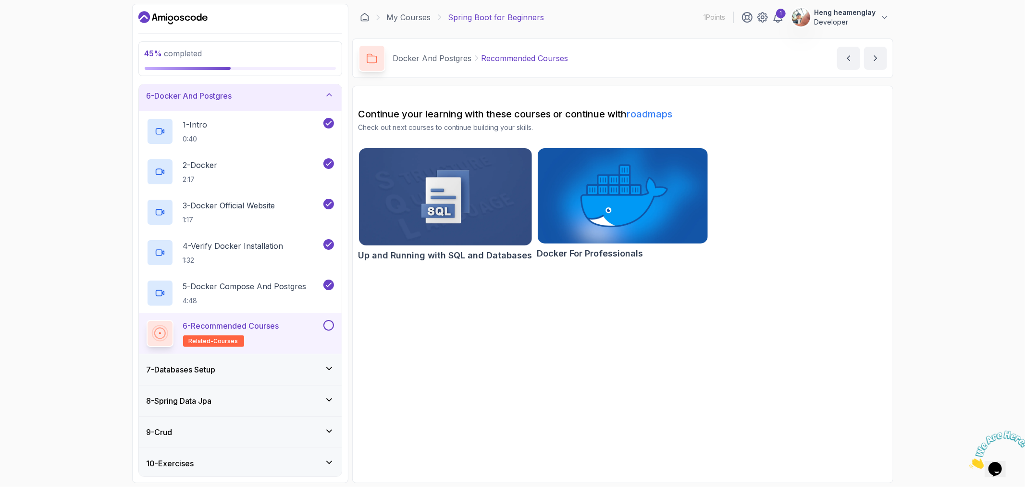
scroll to position [225, 0]
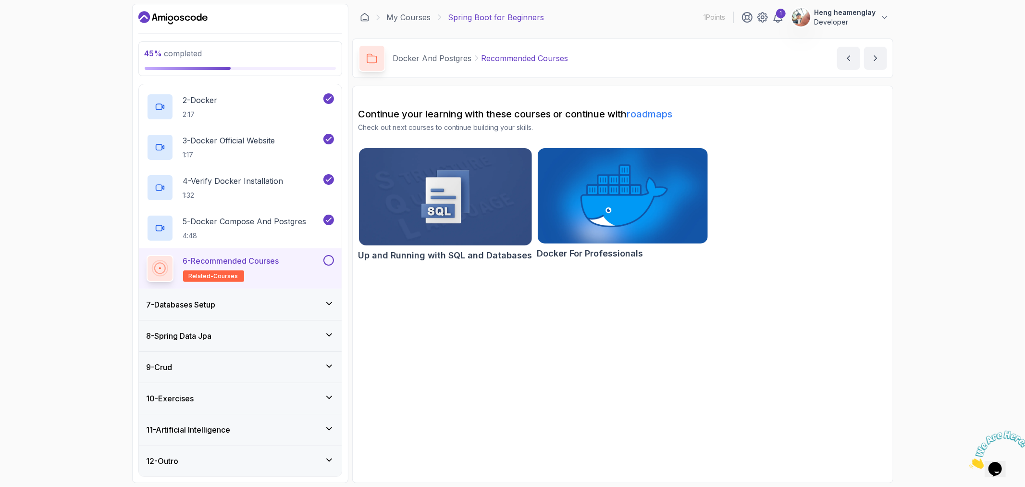
click at [329, 261] on button at bounding box center [329, 260] width 11 height 11
click at [284, 301] on div "7 - Databases Setup" at bounding box center [241, 305] width 188 height 12
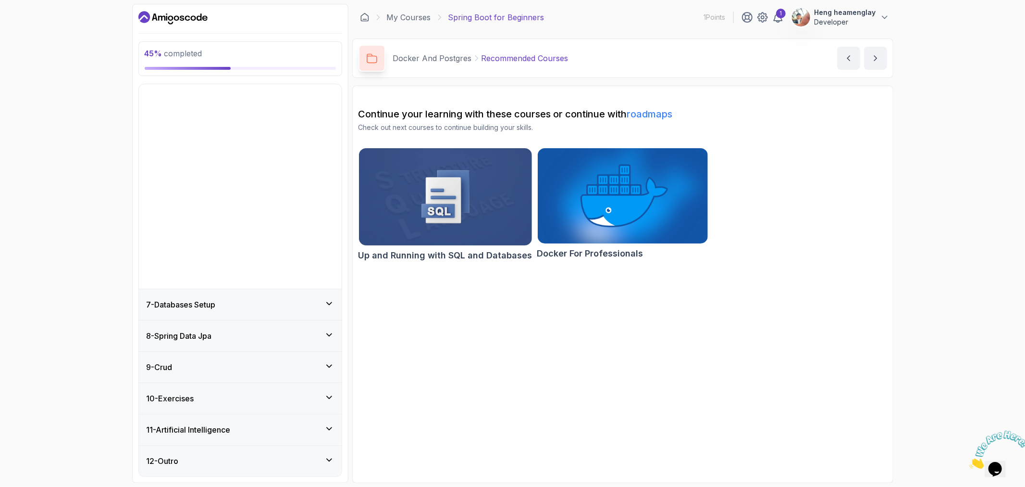
scroll to position [0, 0]
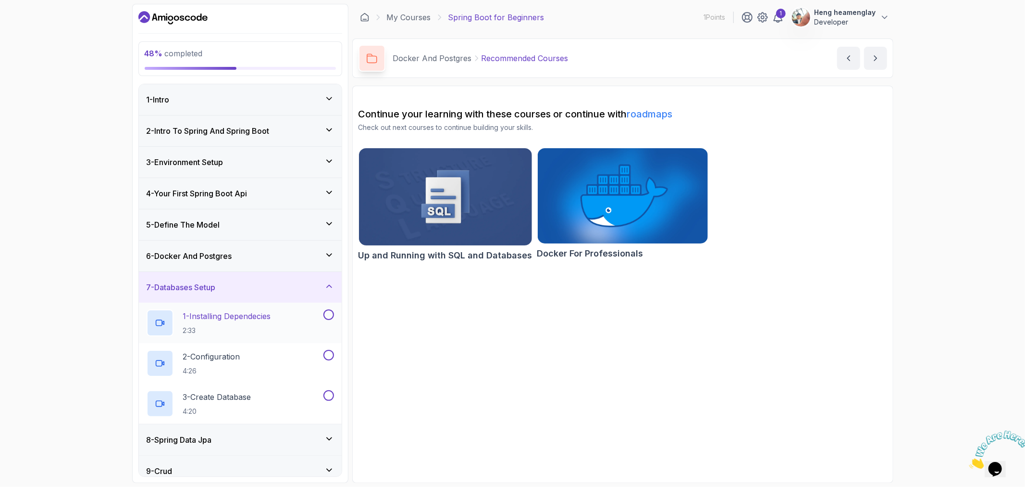
click at [295, 320] on div "1 - Installing Dependecies 2:33" at bounding box center [234, 322] width 175 height 27
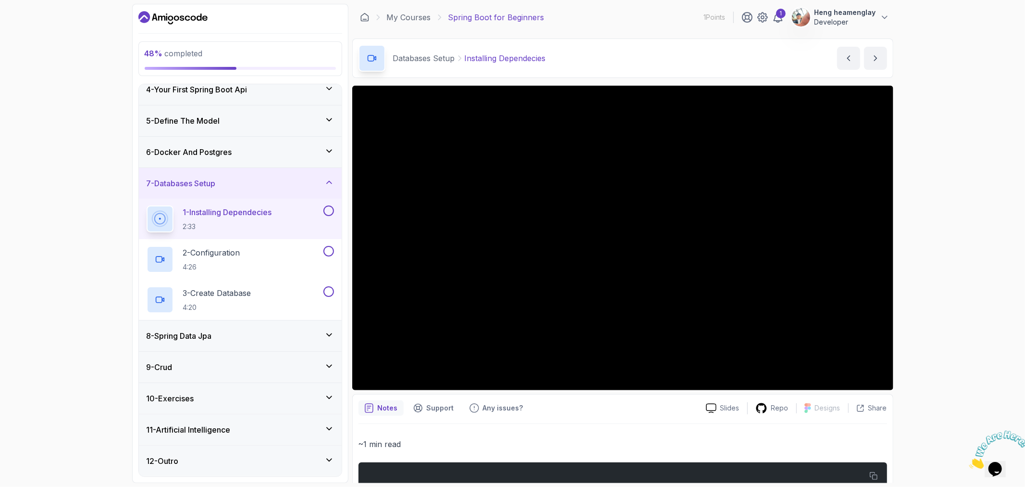
scroll to position [53, 0]
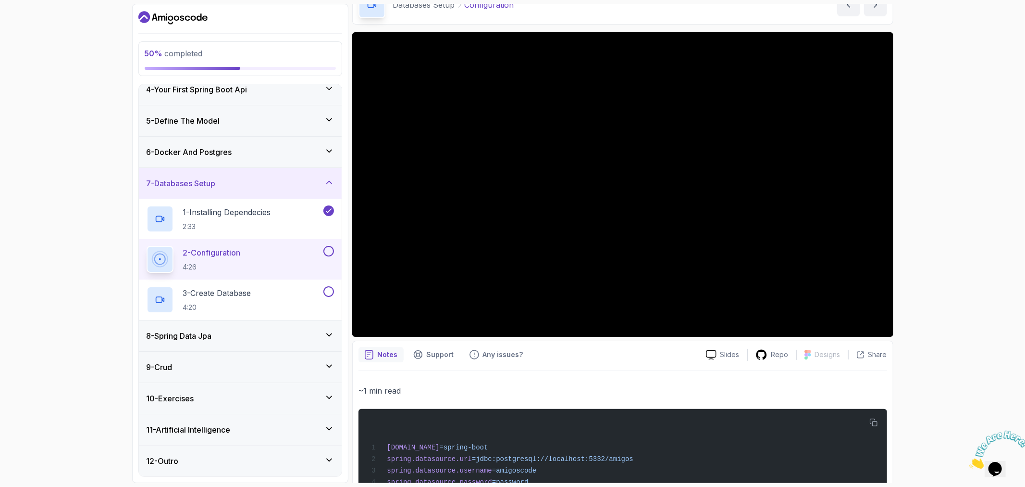
click at [330, 256] on button "2 - Configuration 4:26" at bounding box center [241, 259] width 188 height 27
click at [327, 253] on button at bounding box center [329, 251] width 11 height 11
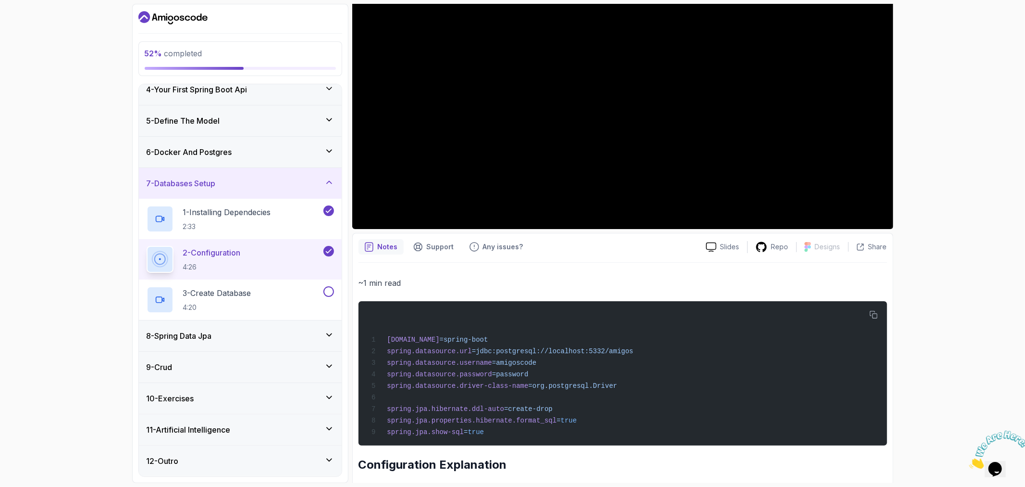
scroll to position [160, 0]
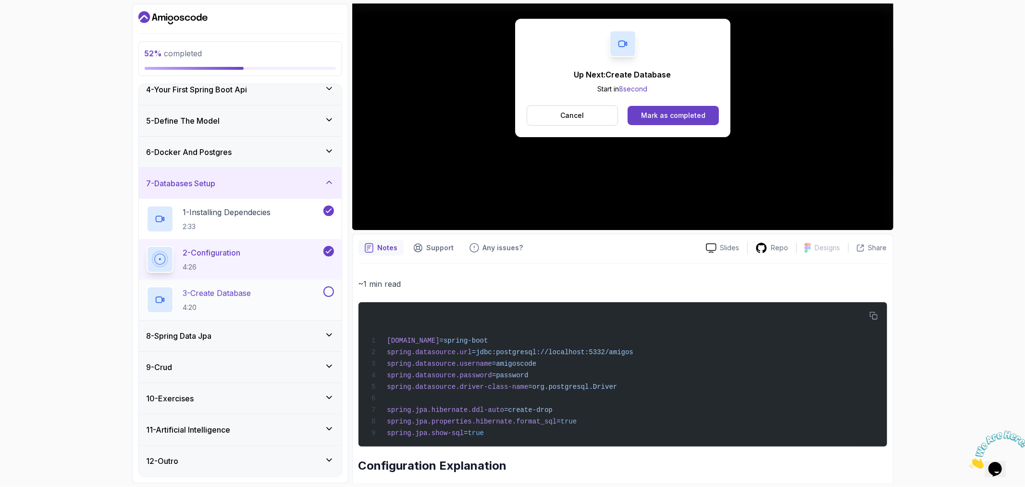
click at [328, 289] on button at bounding box center [329, 291] width 11 height 11
click at [288, 292] on div "3 - Create Database 4:20" at bounding box center [234, 299] width 175 height 27
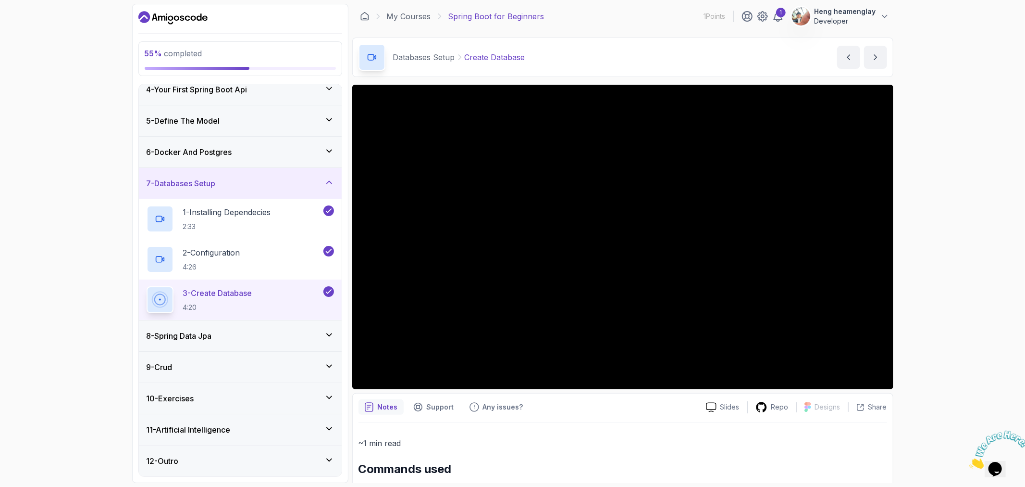
scroll to position [54, 0]
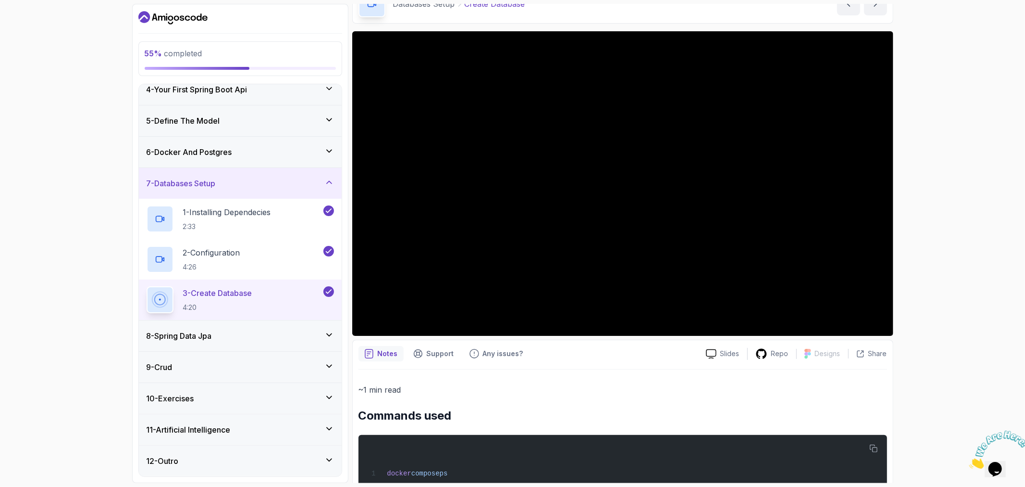
click at [233, 339] on div "8 - Spring Data Jpa" at bounding box center [241, 336] width 188 height 12
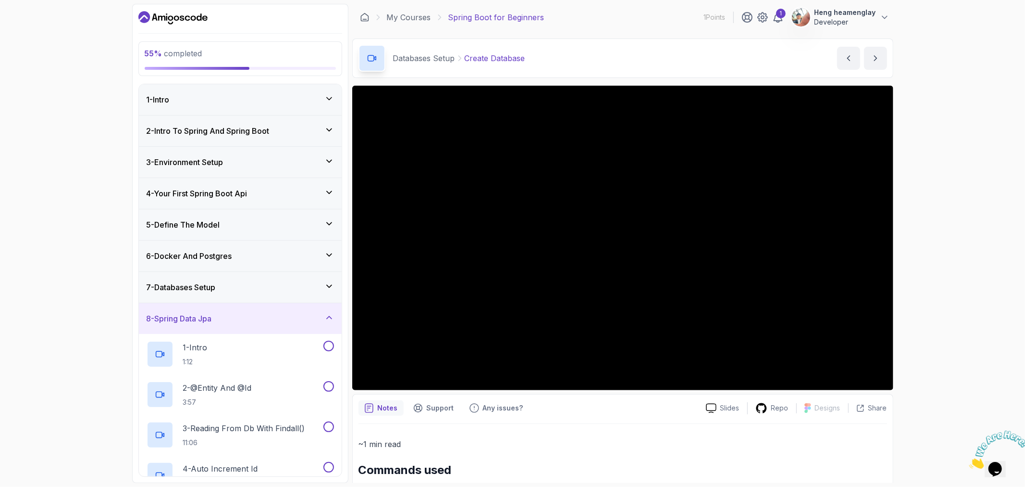
scroll to position [53, 0]
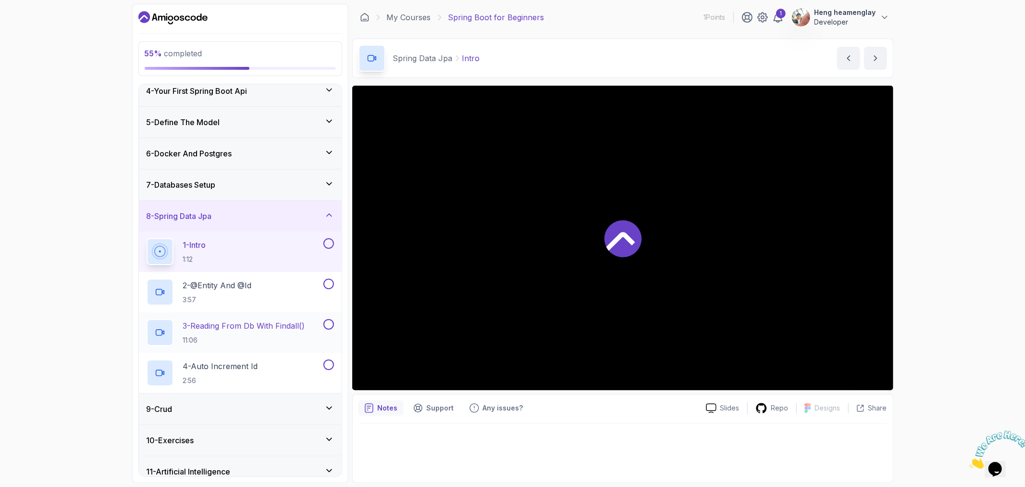
scroll to position [107, 0]
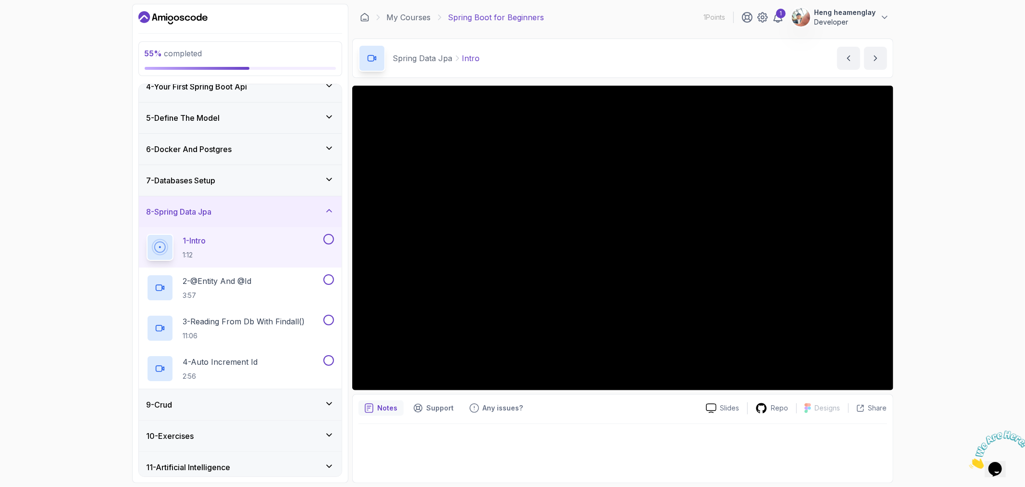
click at [330, 239] on button at bounding box center [329, 239] width 11 height 11
click at [275, 182] on div "7 - Databases Setup" at bounding box center [241, 181] width 188 height 12
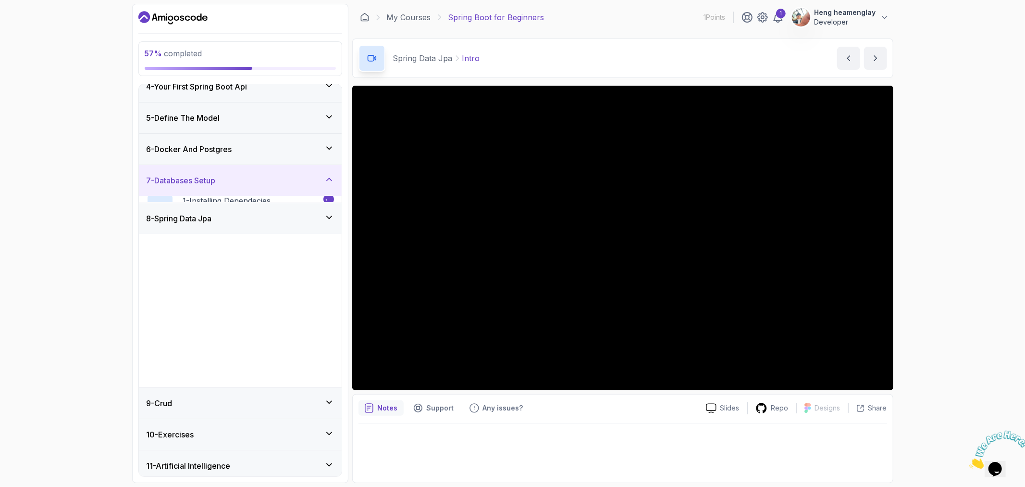
scroll to position [0, 0]
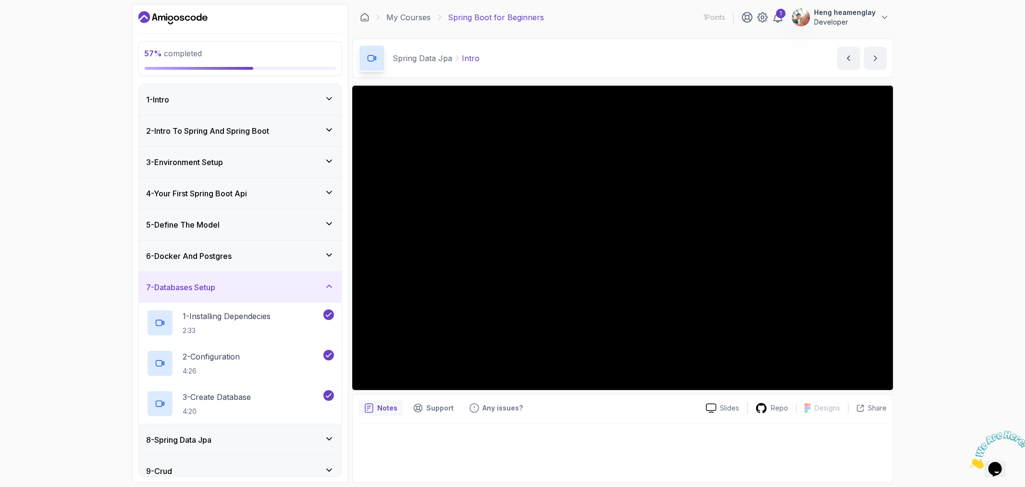
click at [255, 285] on div "7 - Databases Setup" at bounding box center [241, 287] width 188 height 12
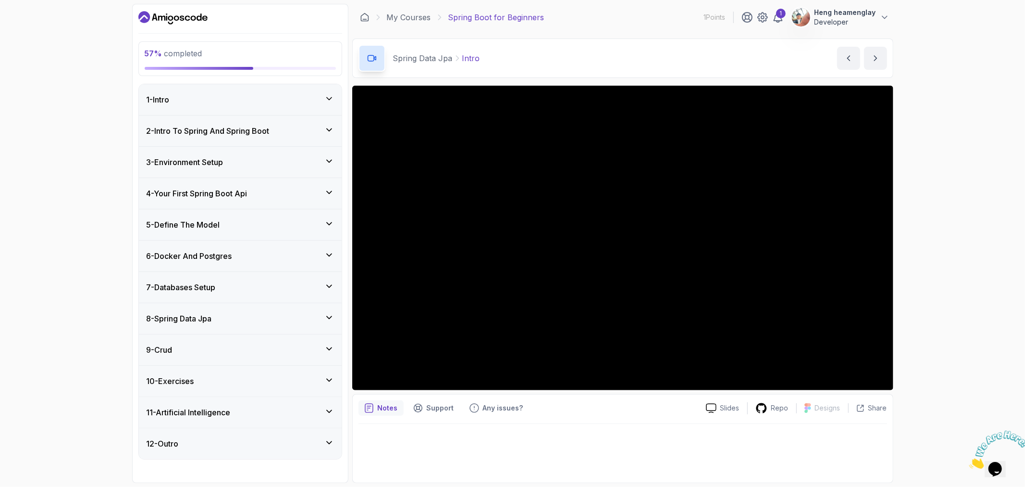
click at [249, 310] on div "8 - Spring Data Jpa" at bounding box center [240, 318] width 203 height 31
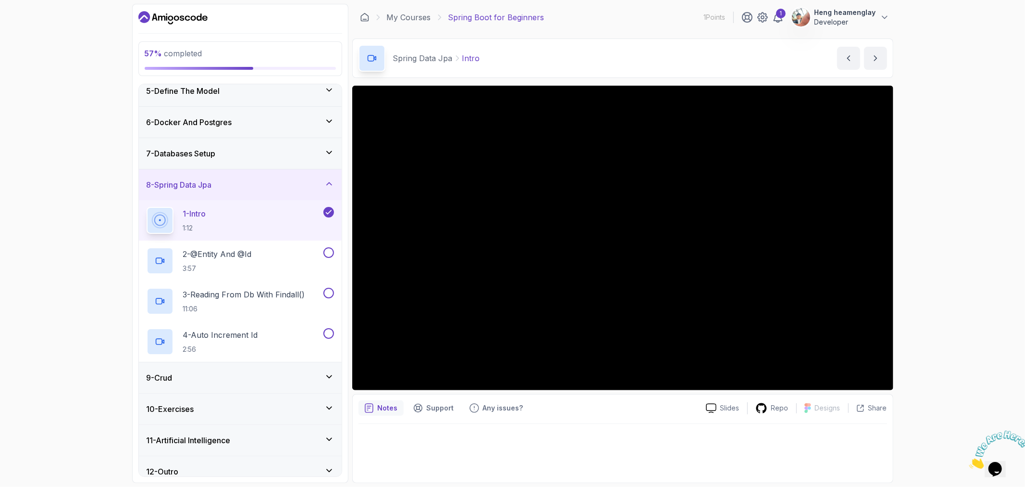
scroll to position [145, 0]
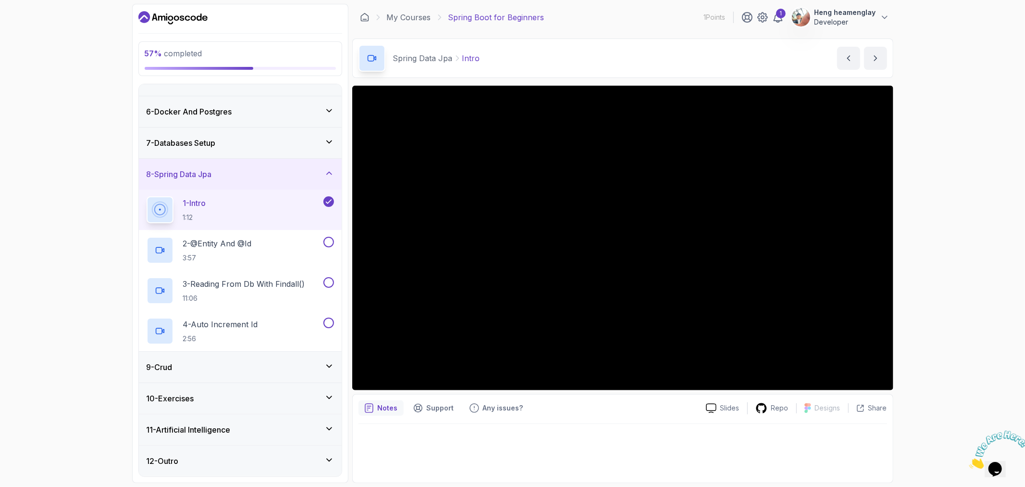
click at [300, 359] on div "9 - Crud" at bounding box center [240, 366] width 203 height 31
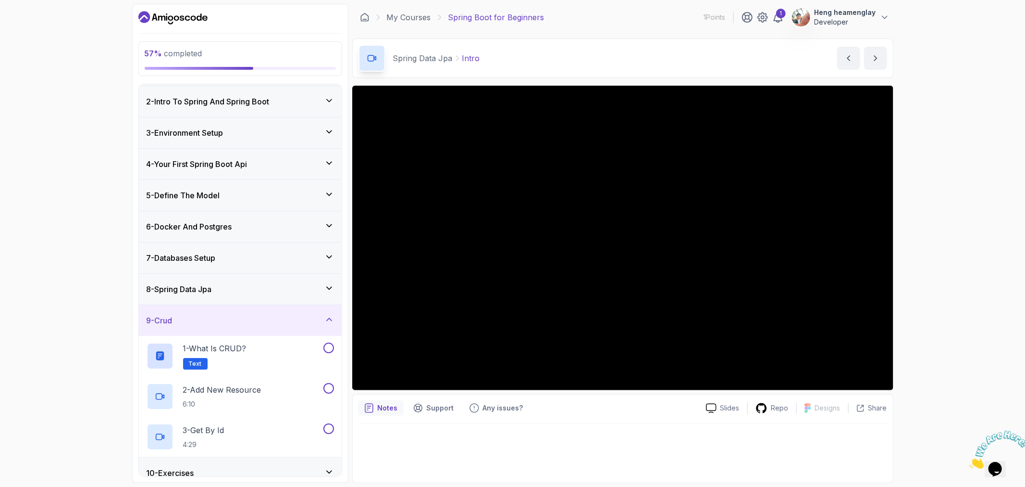
scroll to position [53, 0]
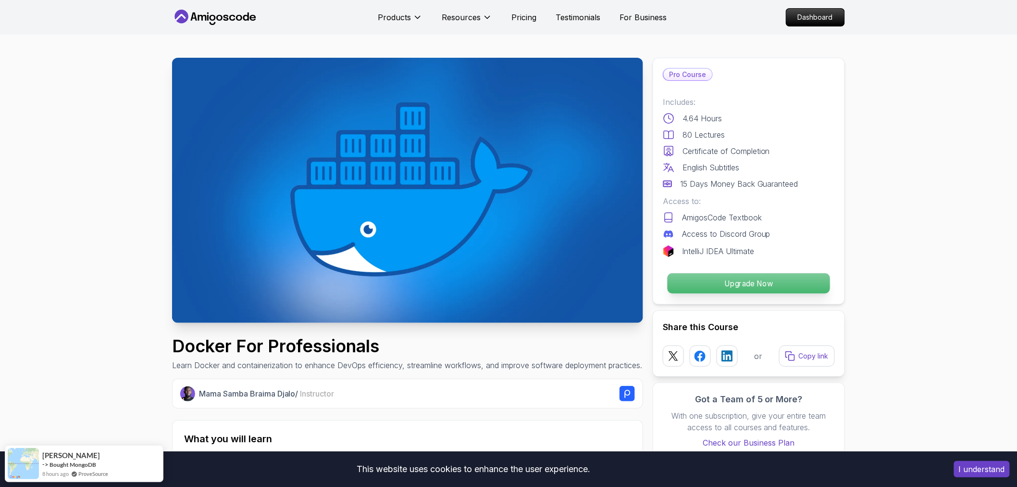
click at [686, 279] on p "Upgrade Now" at bounding box center [749, 283] width 163 height 20
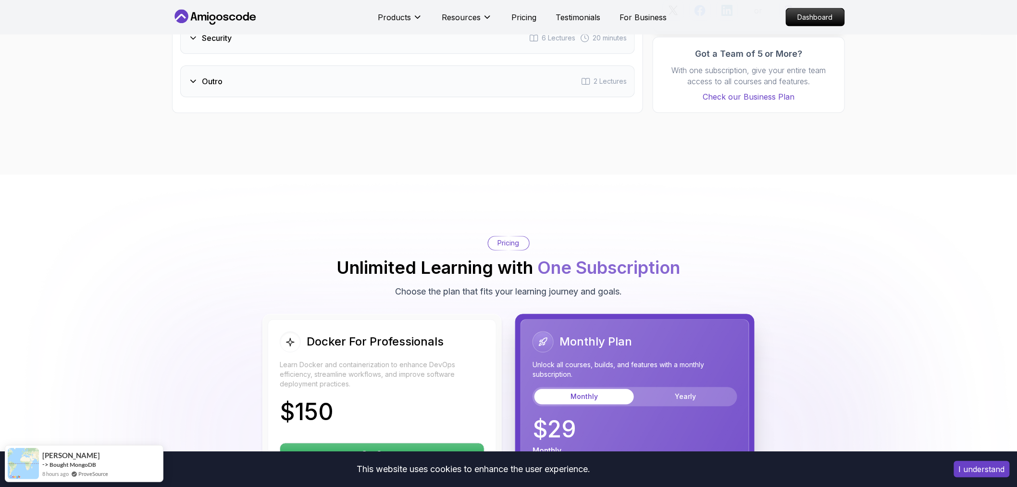
scroll to position [2388, 0]
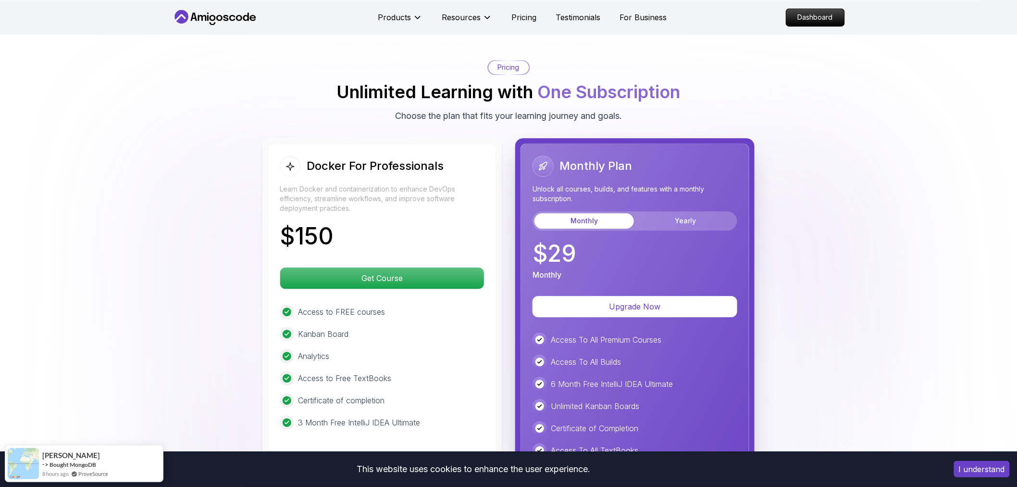
click at [652, 161] on body "This website uses cookies to enhance the user experience. I understand Products…" at bounding box center [508, 150] width 1017 height 5077
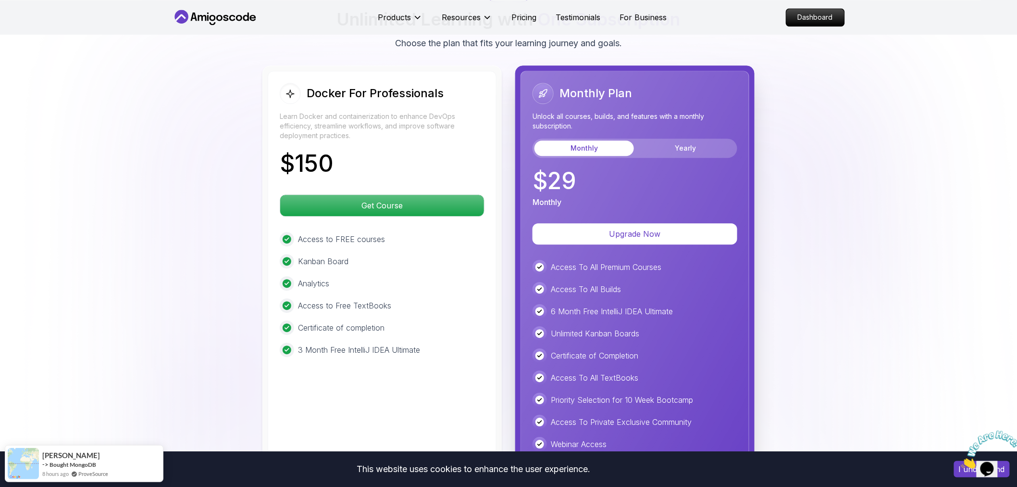
scroll to position [2441, 0]
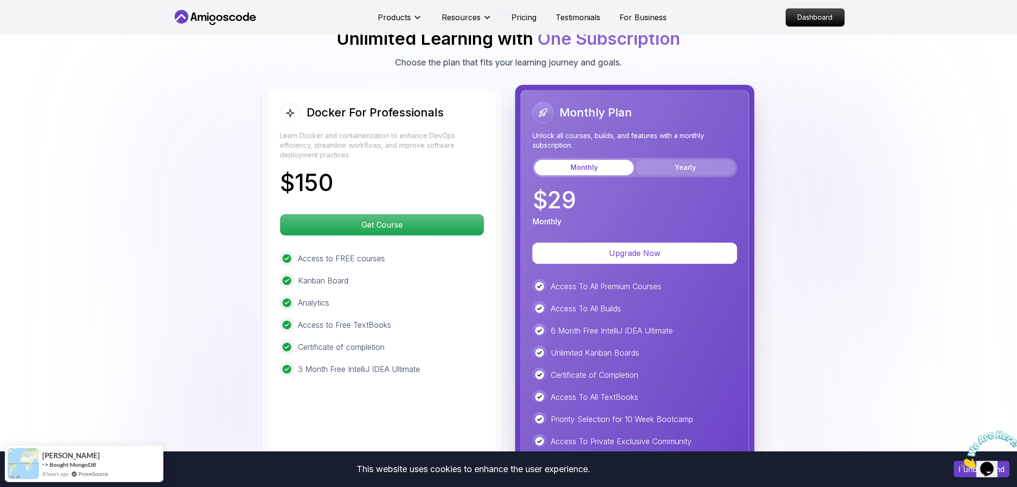
click at [654, 172] on button "Yearly" at bounding box center [686, 167] width 100 height 15
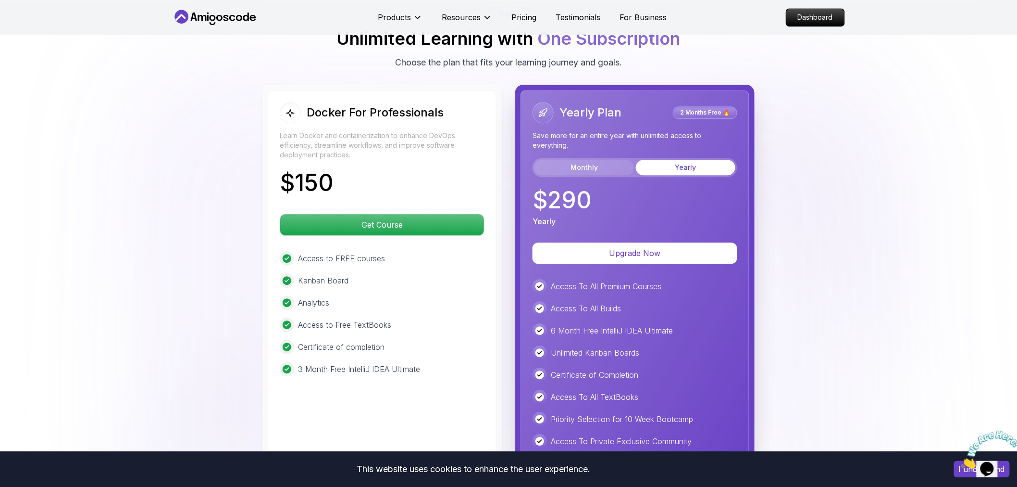
click at [600, 162] on button "Monthly" at bounding box center [585, 167] width 100 height 15
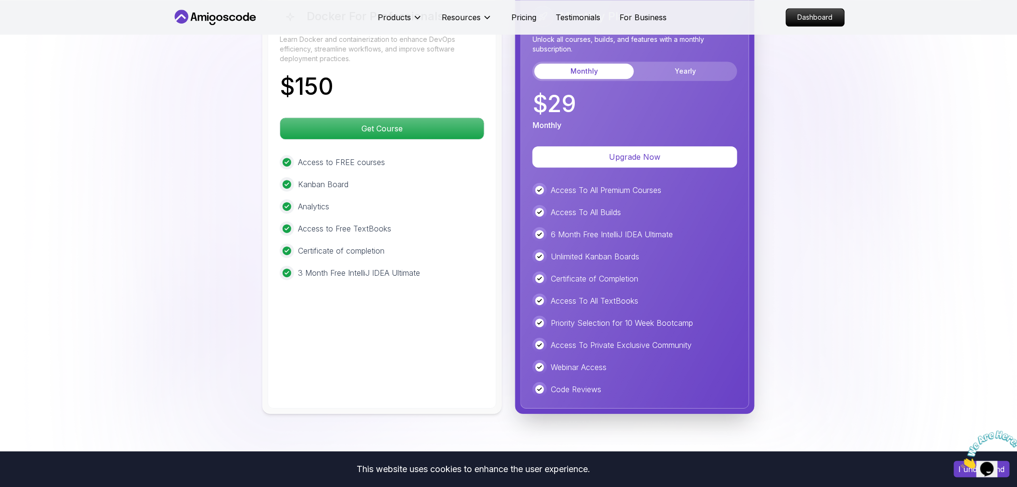
scroll to position [2548, 0]
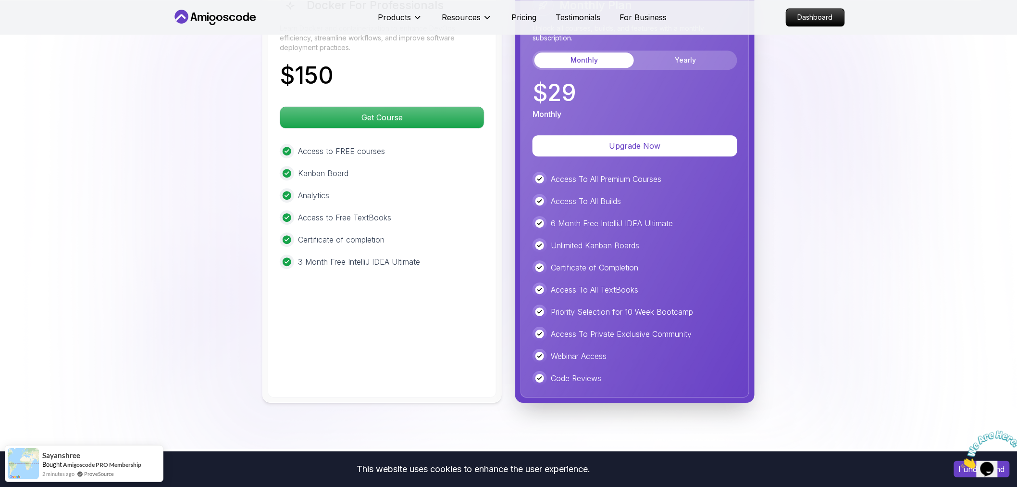
click at [371, 364] on div "Docker For Professionals Learn Docker and containerization to enhance DevOps ef…" at bounding box center [382, 190] width 229 height 414
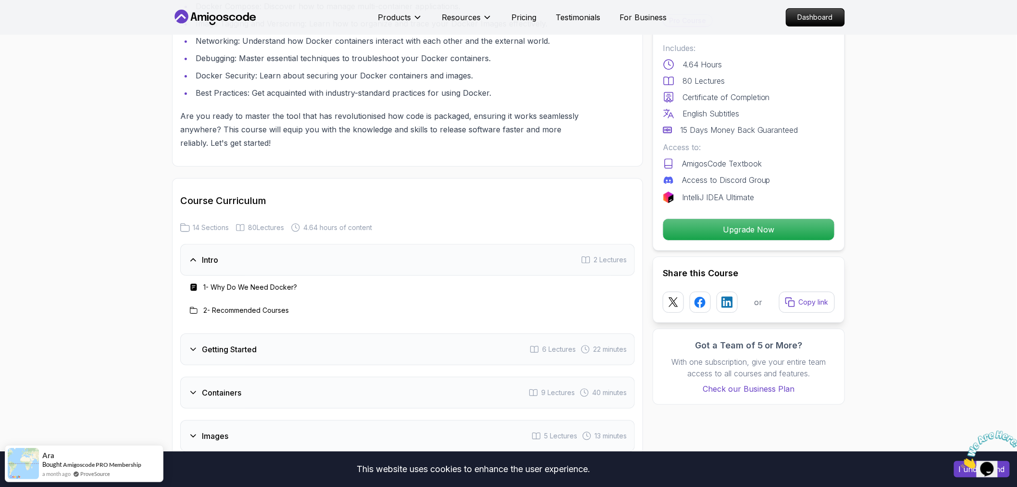
scroll to position [1213, 0]
